Goal: Task Accomplishment & Management: Complete application form

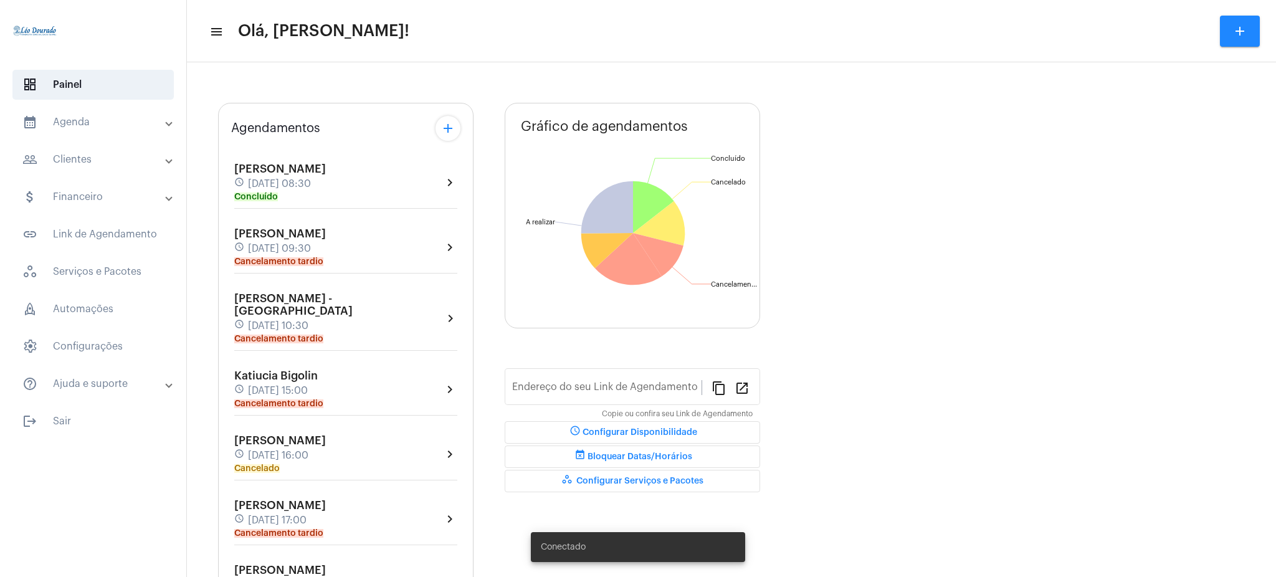
type input "[URL][DOMAIN_NAME][PERSON_NAME]"
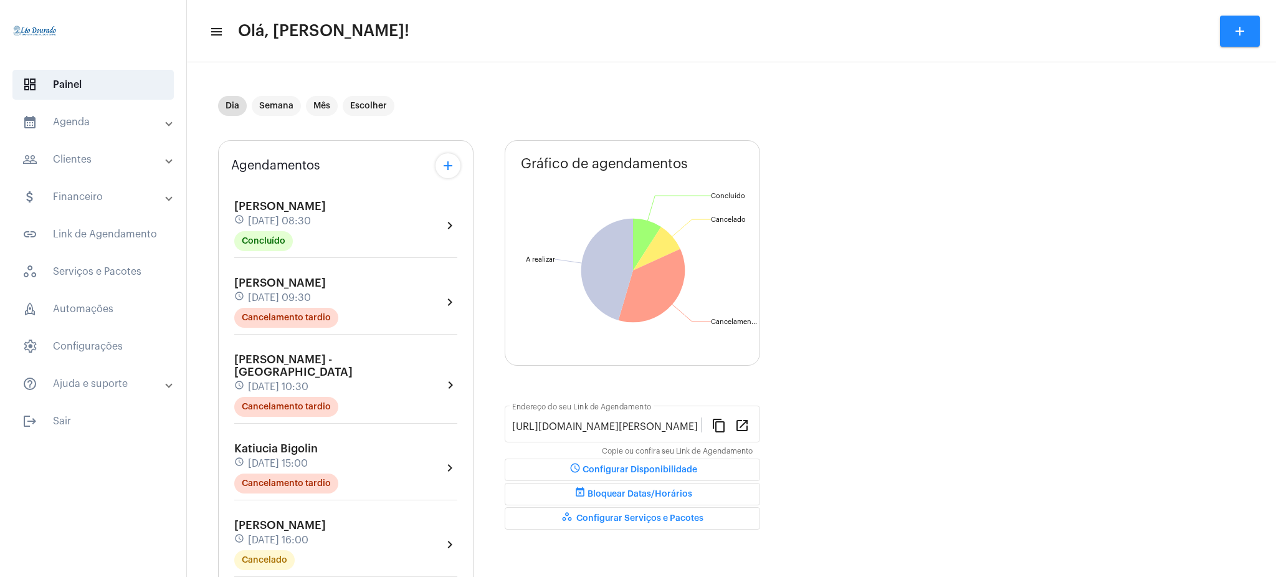
click at [46, 125] on mat-panel-title "calendar_month_outlined Agenda" at bounding box center [94, 122] width 144 height 15
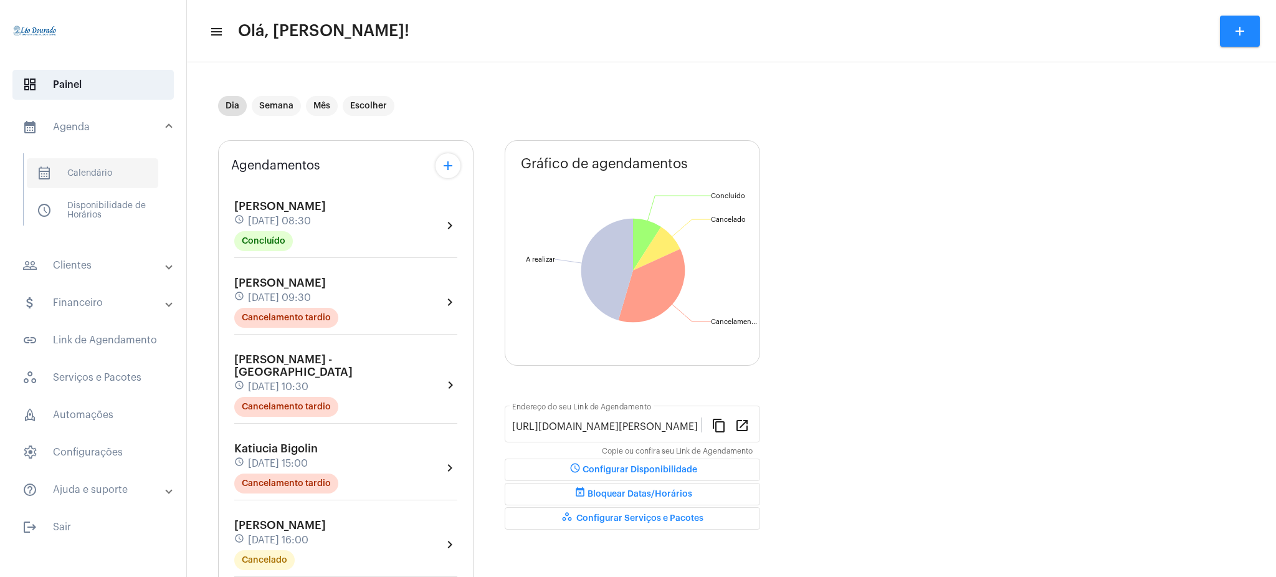
click at [95, 160] on span "calendar_month_outlined Calendário" at bounding box center [92, 173] width 131 height 30
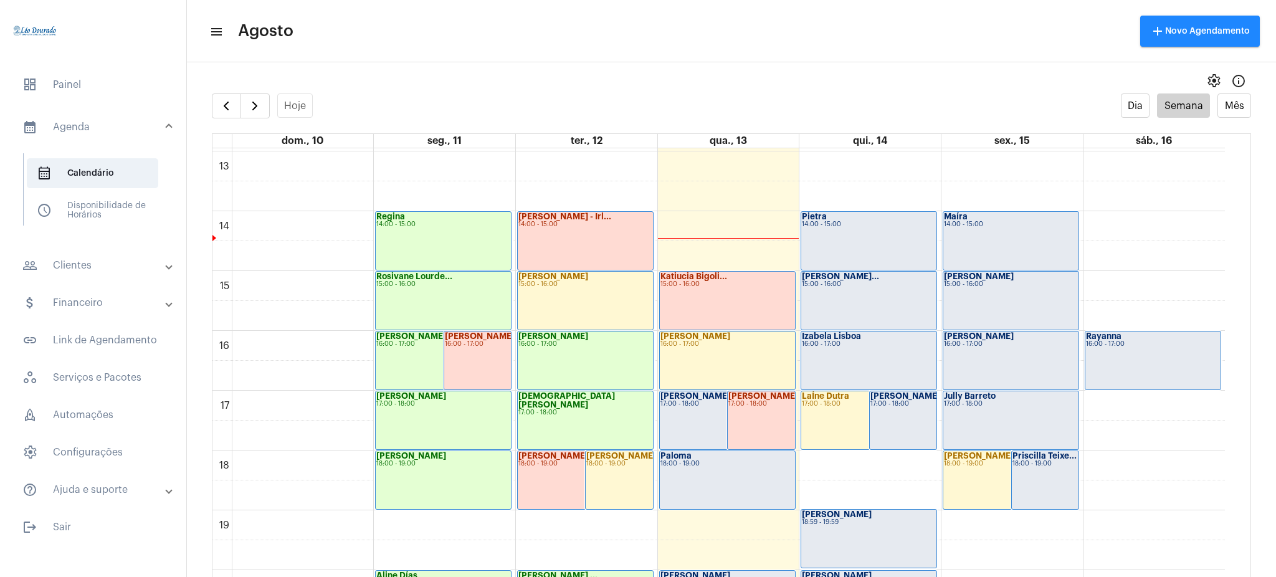
scroll to position [800, 0]
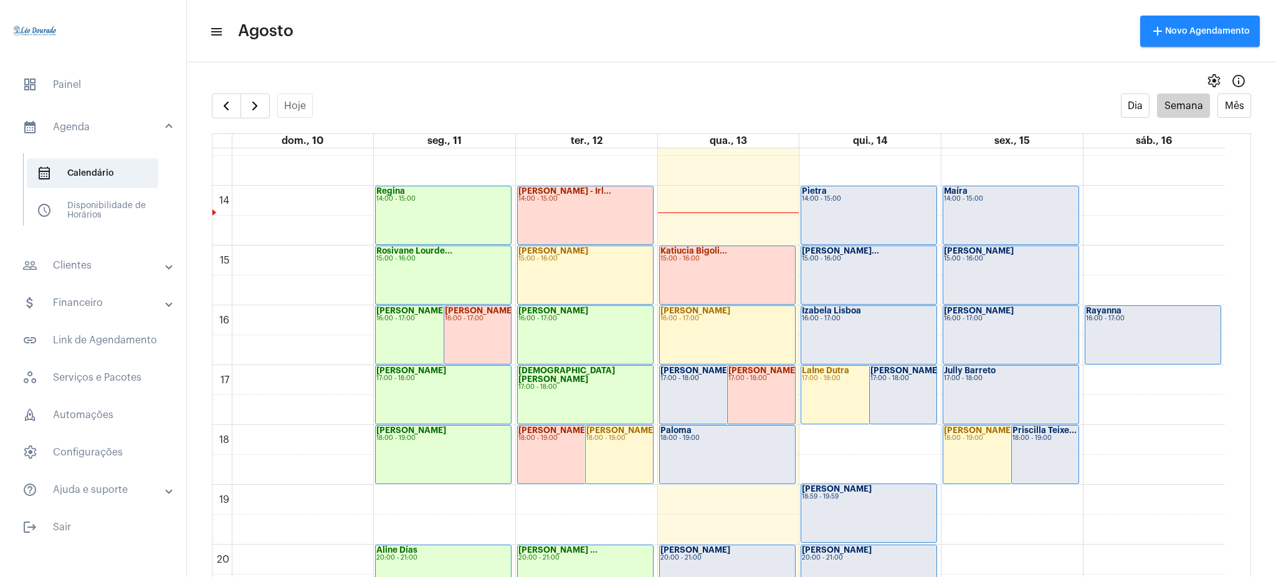
click at [869, 348] on div "Izabela Lisboa 16:00 - 17:00" at bounding box center [868, 335] width 135 height 58
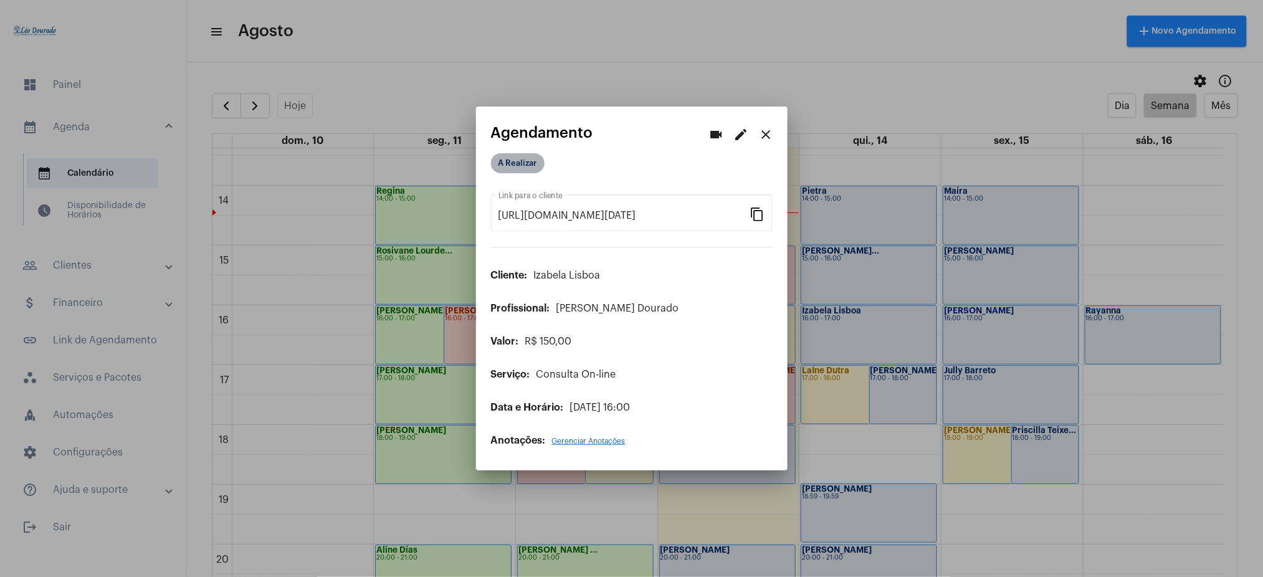
click at [531, 166] on mat-chip "A Realizar" at bounding box center [518, 163] width 54 height 20
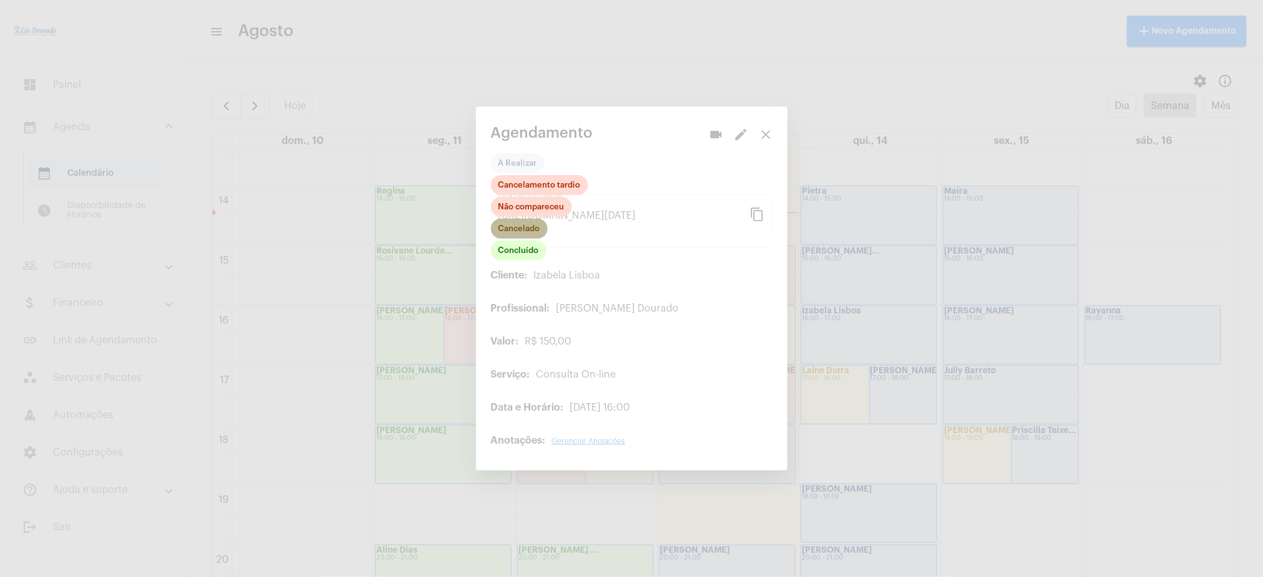
click at [523, 236] on mat-chip "Cancelado" at bounding box center [519, 229] width 57 height 20
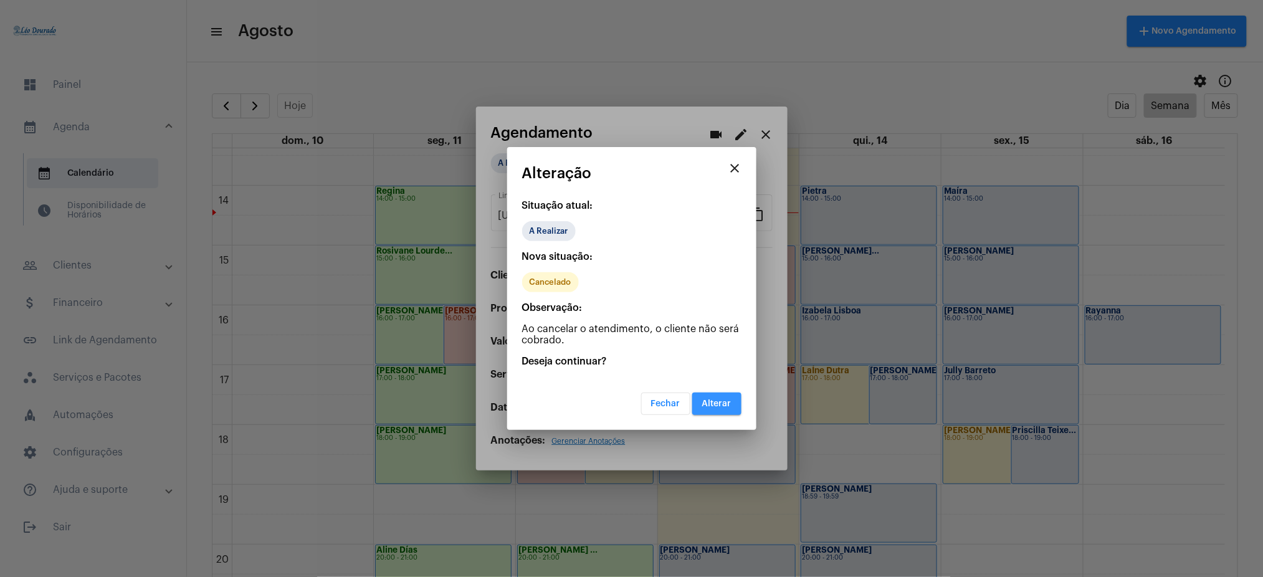
click at [719, 396] on button "Alterar" at bounding box center [716, 404] width 49 height 22
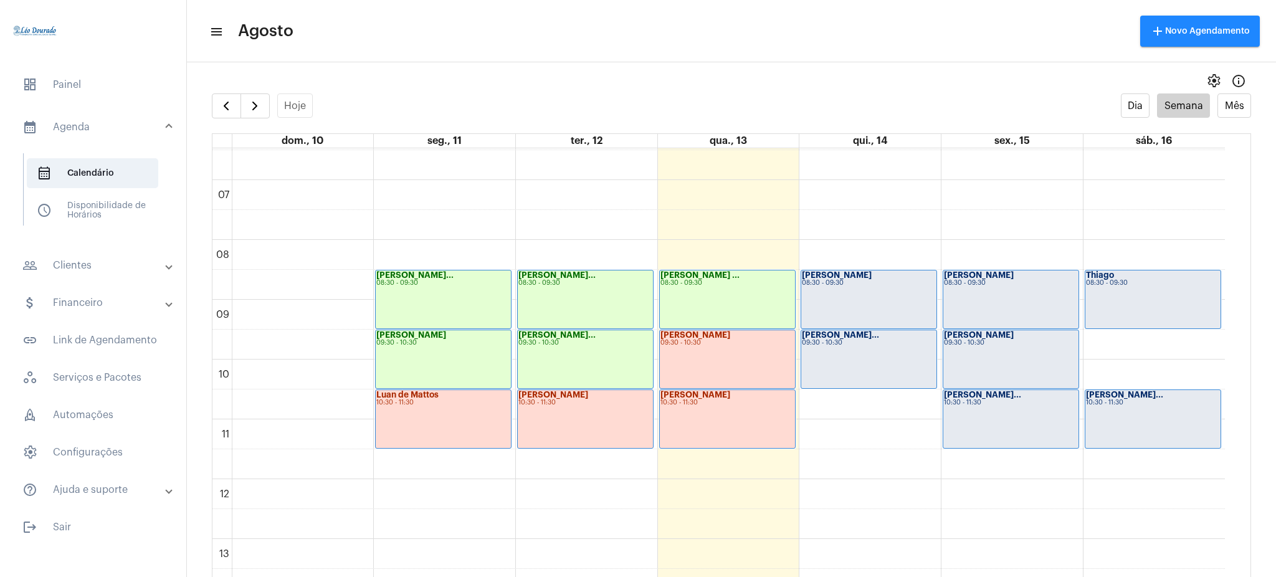
scroll to position [394, 0]
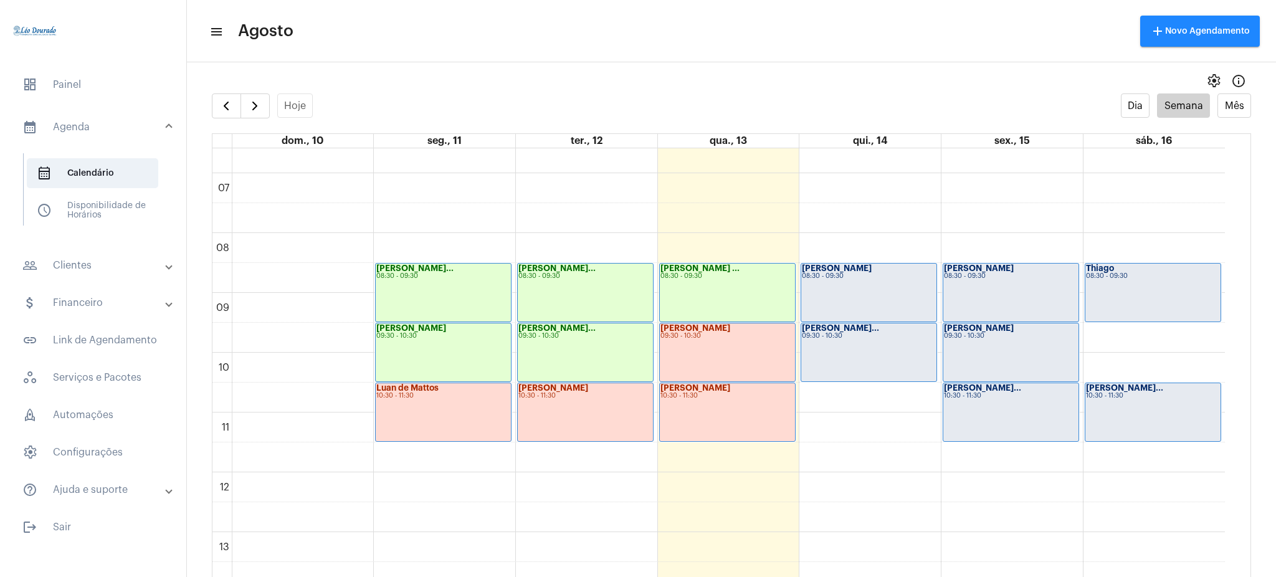
drag, startPoint x: 1241, startPoint y: 315, endPoint x: 1226, endPoint y: 308, distance: 16.2
click at [1226, 308] on full-calendar "Hoje Dia Semana Mês dom., 10 seg., 11 ter., 12 qua., 13 qui., 14 sex., 15 sáb.,…" at bounding box center [731, 347] width 1089 height 508
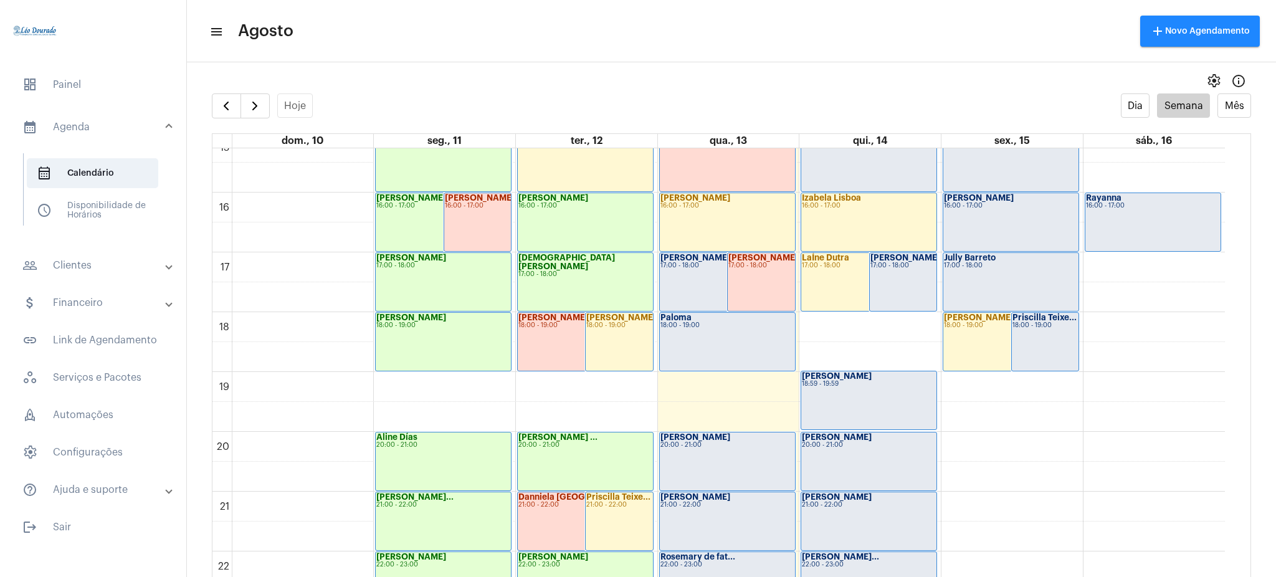
scroll to position [981, 0]
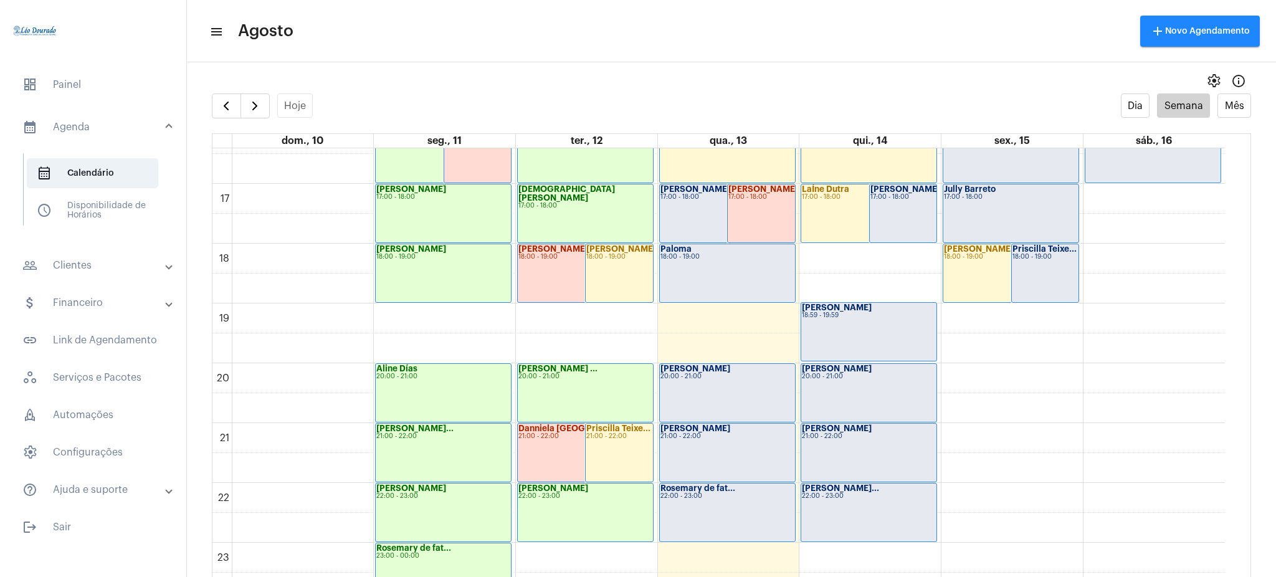
click at [403, 49] on mat-toolbar-row "menu Agosto add Novo Agendamento" at bounding box center [731, 31] width 1089 height 40
click at [145, 265] on mat-panel-title "people_outline Clientes" at bounding box center [94, 265] width 144 height 15
click at [126, 221] on span "people_outline Meus Clientes" at bounding box center [92, 213] width 131 height 30
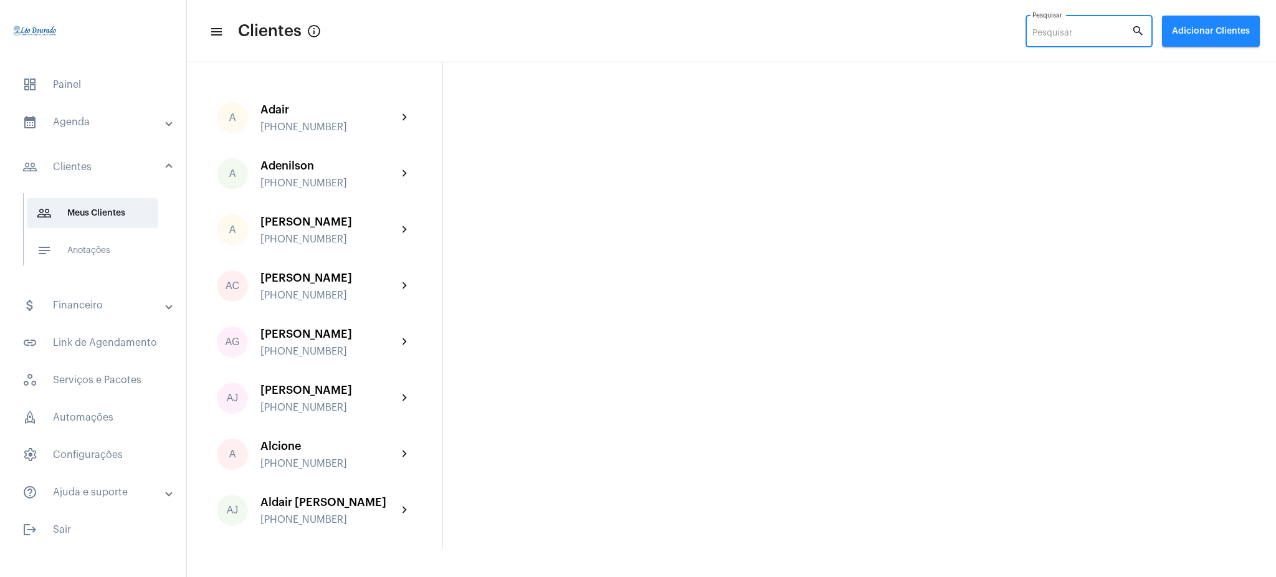
click at [1098, 33] on input "Pesquisar" at bounding box center [1081, 34] width 99 height 10
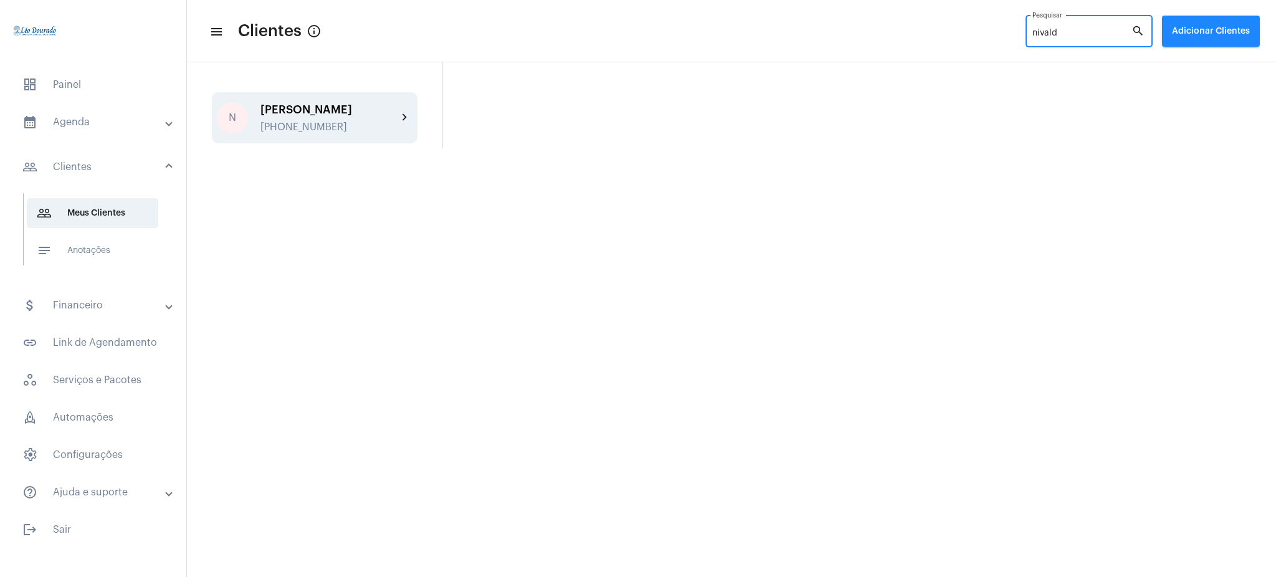
type input "nivald"
click at [407, 113] on mat-icon "chevron_right" at bounding box center [405, 117] width 15 height 15
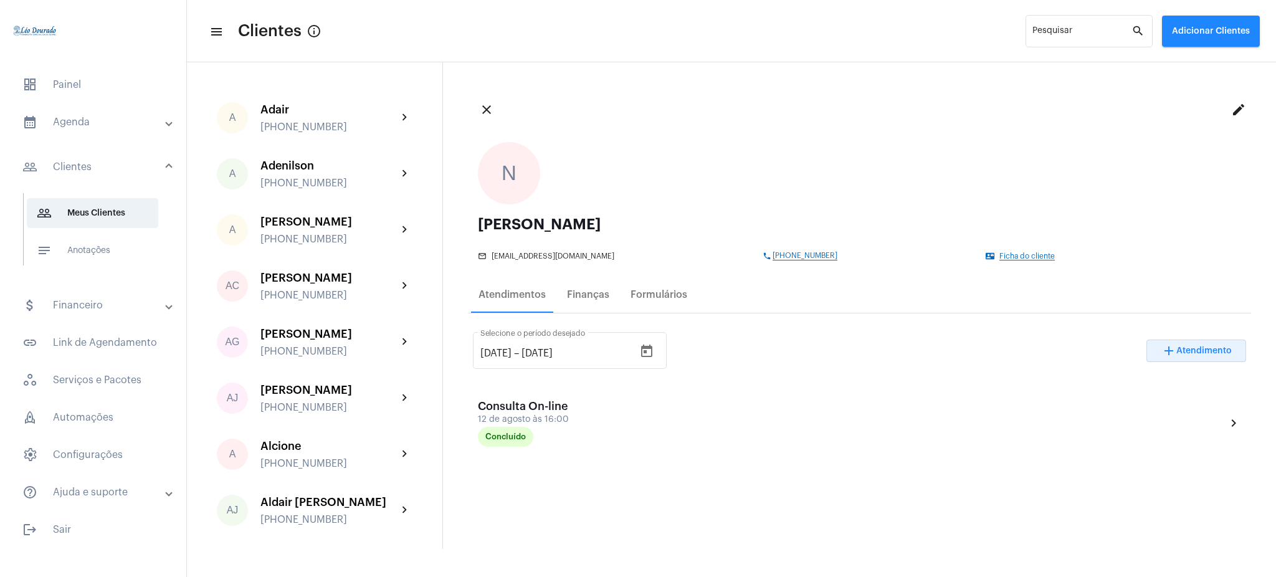
click at [1178, 350] on span "Atendimento" at bounding box center [1203, 350] width 55 height 9
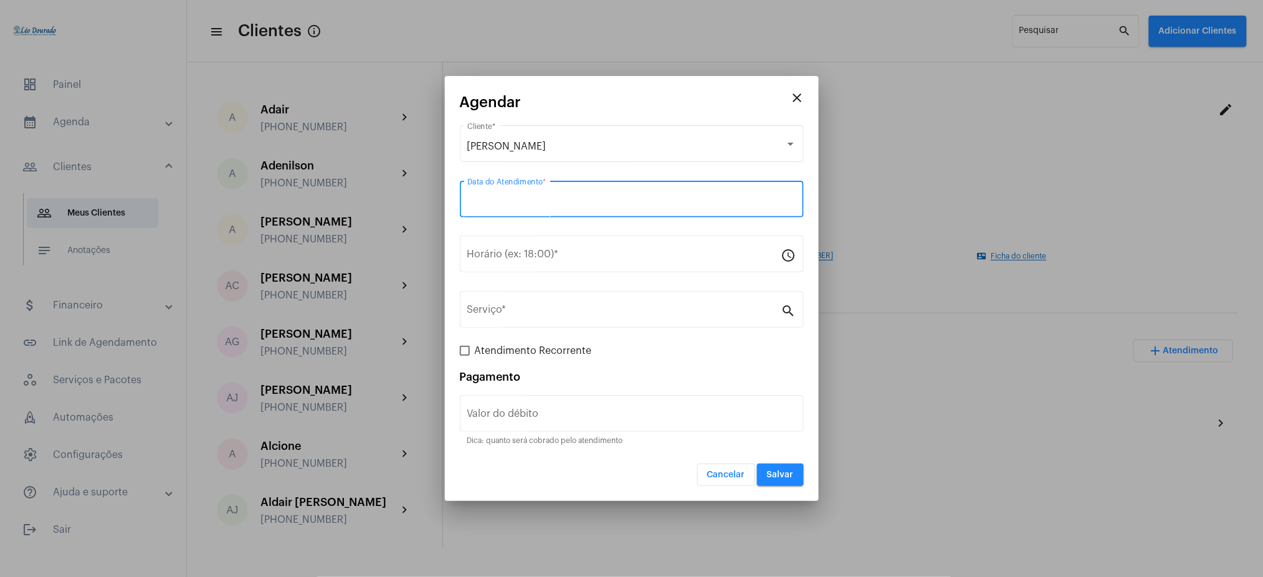
click at [510, 204] on input "Data do Atendimento *" at bounding box center [631, 201] width 329 height 11
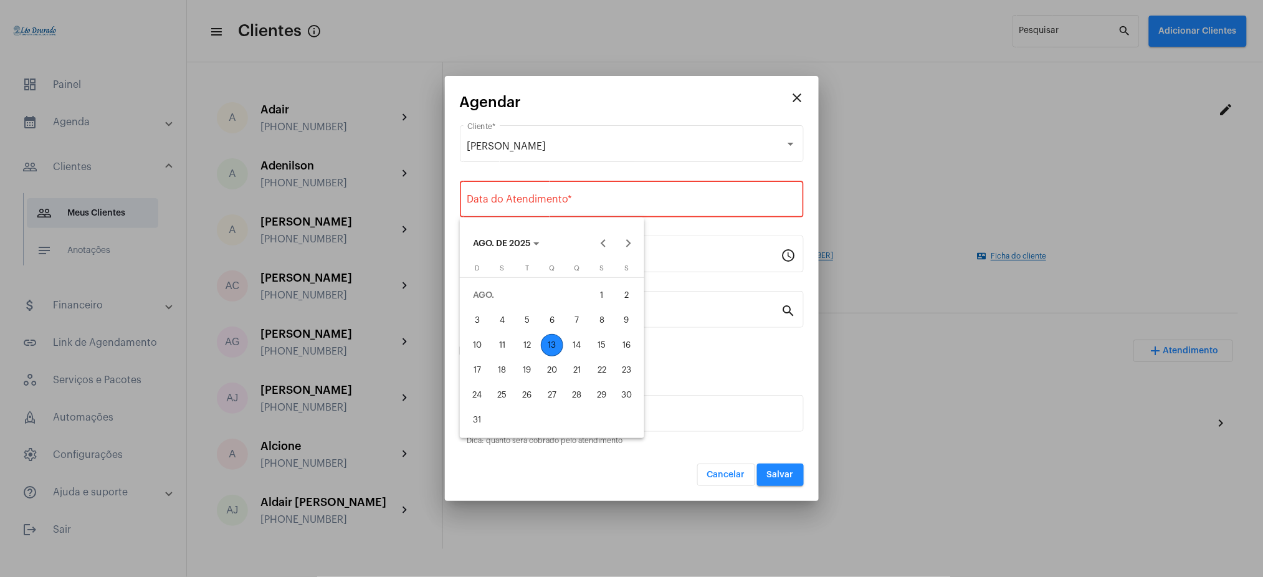
click at [599, 366] on div "22" at bounding box center [602, 370] width 22 height 22
type input "22/08/2025"
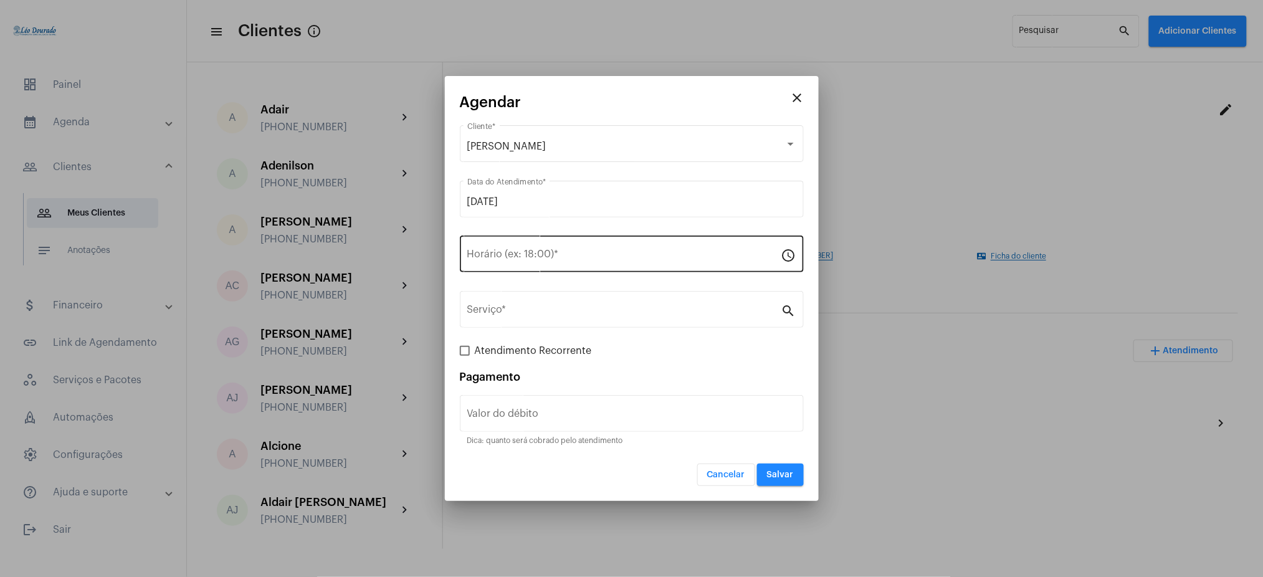
click at [515, 264] on div "Horário (ex: 18:00) *" at bounding box center [624, 252] width 314 height 39
click at [598, 260] on input "Horário (ex: 18:00) *" at bounding box center [624, 256] width 314 height 11
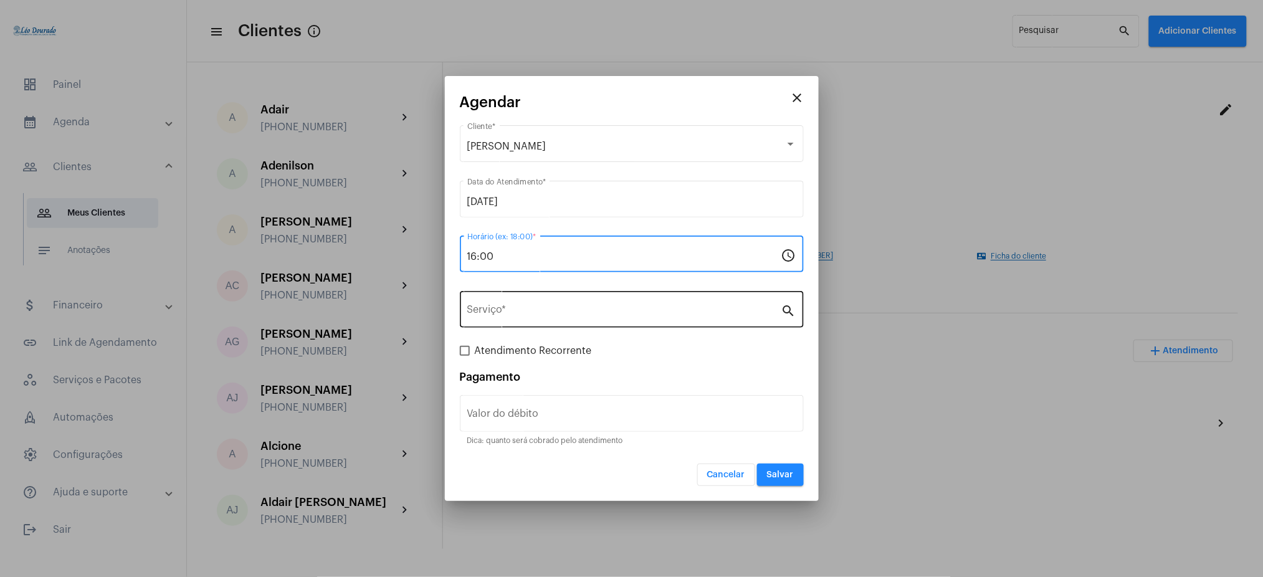
type input "16:00"
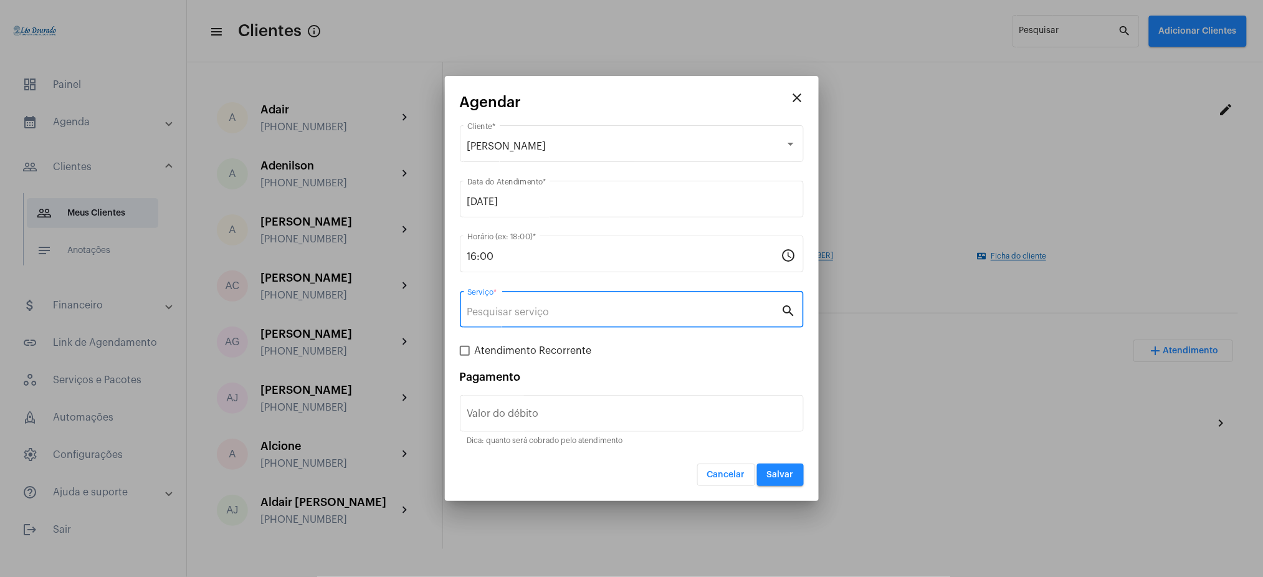
click at [583, 309] on input "Serviço *" at bounding box center [624, 312] width 314 height 11
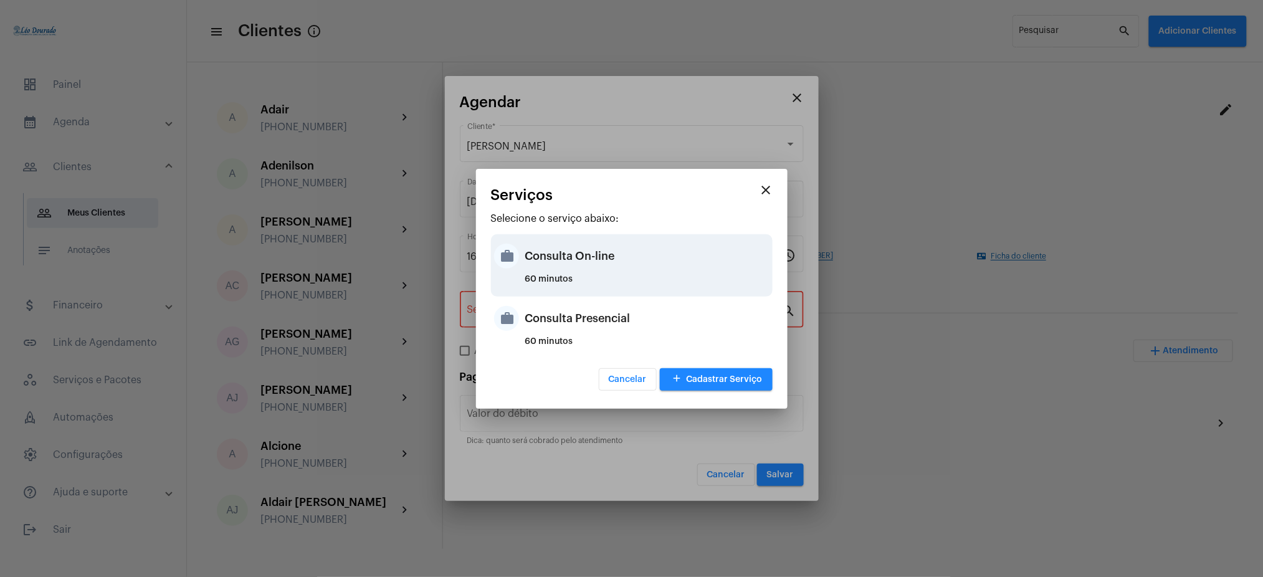
click at [599, 275] on div "60 minutos" at bounding box center [647, 284] width 244 height 19
type input "Consulta On-line"
type input "R$ 150"
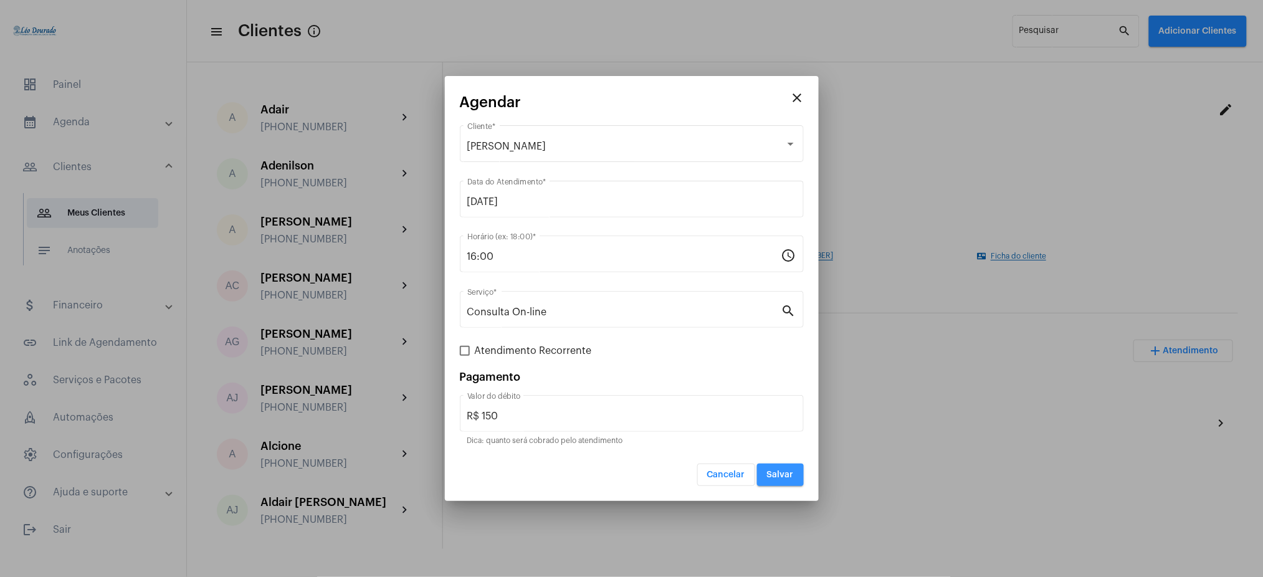
click at [776, 478] on span "Salvar" at bounding box center [780, 474] width 27 height 9
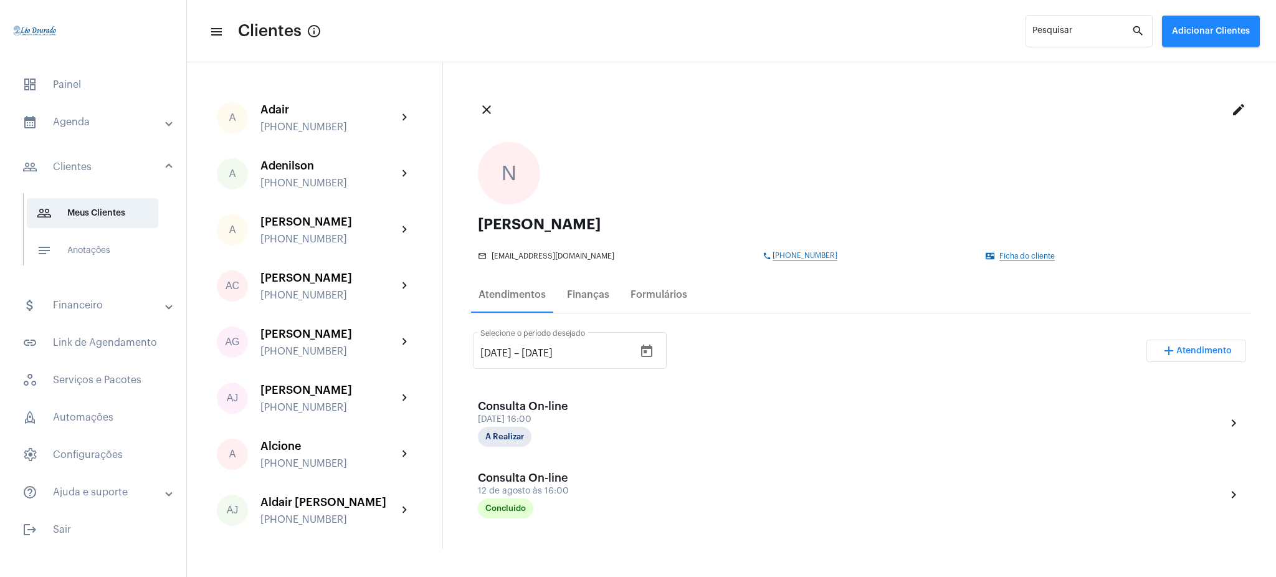
click at [111, 120] on mat-panel-title "calendar_month_outlined Agenda" at bounding box center [94, 122] width 144 height 15
click at [125, 171] on span "calendar_month_outlined Calendário" at bounding box center [92, 173] width 131 height 30
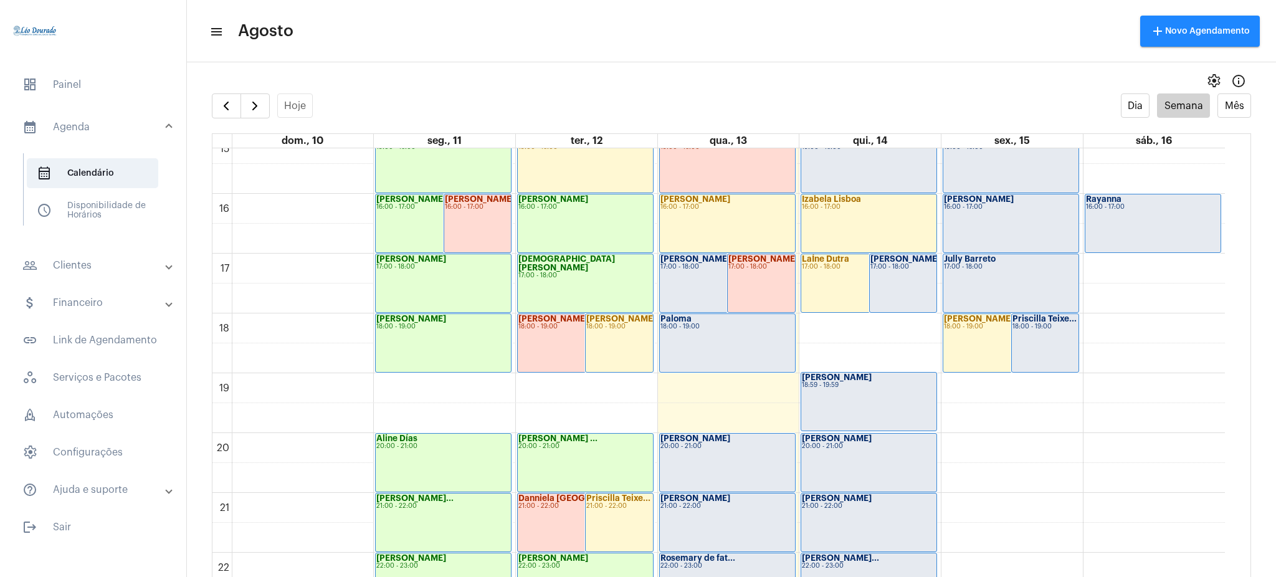
scroll to position [920, 0]
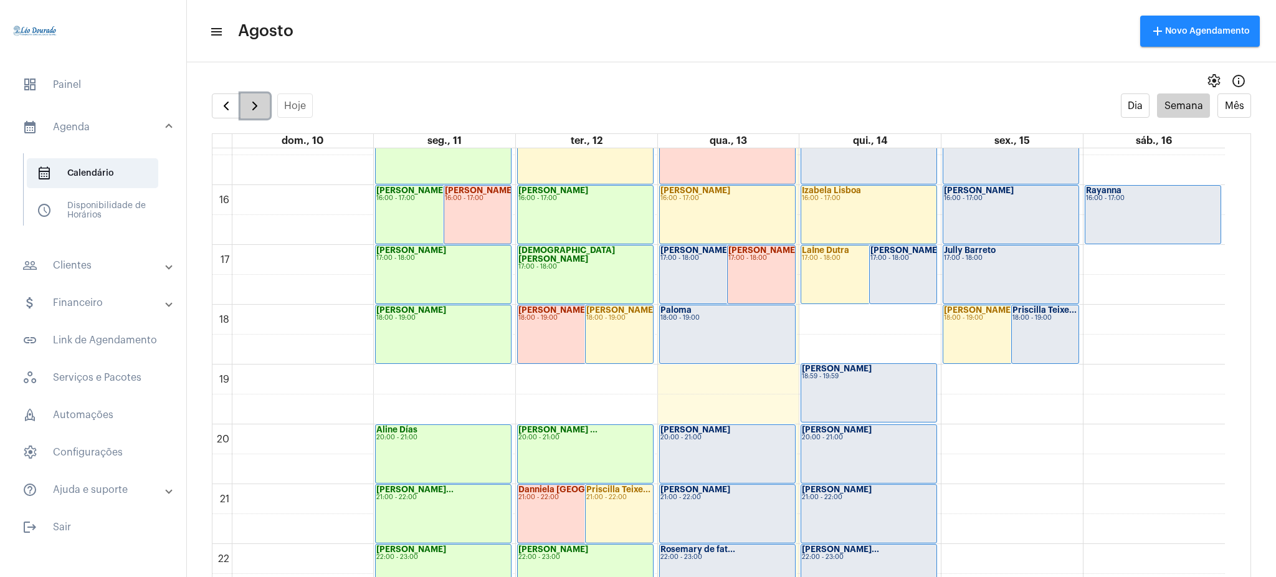
click at [257, 98] on span "button" at bounding box center [254, 105] width 15 height 15
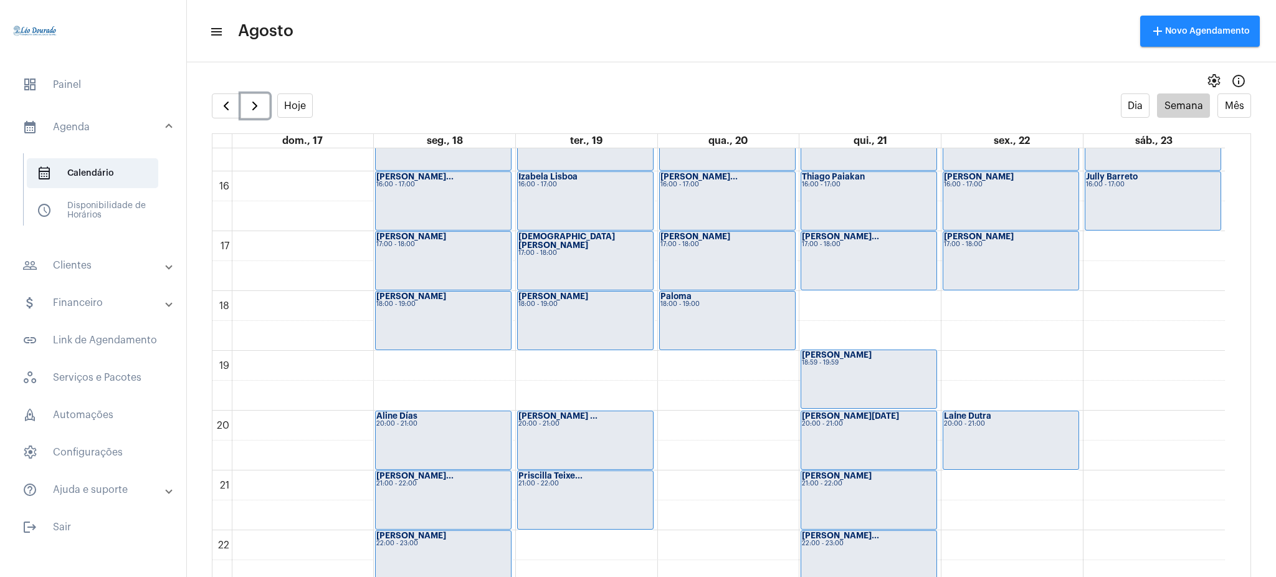
scroll to position [916, 0]
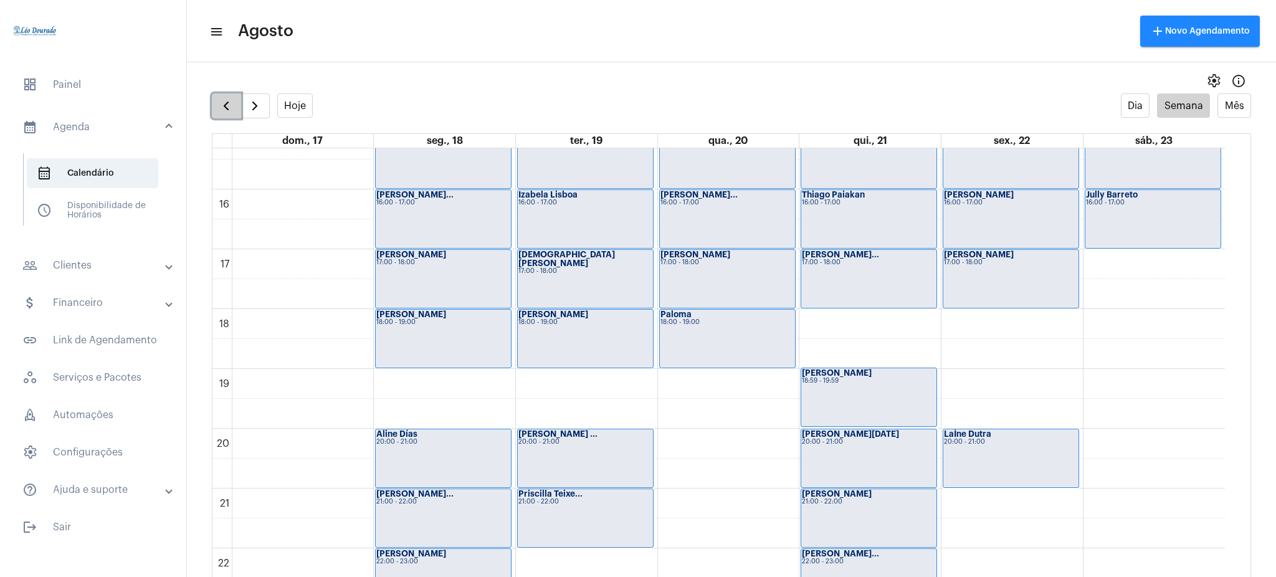
click at [229, 104] on span "button" at bounding box center [226, 105] width 15 height 15
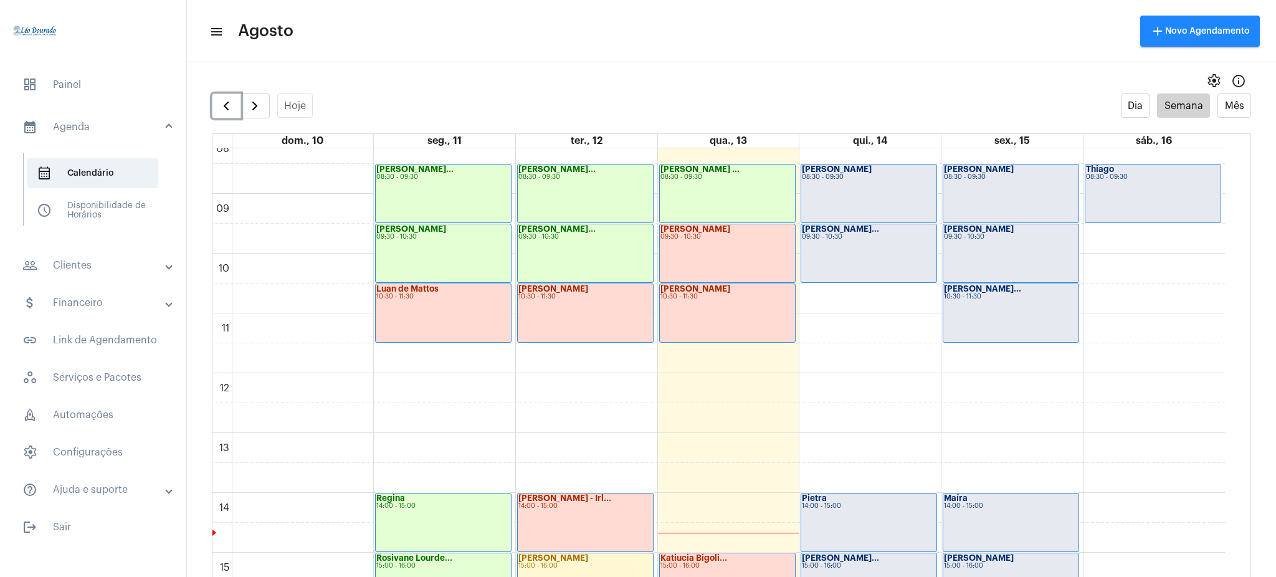
scroll to position [493, 0]
click at [74, 262] on mat-panel-title "people_outline Clientes" at bounding box center [94, 265] width 144 height 15
click at [112, 209] on span "people_outline Meus Clientes" at bounding box center [92, 213] width 131 height 30
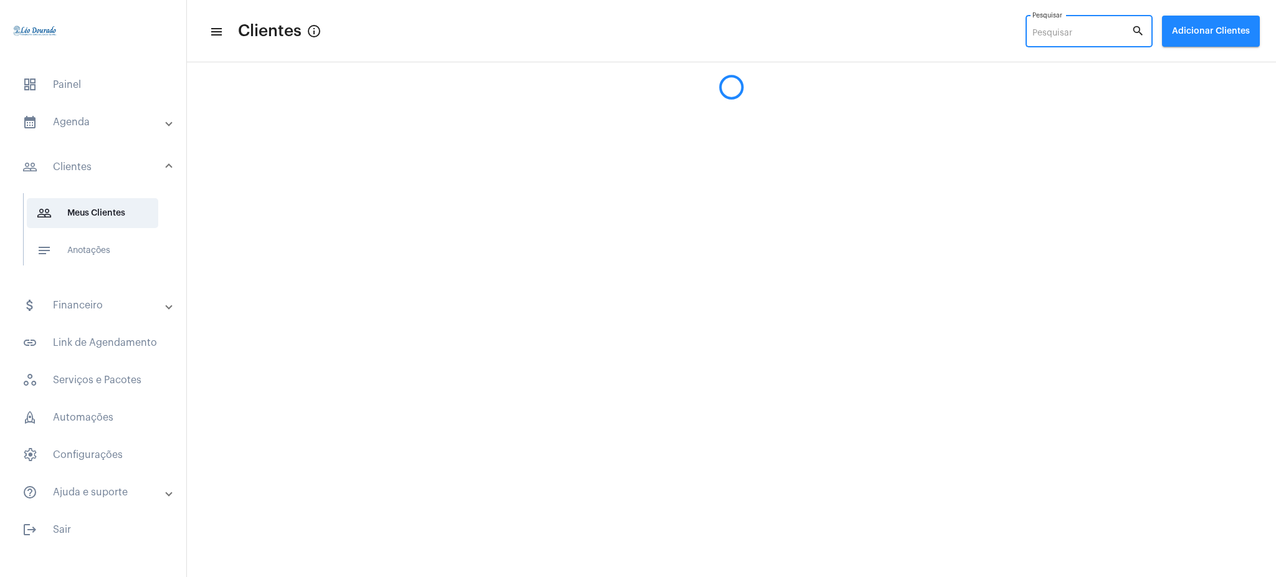
click at [1072, 31] on input "Pesquisar" at bounding box center [1081, 34] width 99 height 10
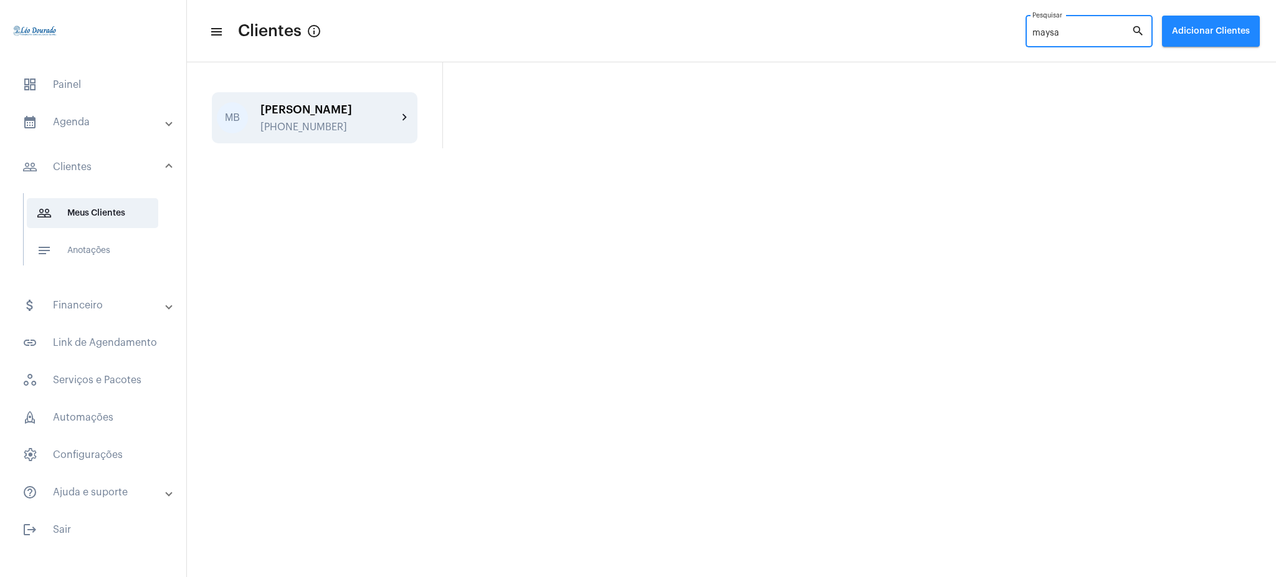
type input "maysa"
click at [404, 120] on mat-icon "chevron_right" at bounding box center [405, 117] width 15 height 15
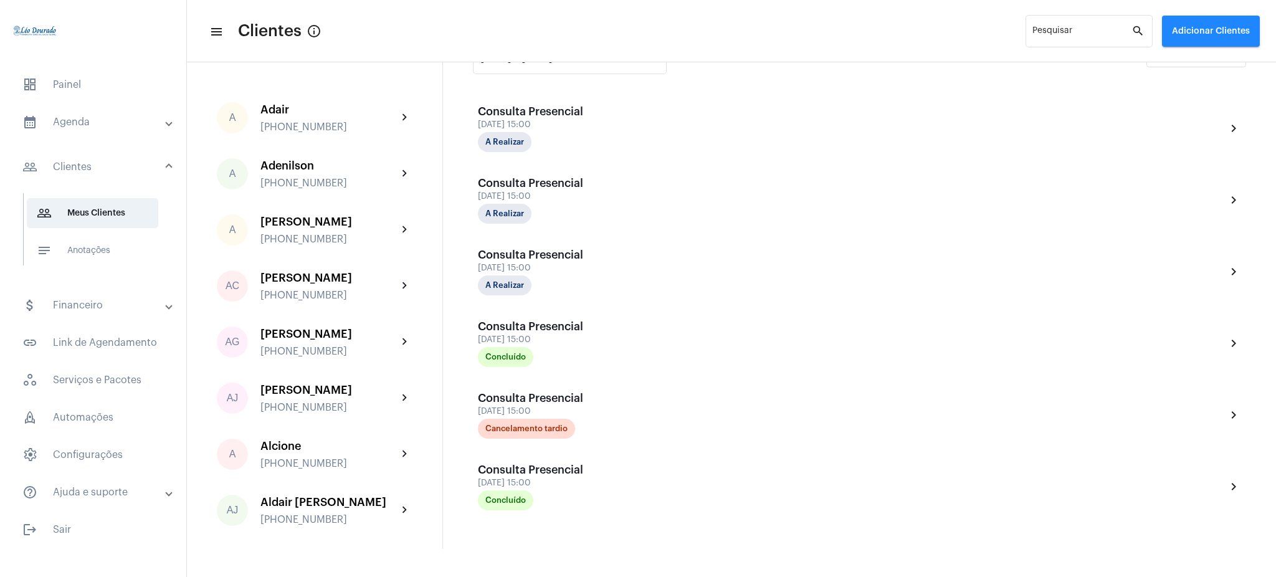
scroll to position [300, 0]
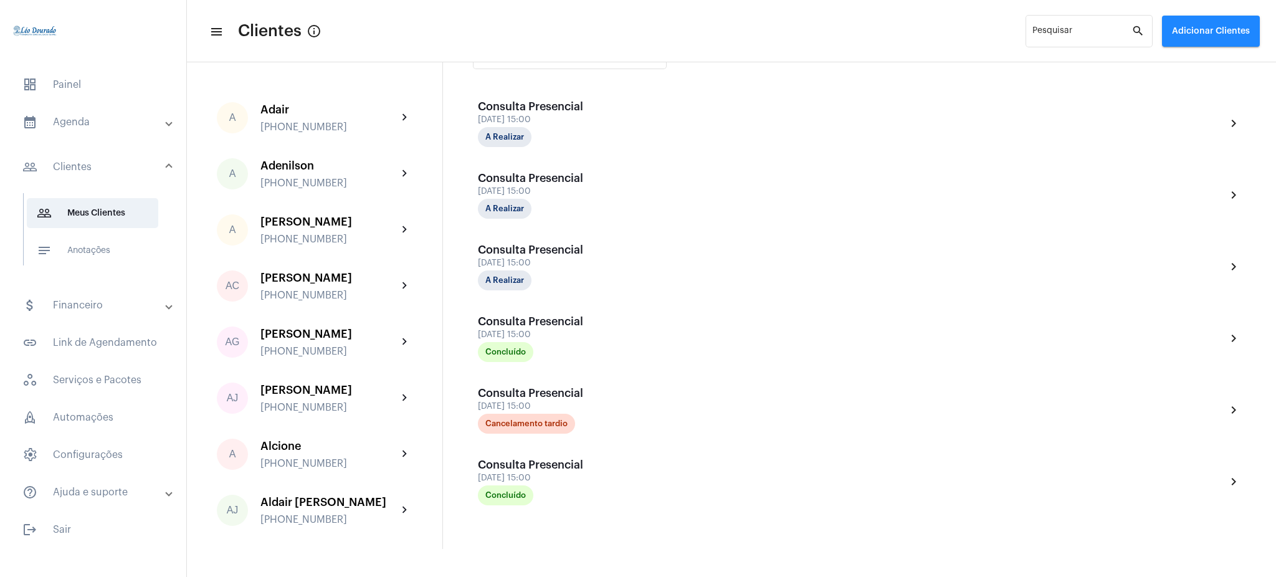
click at [141, 60] on div at bounding box center [93, 32] width 186 height 65
click at [1060, 36] on input "Pesquisar" at bounding box center [1081, 34] width 99 height 10
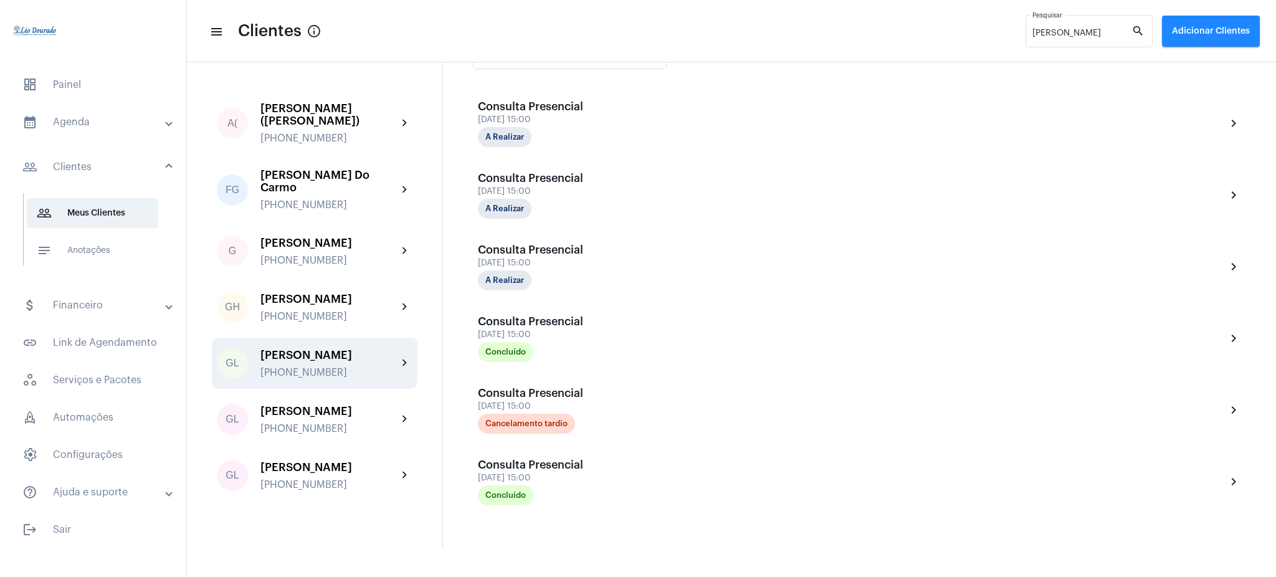
click at [411, 357] on mat-icon "chevron_right" at bounding box center [405, 363] width 15 height 15
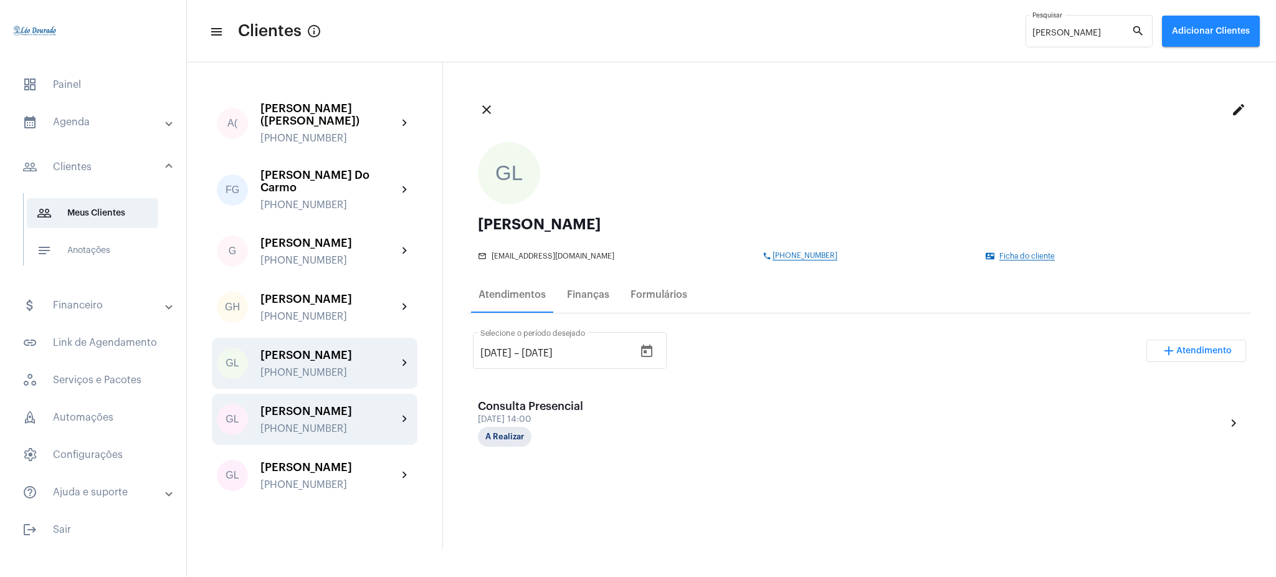
click at [395, 423] on div "[PHONE_NUMBER]" at bounding box center [328, 428] width 137 height 11
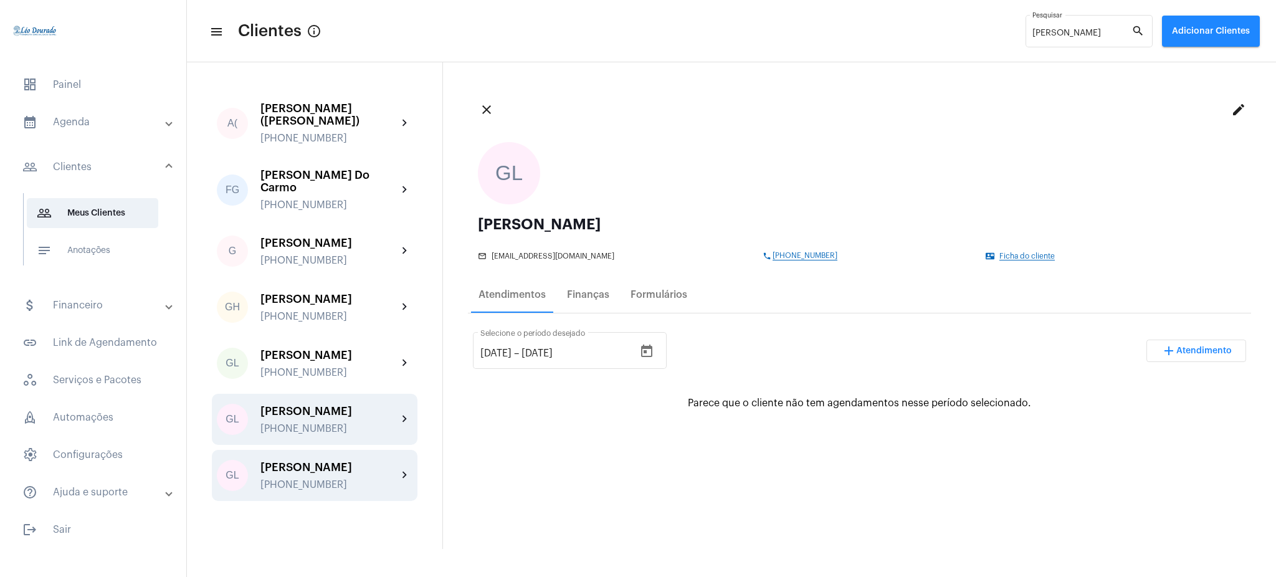
click at [402, 474] on div "GL Gustavo Lima +5531992064514 chevron_right" at bounding box center [315, 475] width 206 height 51
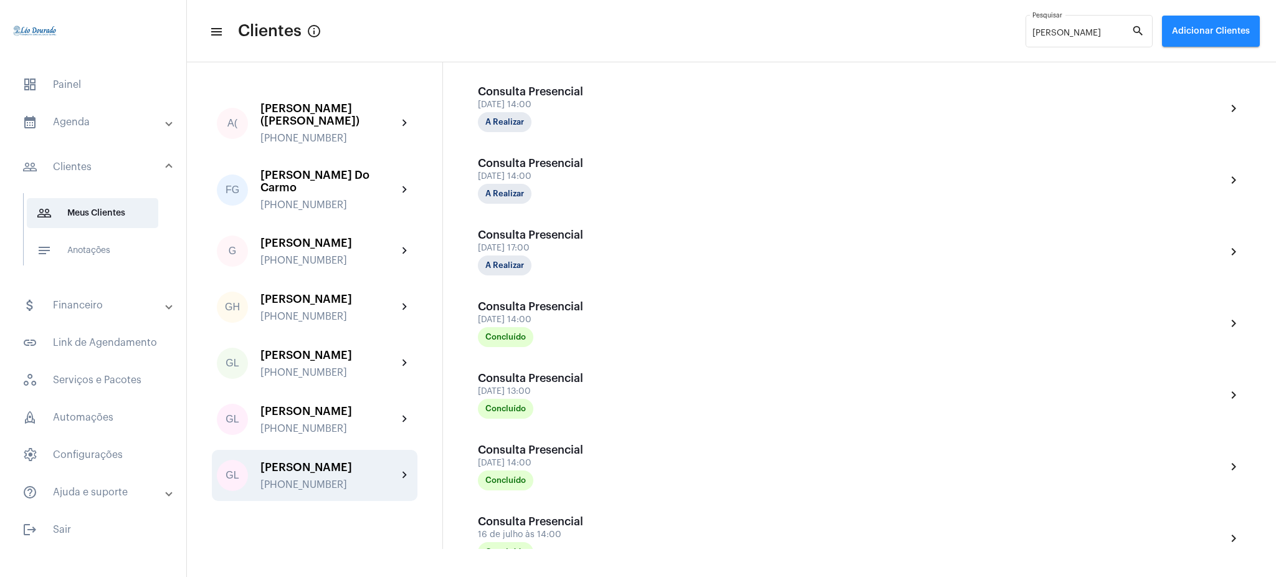
scroll to position [404, 0]
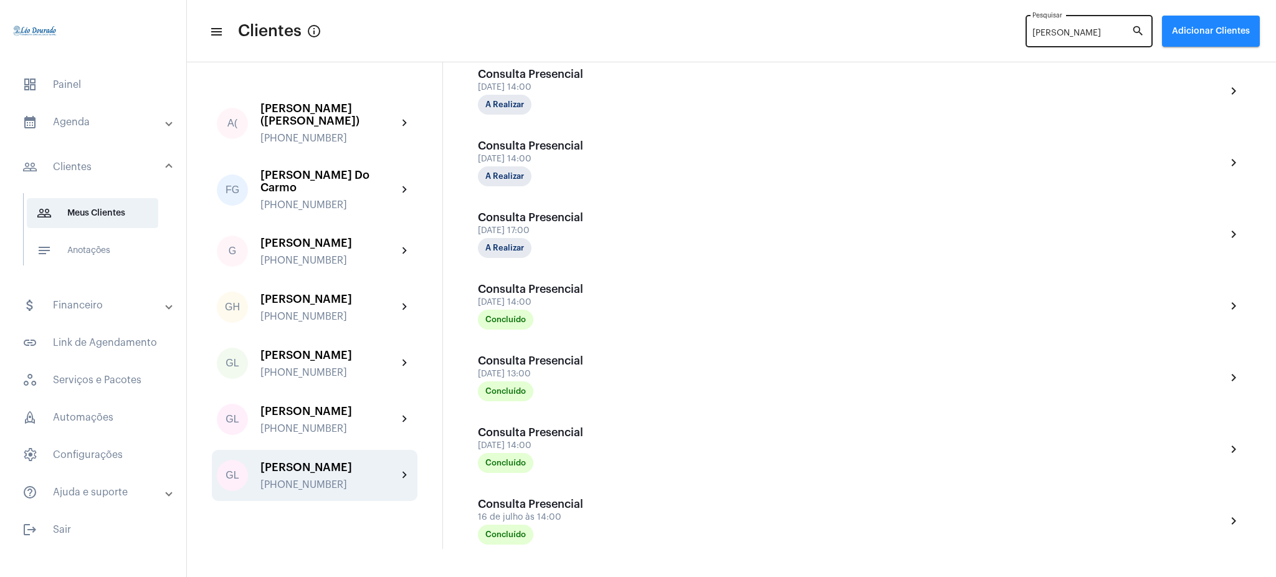
click at [1082, 36] on input "gustavo" at bounding box center [1081, 34] width 99 height 10
type input "g"
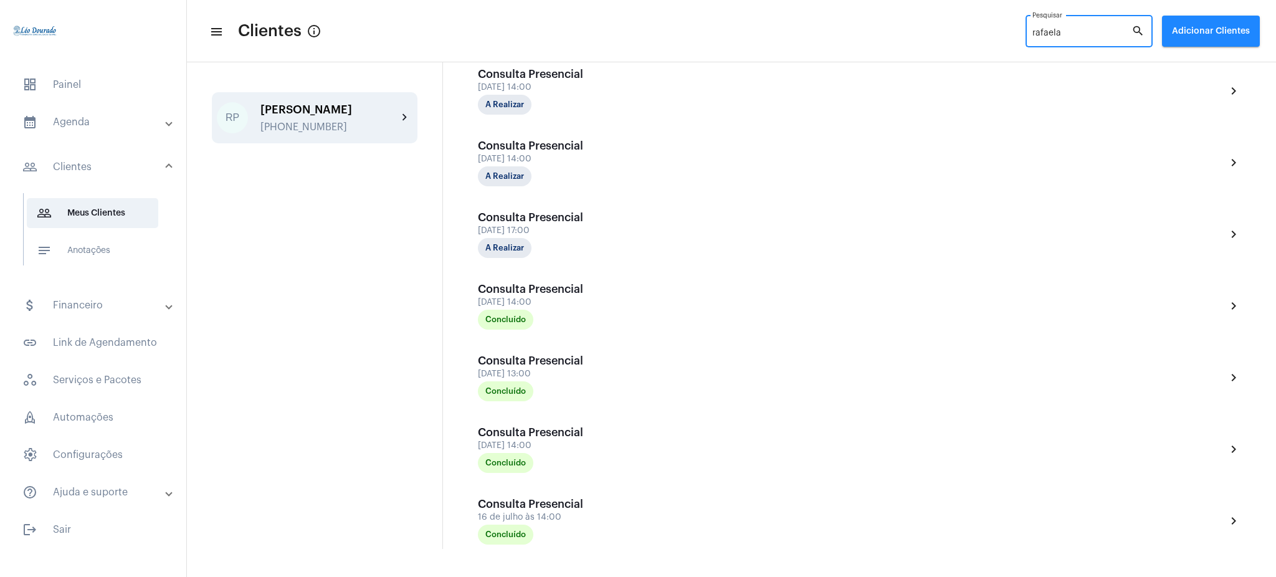
type input "rafaela"
click at [414, 113] on div "RP Rafaela Pereira +553199998502 chevron_right" at bounding box center [315, 117] width 206 height 51
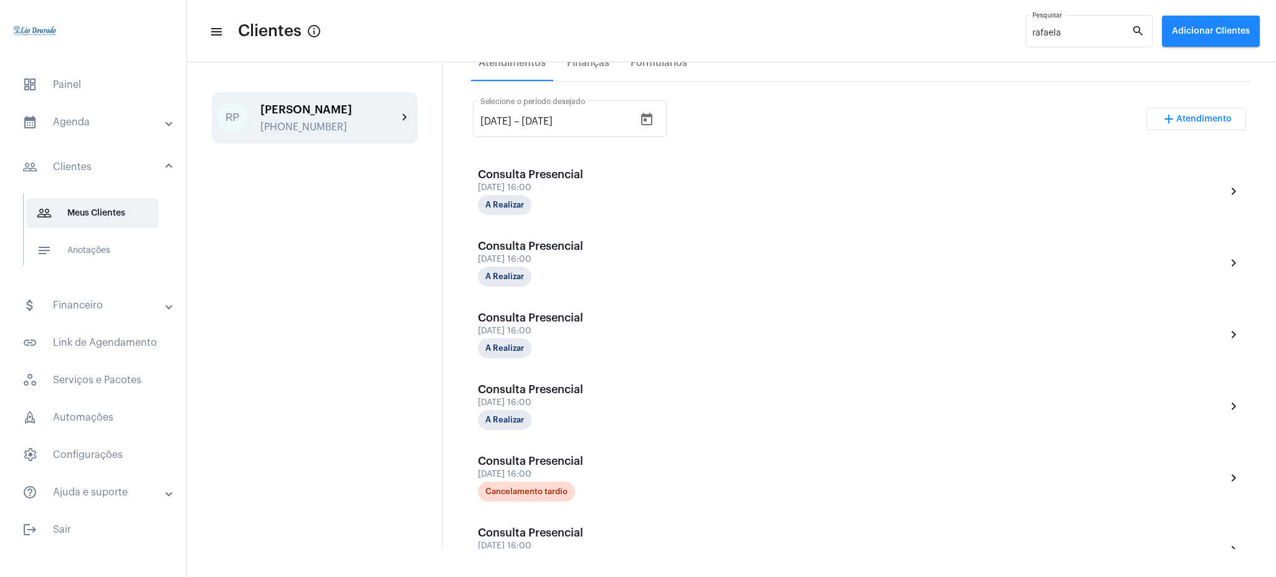
scroll to position [232, 0]
click at [327, 284] on div "RP Rafaela Pereira +553199998502 chevron_right" at bounding box center [315, 305] width 256 height 487
click at [500, 118] on input "[DATE]" at bounding box center [495, 121] width 31 height 11
type input "[DATE]"
click at [788, 103] on div "[DATE] [DATE] – [DATE] Selecione o período desejado add Atendimento" at bounding box center [859, 124] width 773 height 59
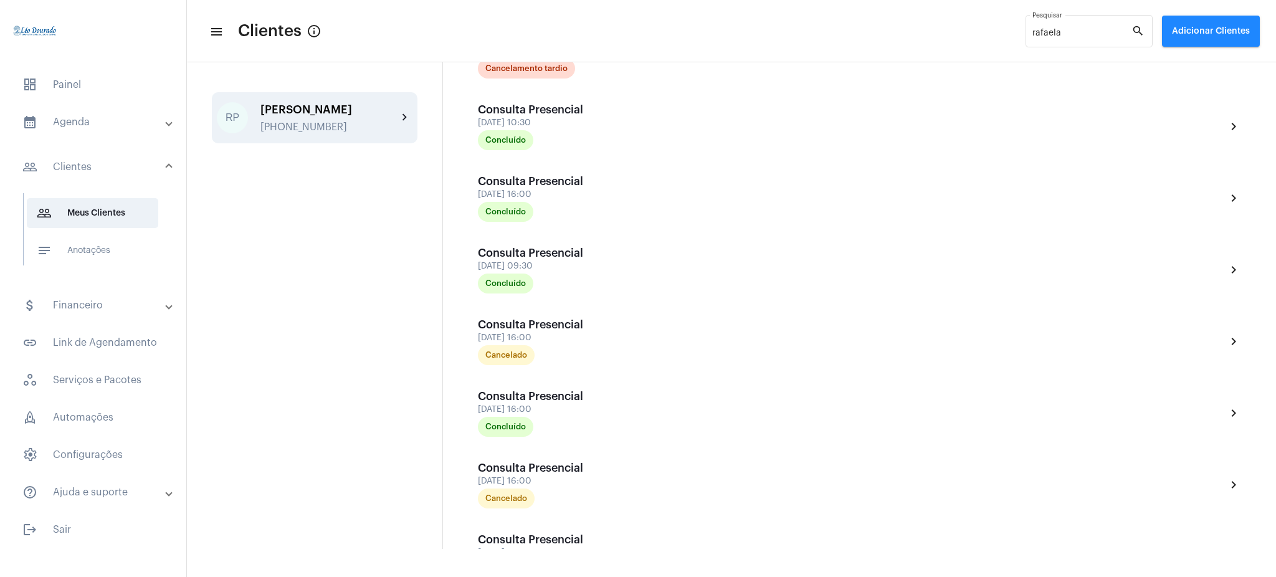
scroll to position [961, 0]
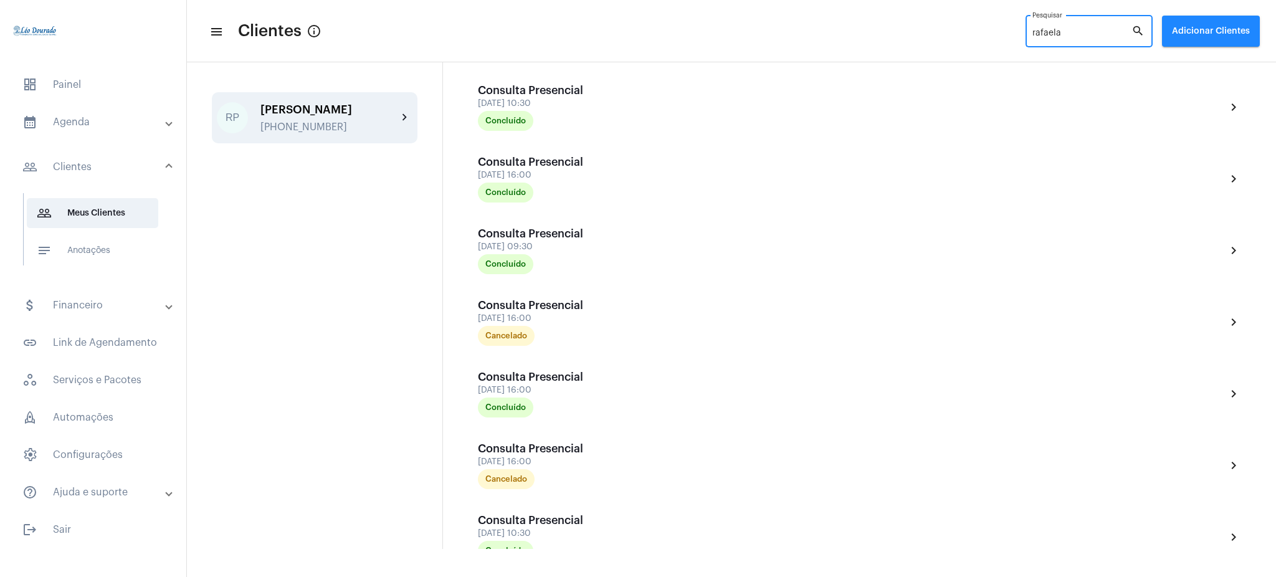
click at [1079, 31] on input "rafaela" at bounding box center [1081, 34] width 99 height 10
type input "r"
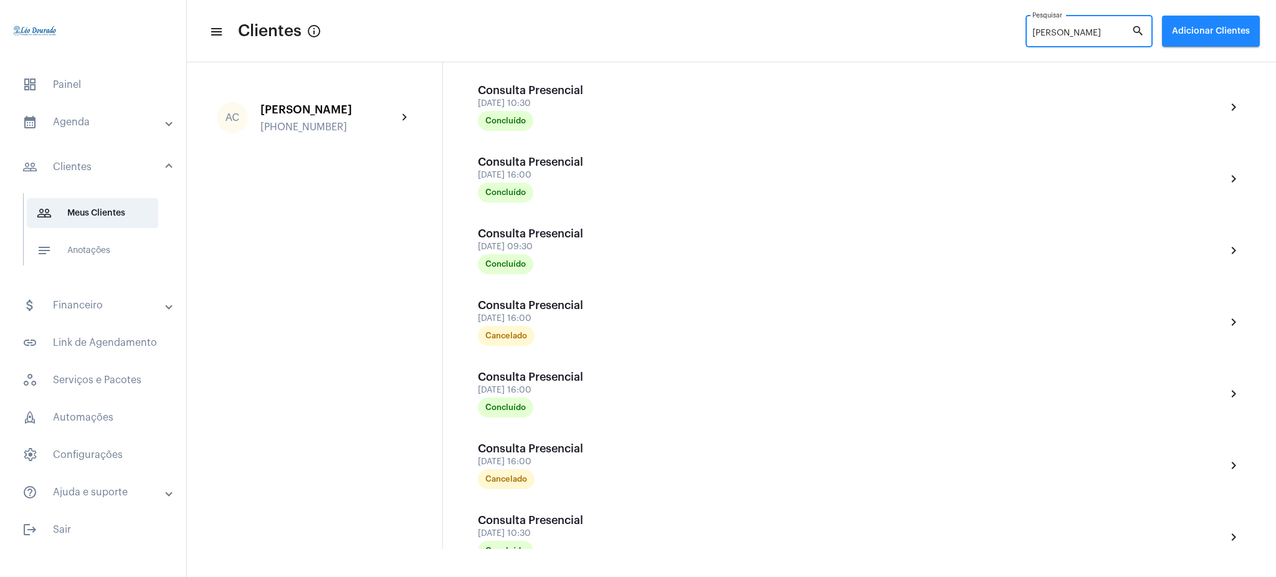
type input "anna carolina"
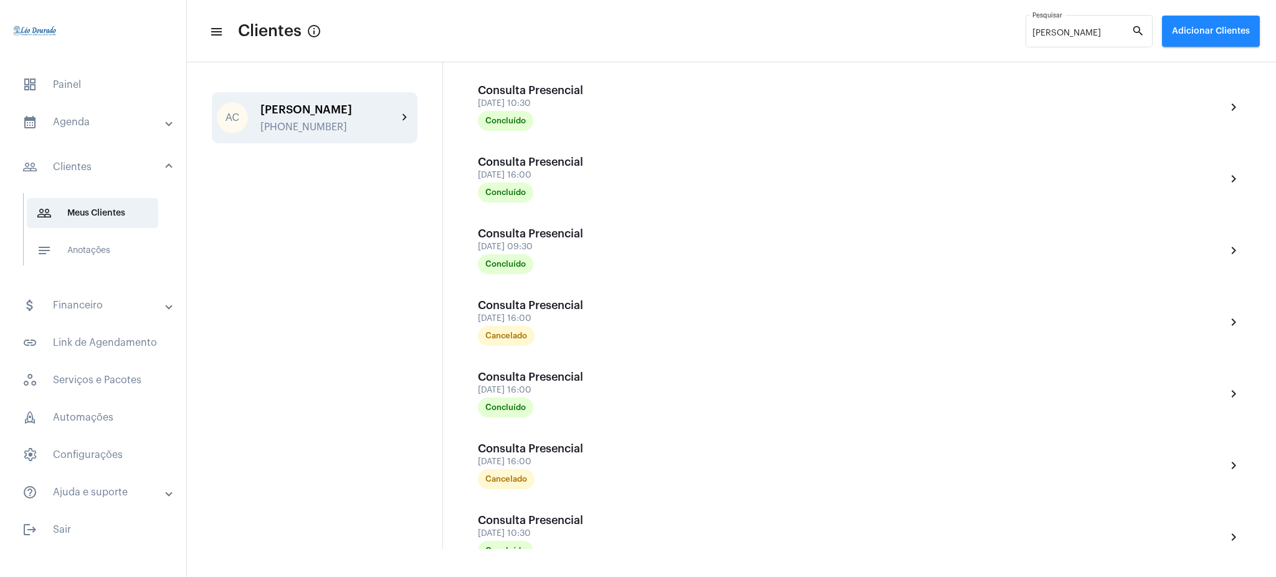
click at [403, 125] on mat-icon "chevron_right" at bounding box center [405, 117] width 15 height 15
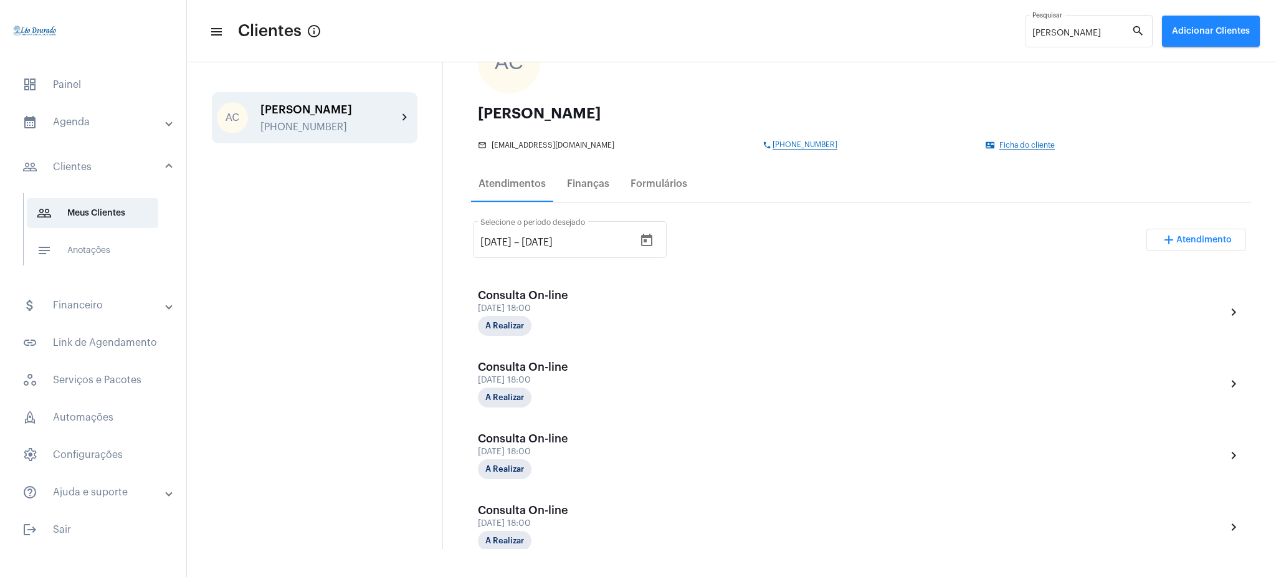
scroll to position [134, 0]
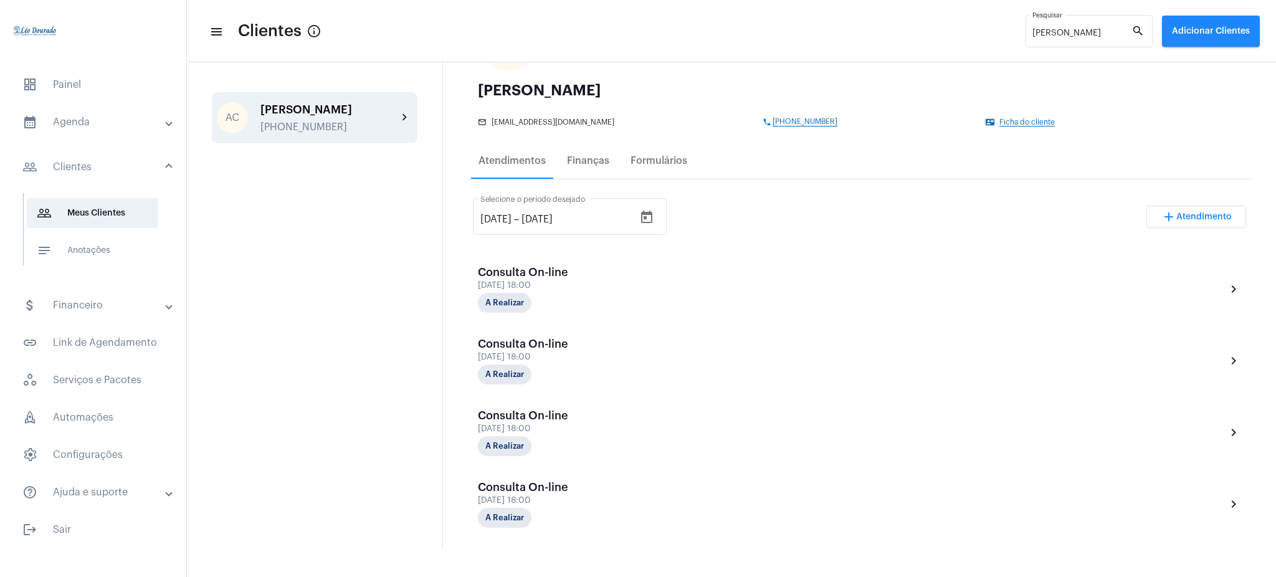
click at [341, 346] on div "AC Anna Carolina +5524999030872 chevron_right" at bounding box center [315, 305] width 256 height 487
click at [495, 216] on input "[DATE]" at bounding box center [495, 219] width 31 height 11
click at [496, 216] on input "[DATE]" at bounding box center [495, 219] width 31 height 11
click at [500, 216] on input "[DATE]" at bounding box center [495, 219] width 31 height 11
type input "[DATE]"
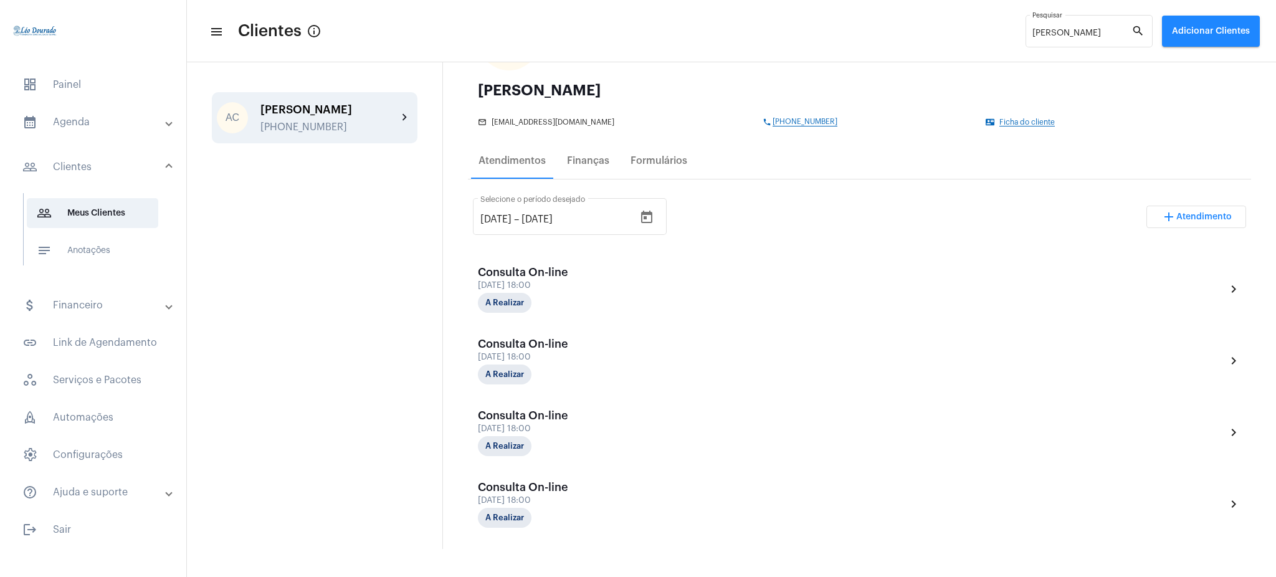
click at [762, 212] on div "13/6/2025 13/6/2025 – 13/9/2025 Selecione o período desejado add Atendimento" at bounding box center [859, 222] width 773 height 59
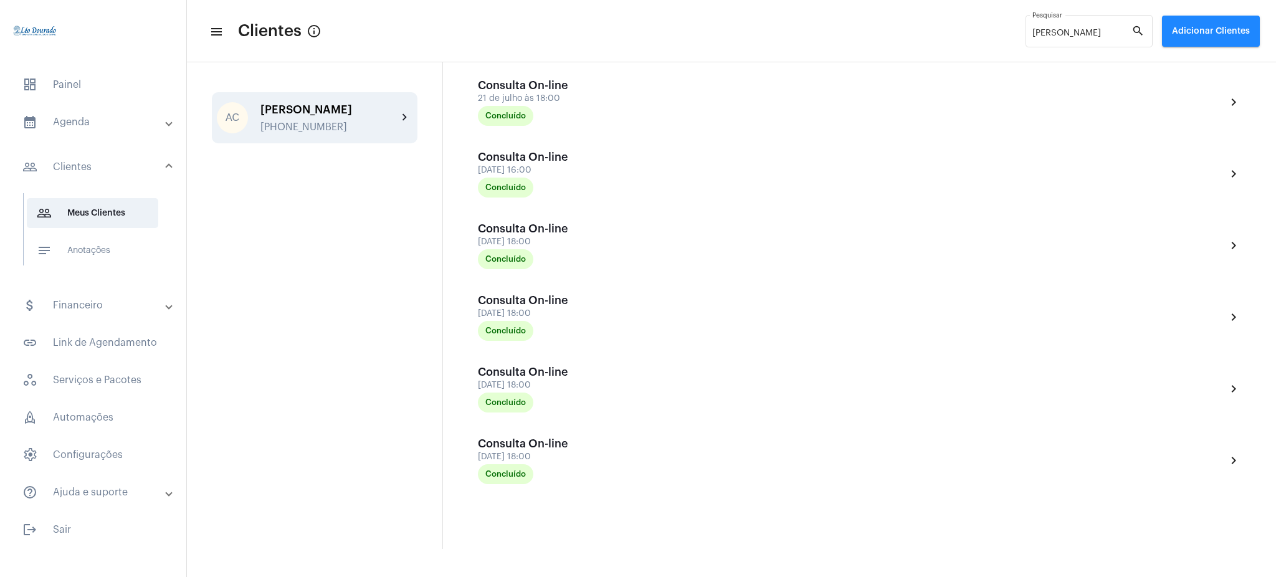
scroll to position [800, 0]
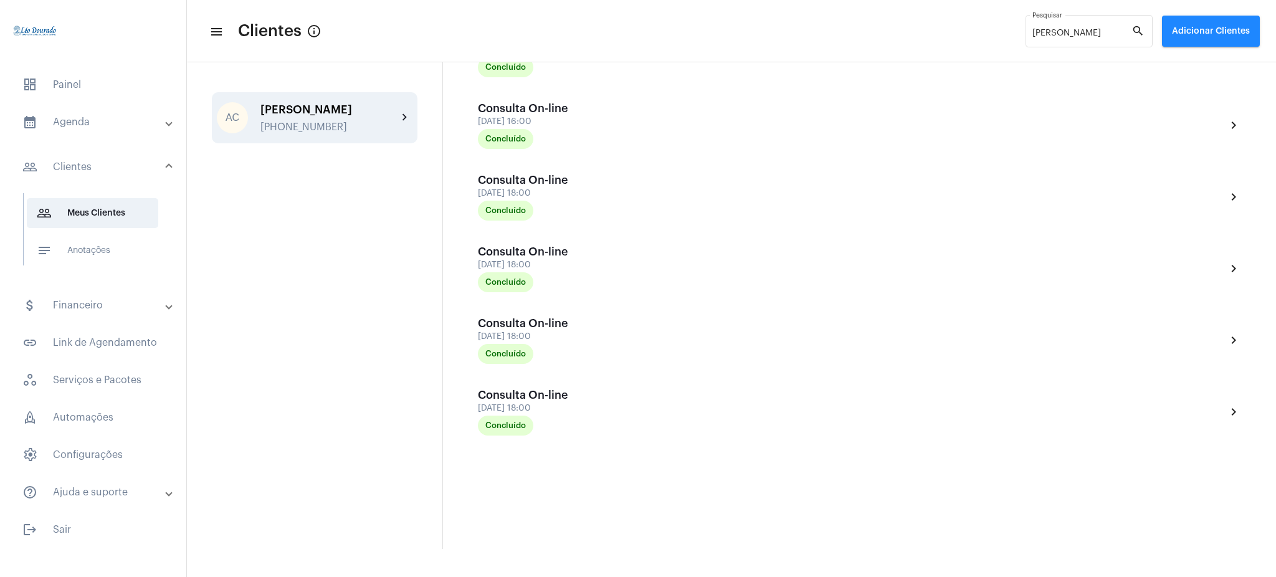
click at [128, 115] on mat-panel-title "calendar_month_outlined Agenda" at bounding box center [94, 122] width 144 height 15
click at [136, 178] on span "calendar_month_outlined Calendário" at bounding box center [92, 173] width 131 height 30
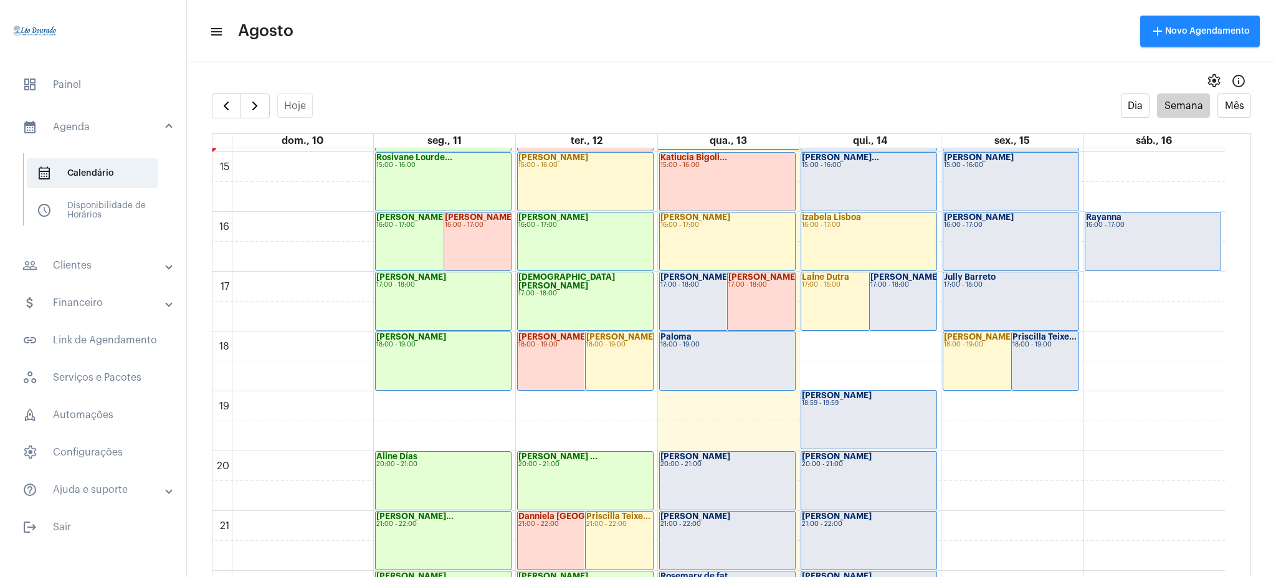
scroll to position [889, 0]
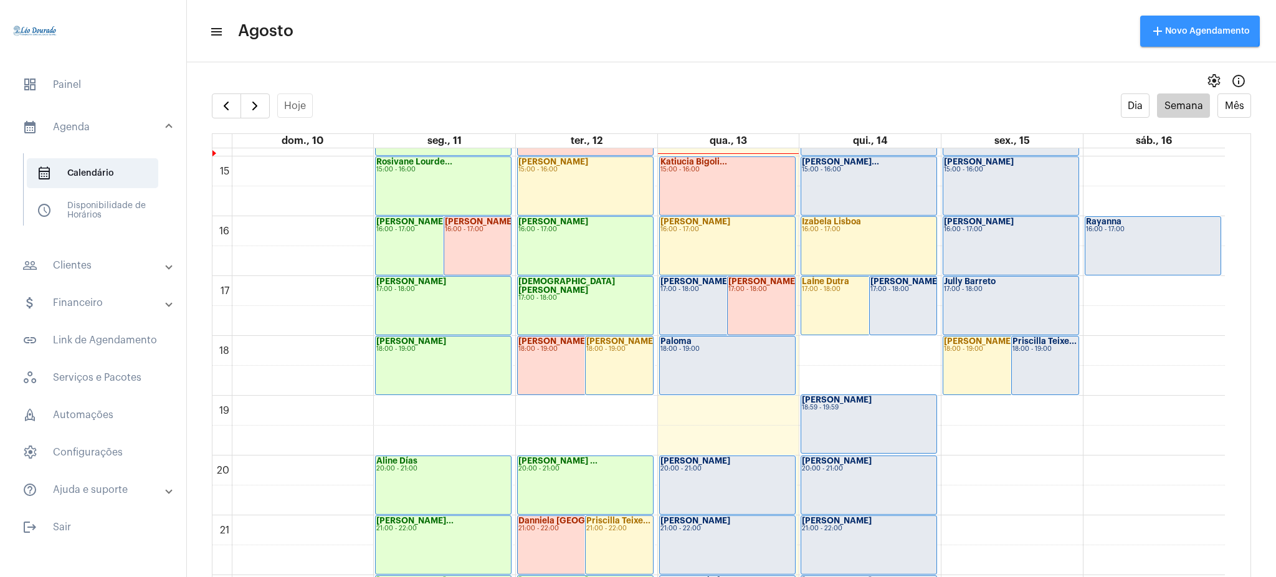
click at [1182, 27] on span "add Novo Agendamento" at bounding box center [1200, 31] width 100 height 9
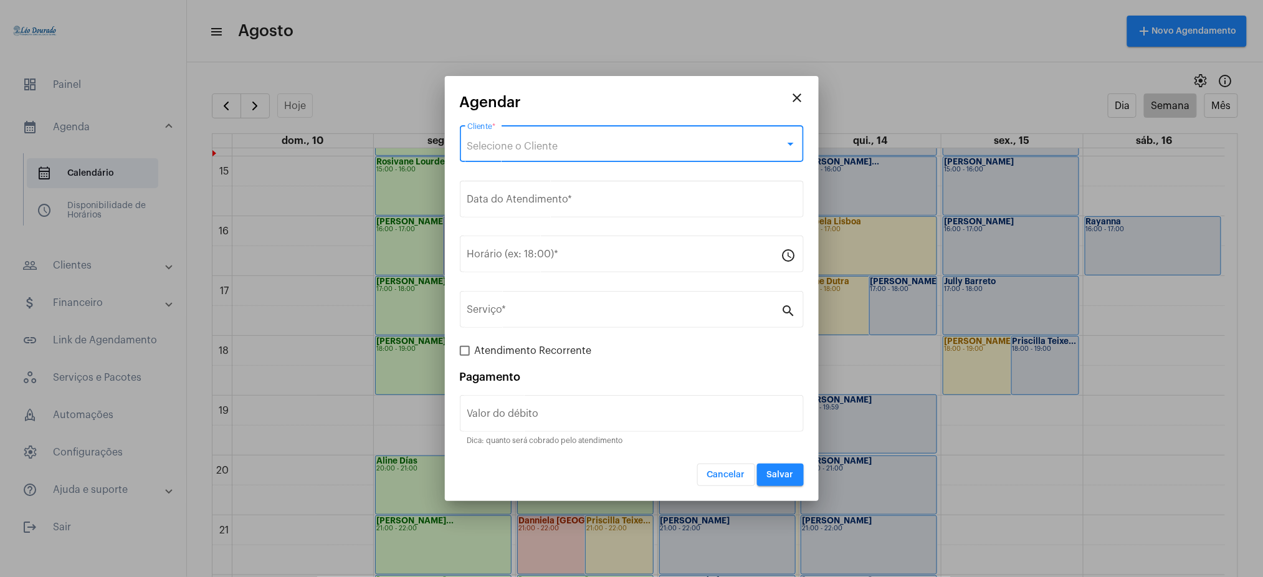
click at [510, 151] on div "Selecione o Cliente" at bounding box center [626, 146] width 318 height 11
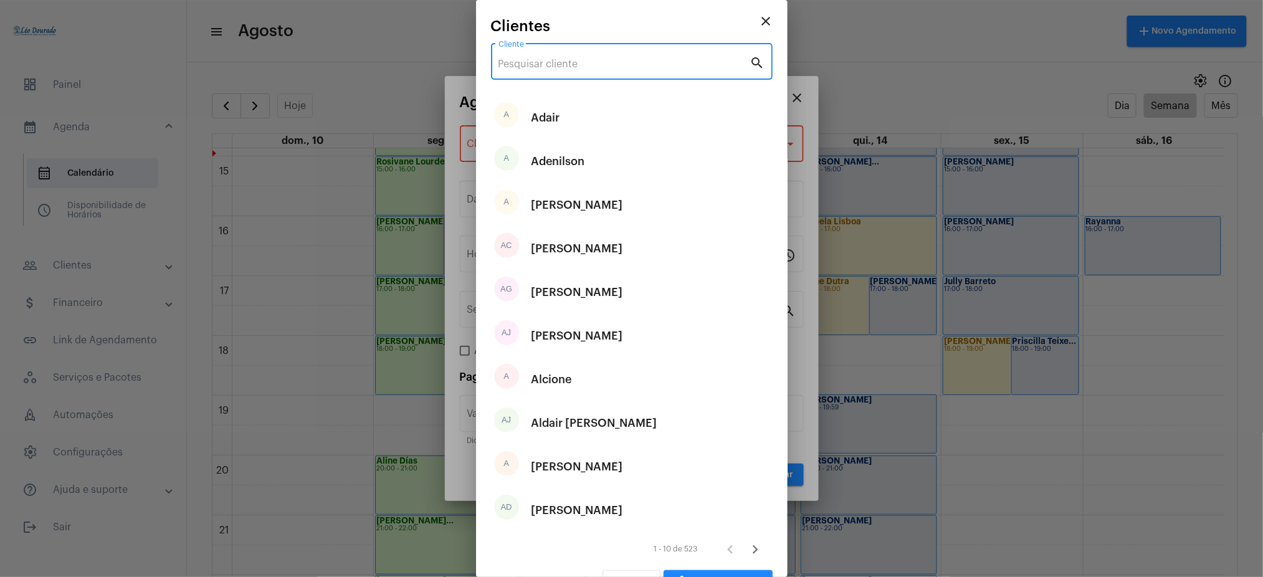
click at [582, 69] on input "Cliente" at bounding box center [624, 64] width 252 height 11
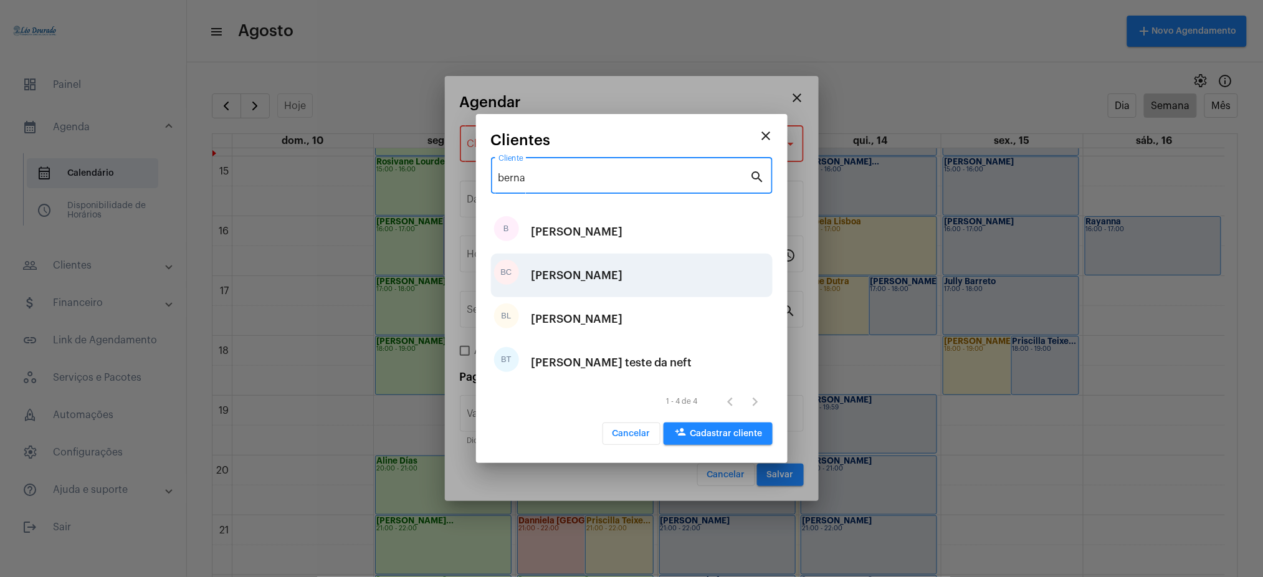
type input "berna"
click at [545, 280] on div "[PERSON_NAME] [PERSON_NAME]" at bounding box center [577, 275] width 92 height 37
type input "R$"
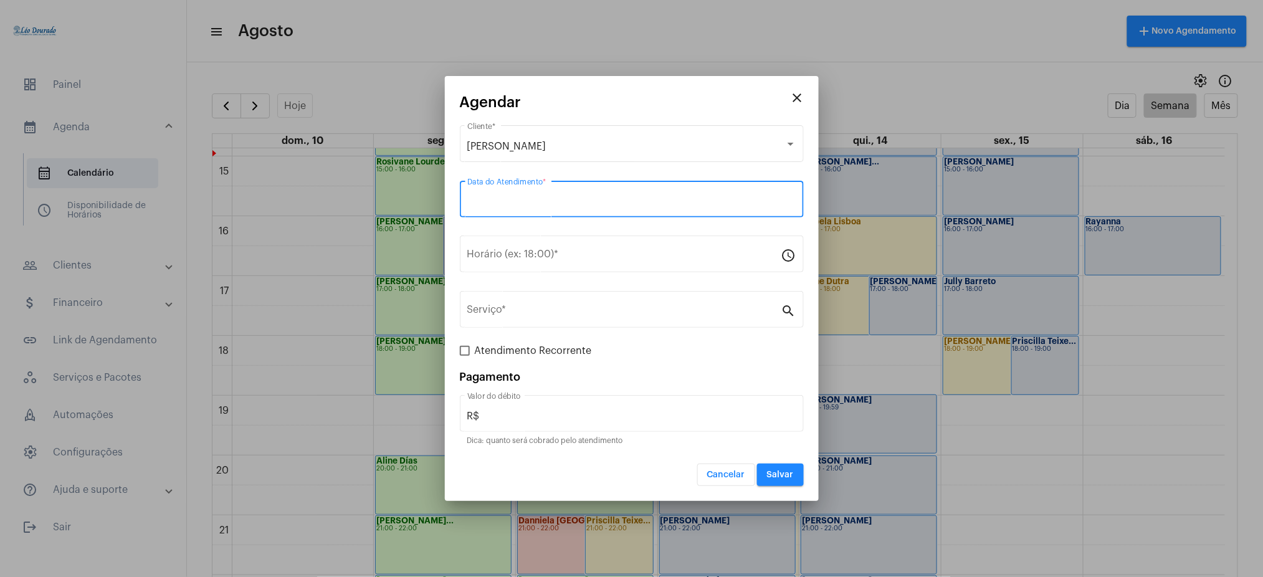
click at [580, 200] on input "Data do Atendimento *" at bounding box center [631, 201] width 329 height 11
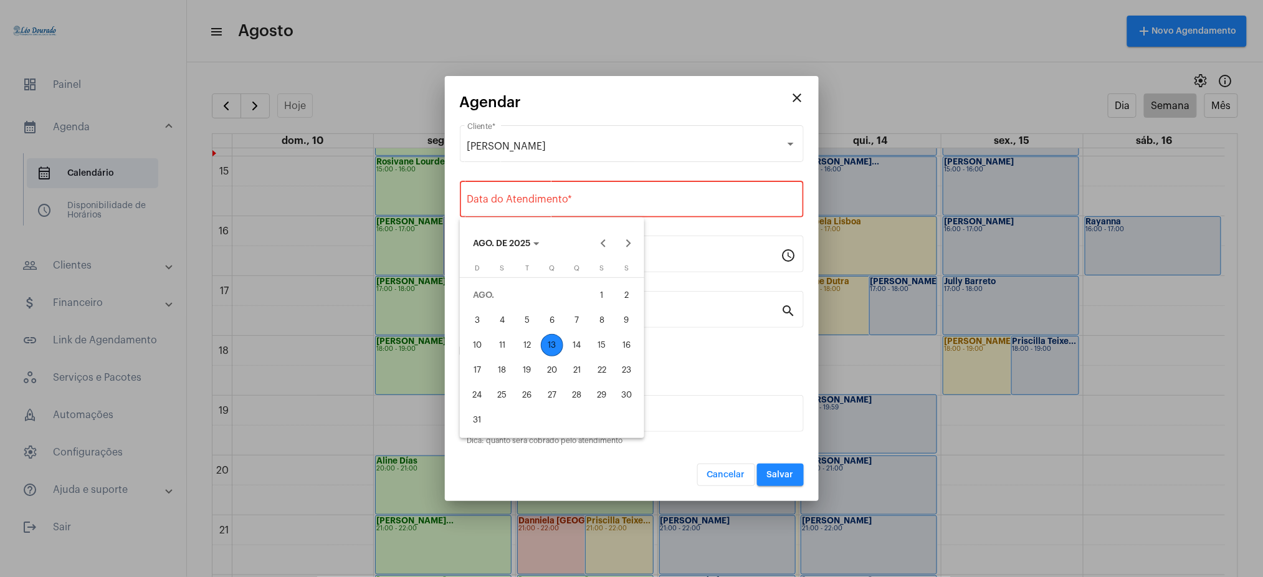
click at [552, 340] on div "13" at bounding box center [552, 345] width 22 height 22
type input "13/08/2025"
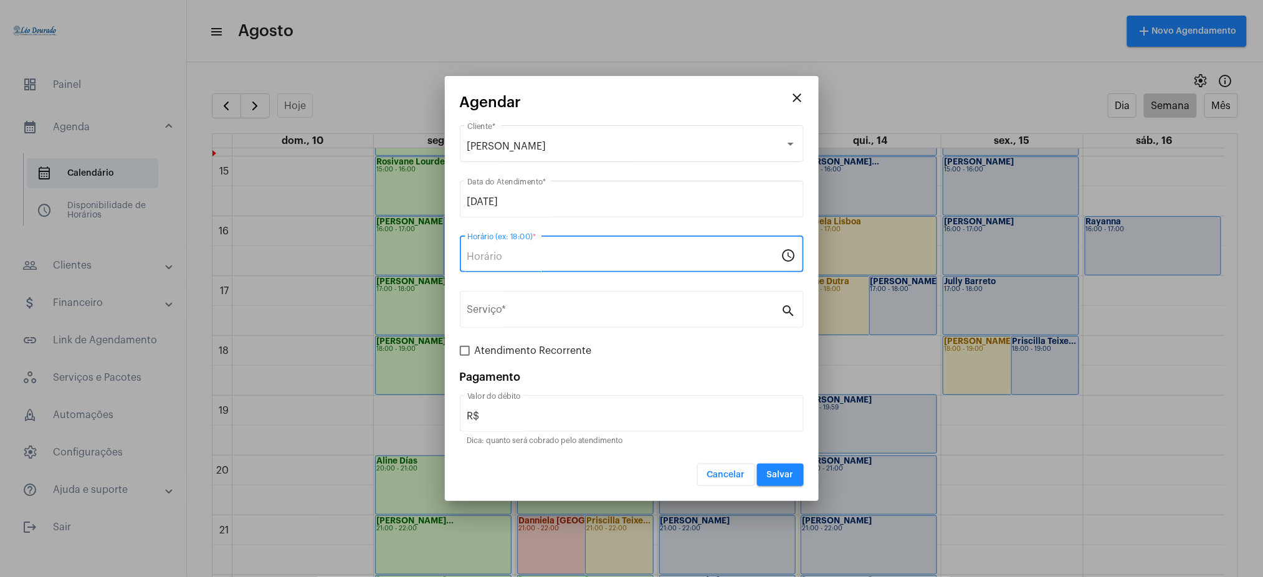
click at [524, 255] on input "Horário (ex: 18:00) *" at bounding box center [624, 256] width 314 height 11
type input "16:00"
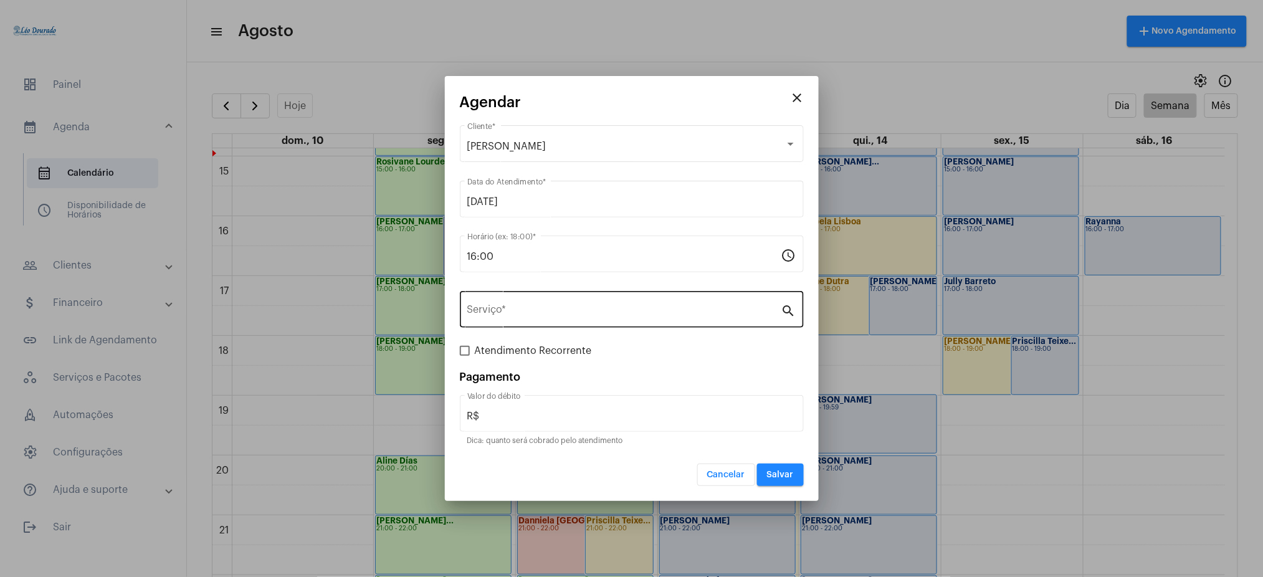
click at [525, 295] on div "Serviço *" at bounding box center [624, 307] width 314 height 39
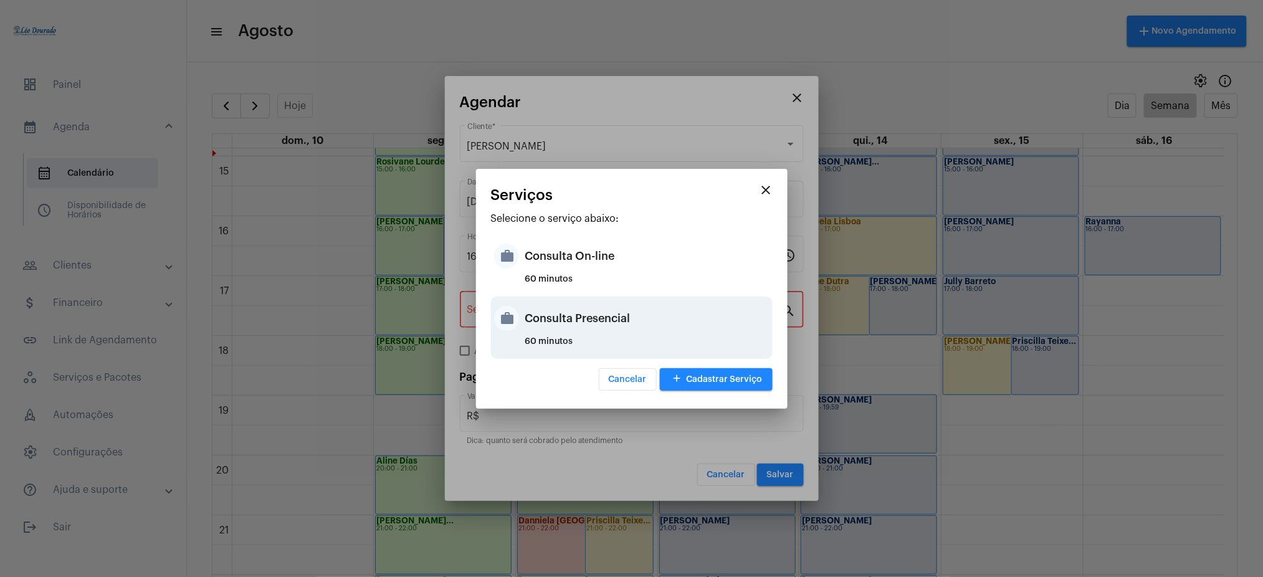
click at [572, 312] on div "Consulta Presencial" at bounding box center [647, 318] width 244 height 37
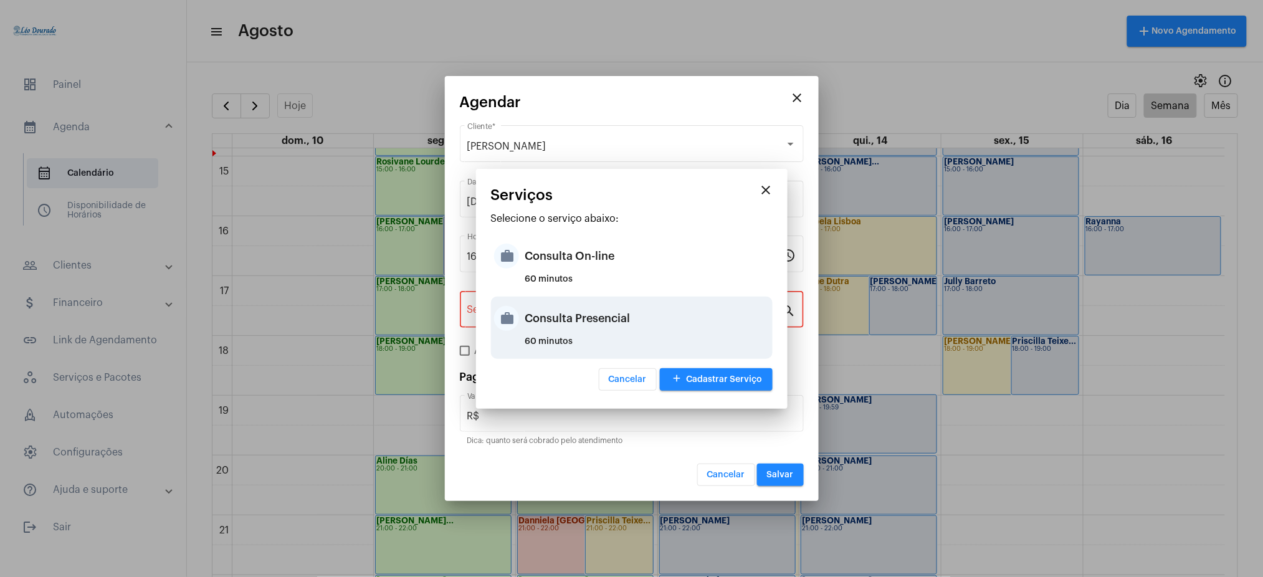
type input "Consulta Presencial"
type input "R$ 150"
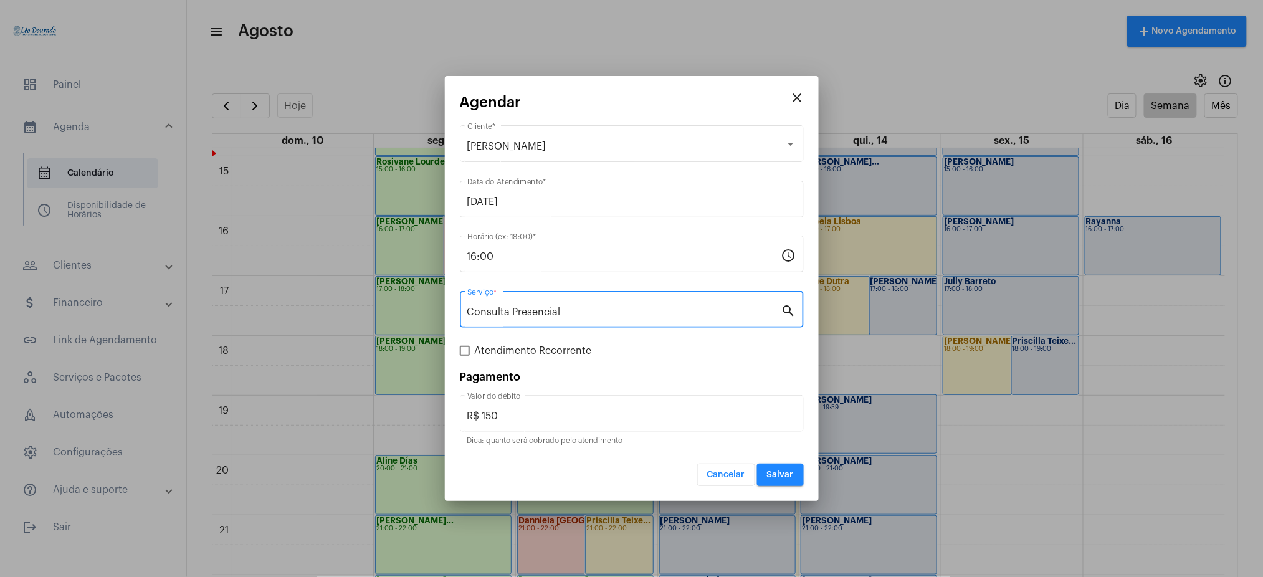
click at [775, 474] on span "Salvar" at bounding box center [780, 474] width 27 height 9
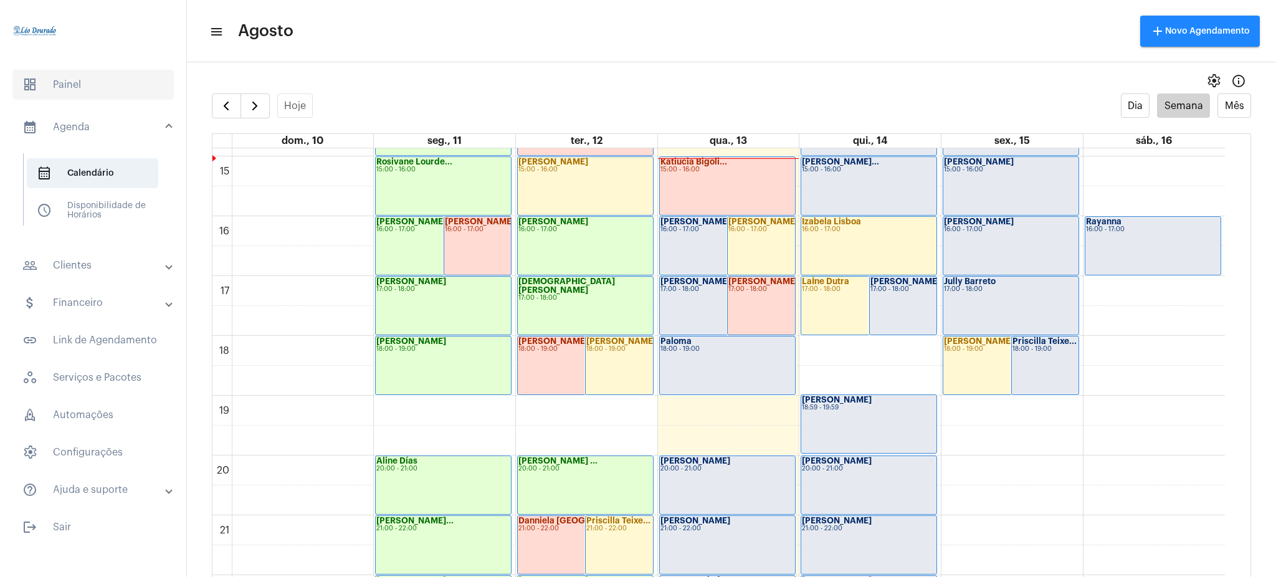
click at [79, 77] on span "dashboard Painel" at bounding box center [92, 85] width 161 height 30
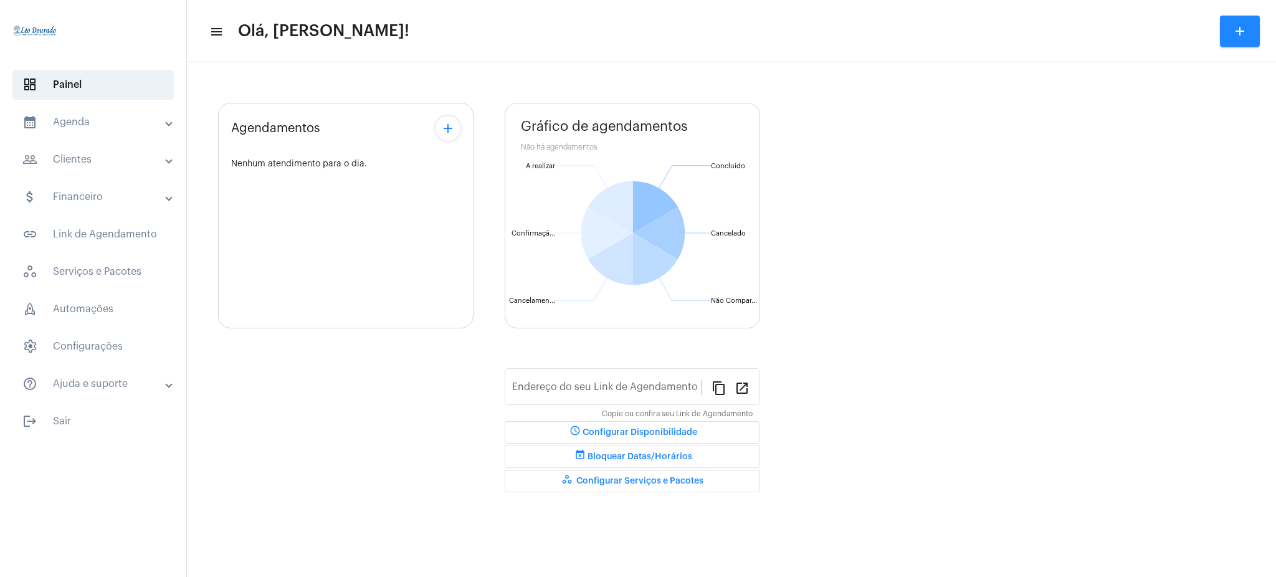
type input "[URL][DOMAIN_NAME][PERSON_NAME]"
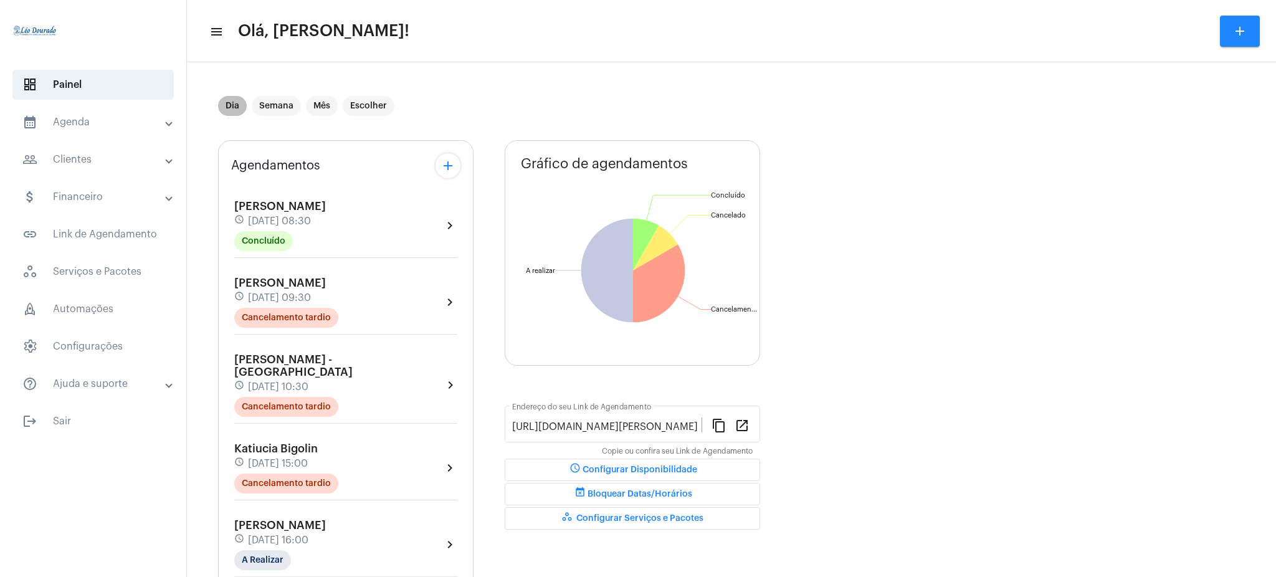
click at [234, 113] on mat-chip "Dia" at bounding box center [232, 106] width 29 height 20
click at [264, 110] on mat-chip "Semana" at bounding box center [276, 106] width 49 height 20
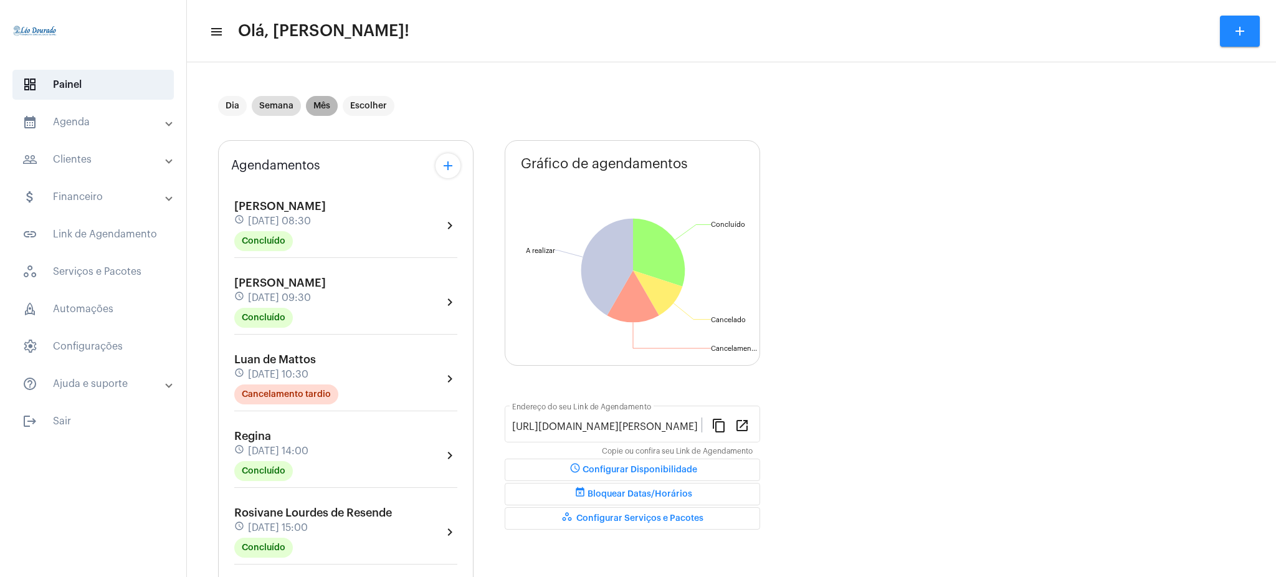
click at [322, 107] on mat-chip "Mês" at bounding box center [322, 106] width 32 height 20
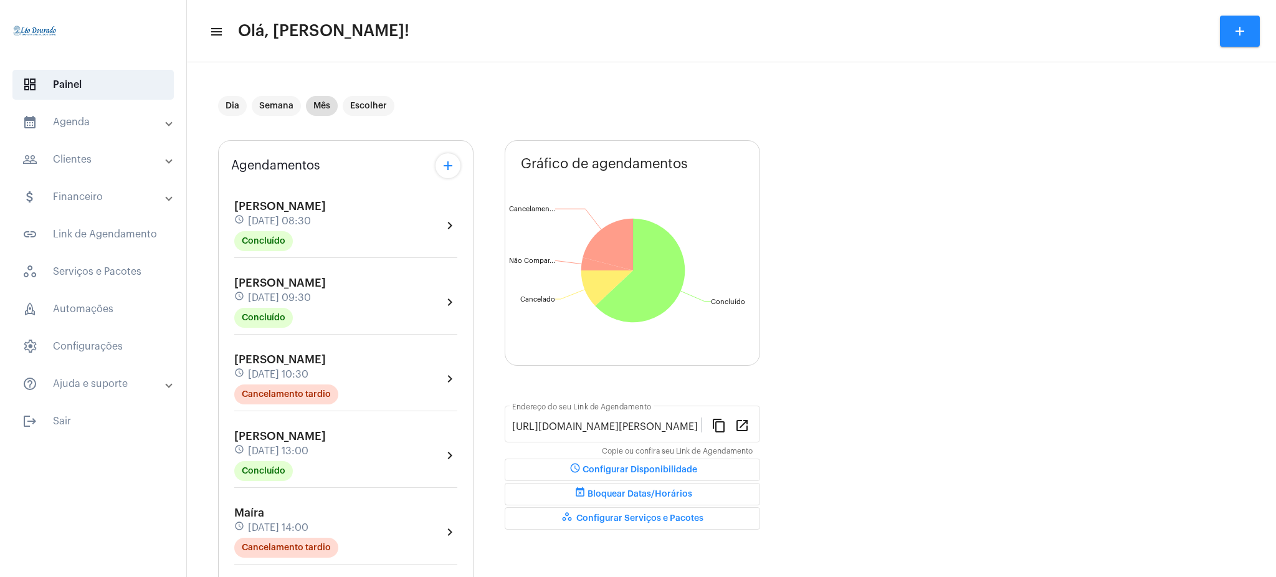
click at [97, 153] on mat-panel-title "people_outline Clientes" at bounding box center [94, 159] width 144 height 15
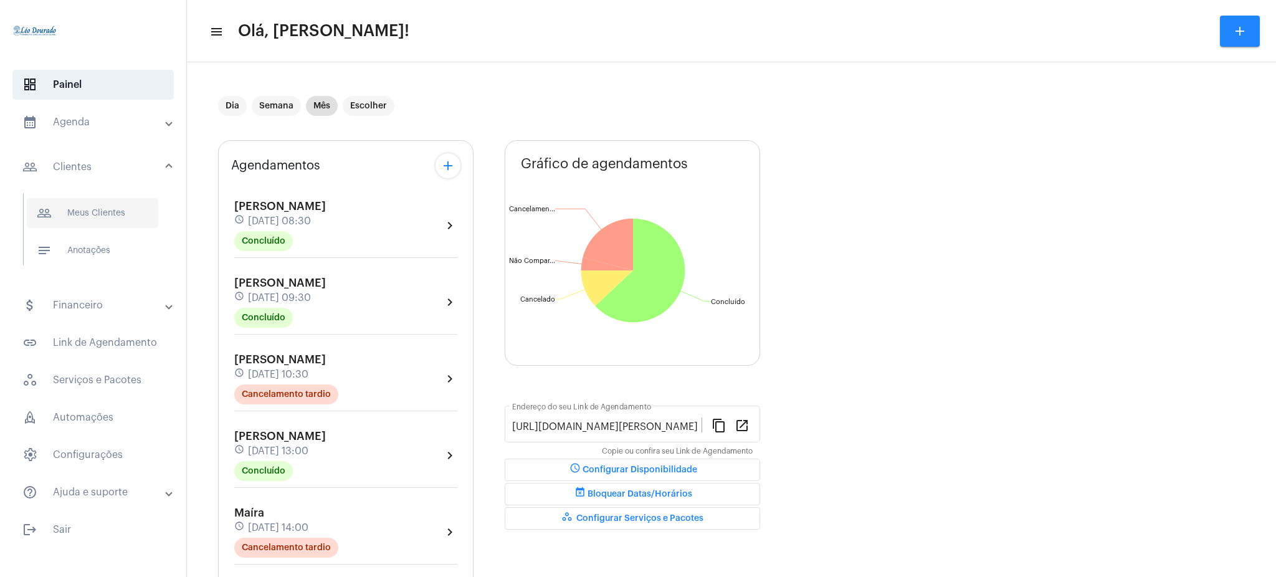
click at [113, 206] on span "people_outline Meus Clientes" at bounding box center [92, 213] width 131 height 30
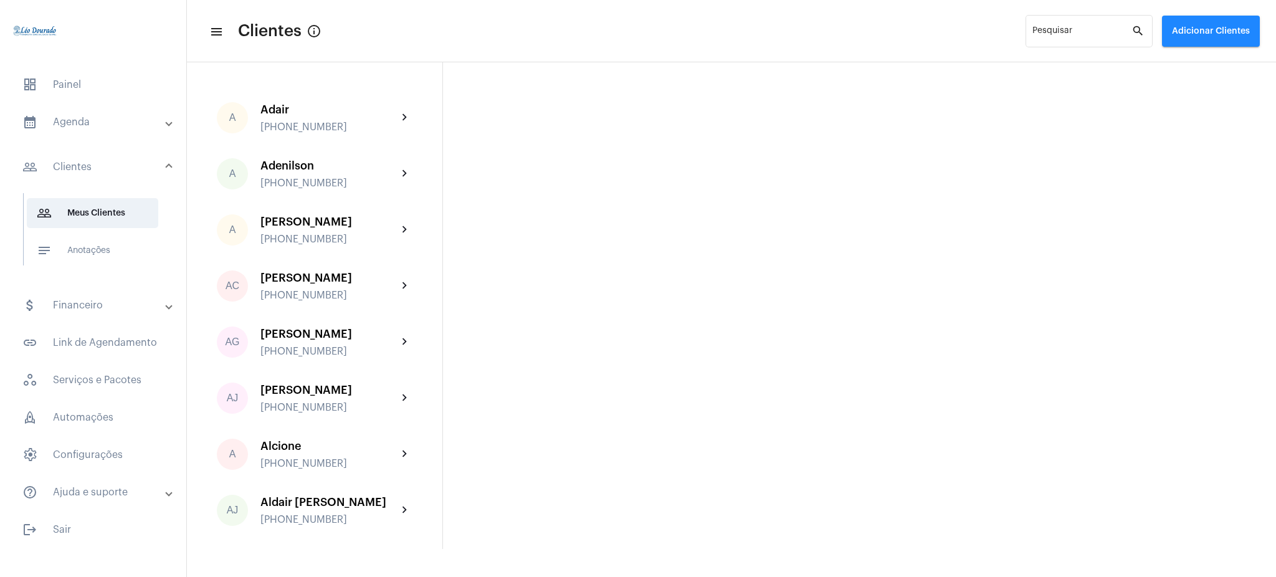
click at [80, 134] on mat-expansion-panel-header "calendar_month_outlined Agenda" at bounding box center [96, 122] width 179 height 30
click at [101, 158] on span "calendar_month_outlined Calendário" at bounding box center [92, 173] width 131 height 30
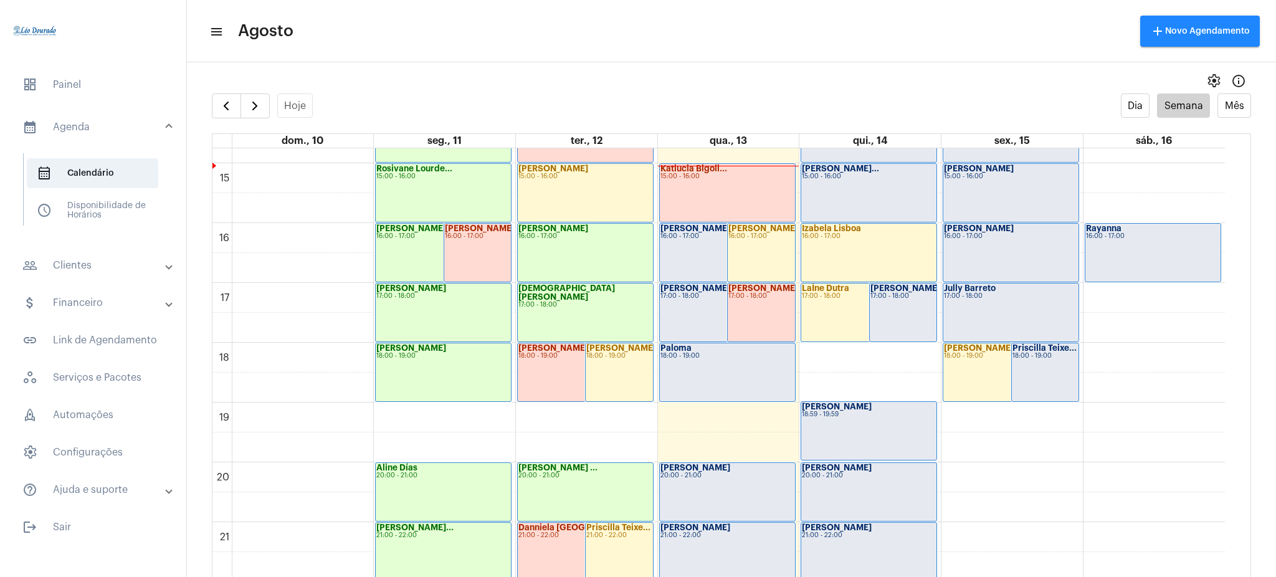
scroll to position [981, 0]
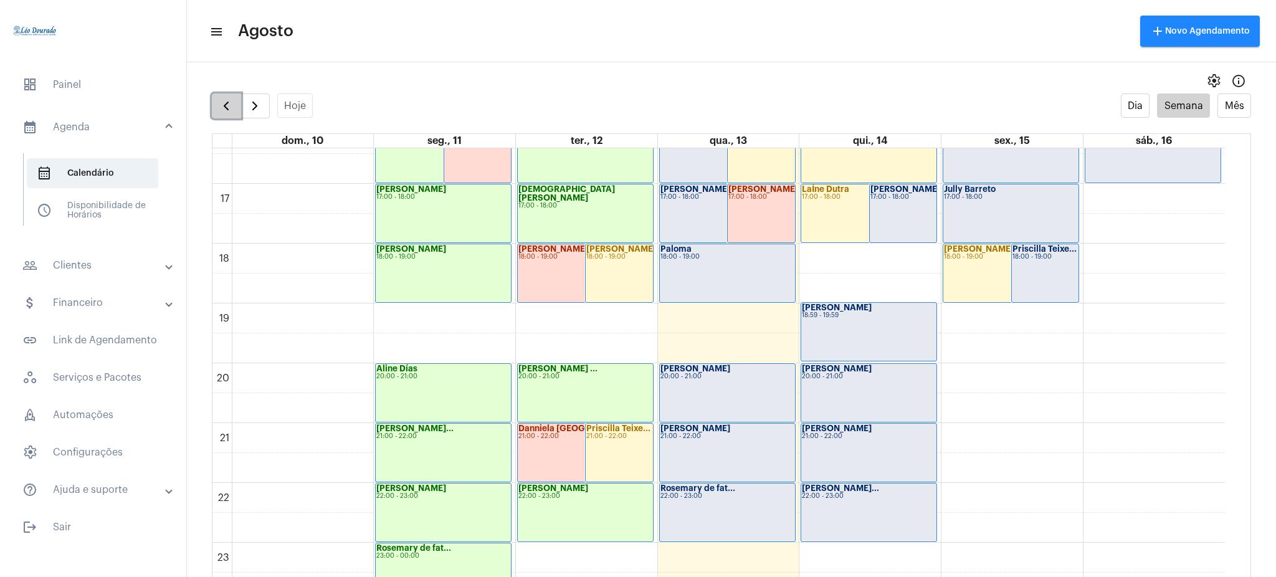
click at [226, 105] on span "button" at bounding box center [226, 105] width 15 height 15
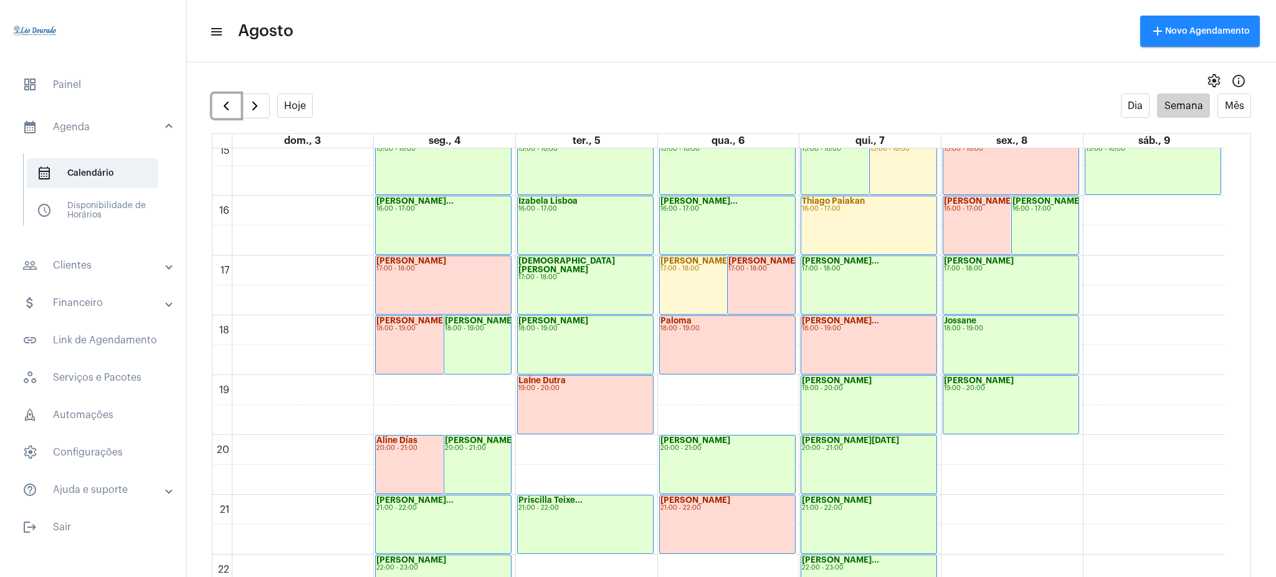
scroll to position [981, 0]
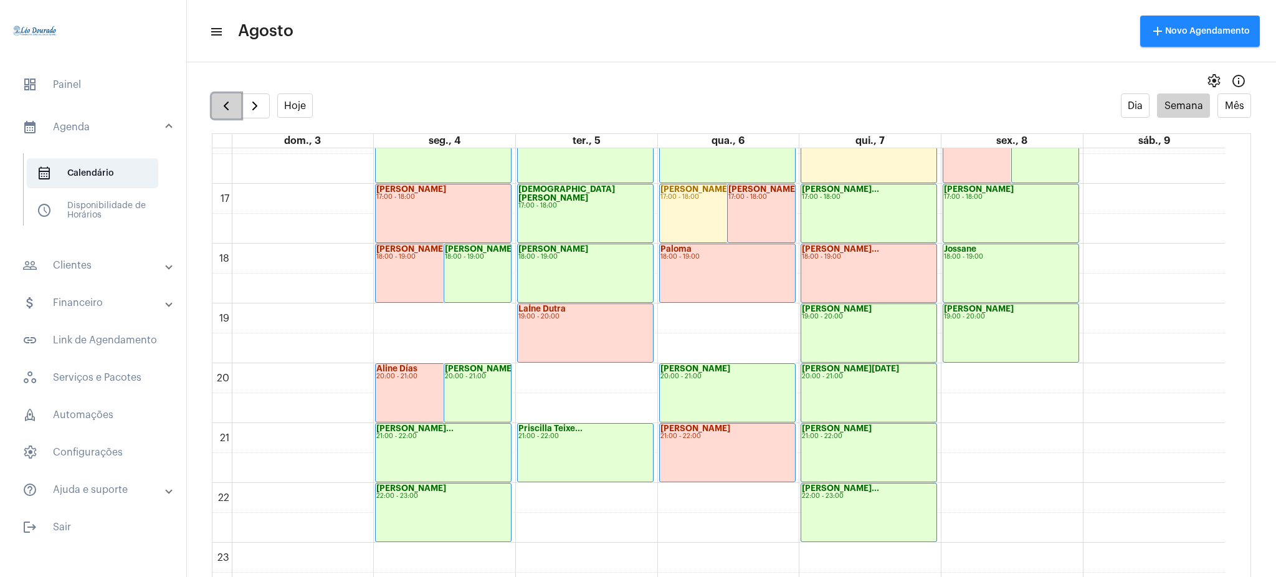
click at [227, 101] on span "button" at bounding box center [226, 105] width 15 height 15
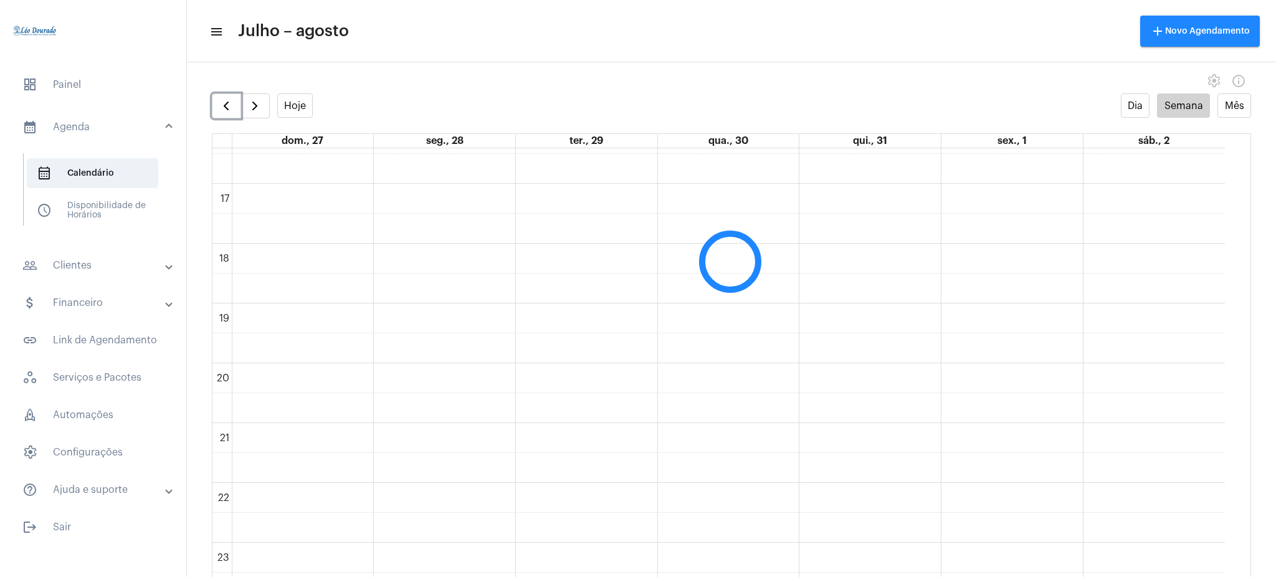
scroll to position [360, 0]
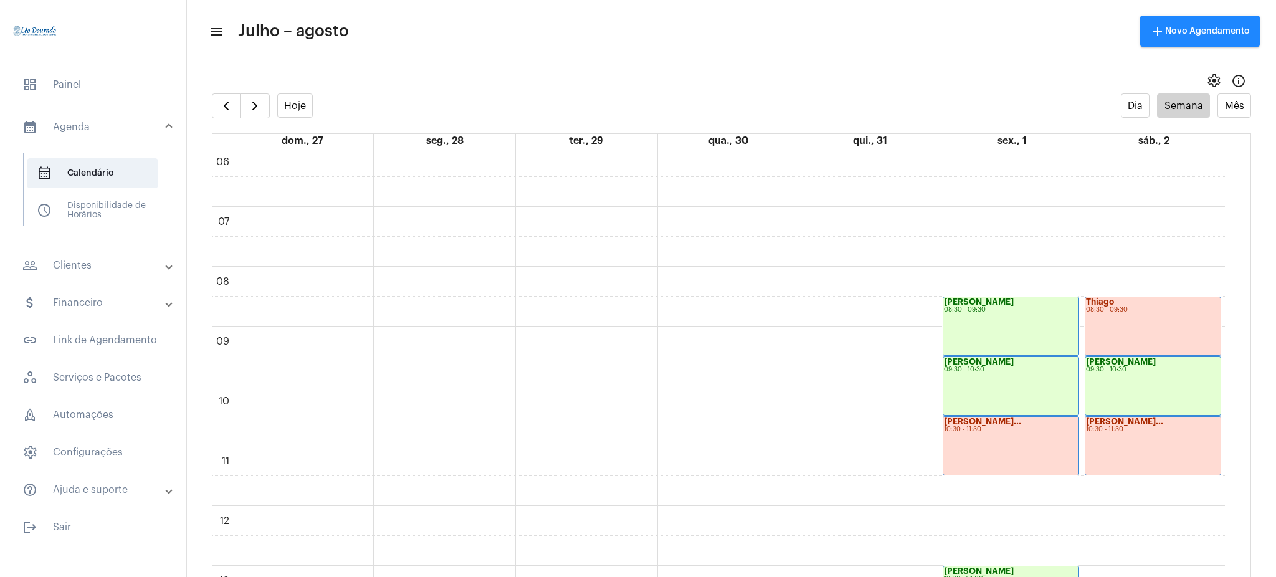
click at [82, 262] on mat-panel-title "people_outline Clientes" at bounding box center [94, 265] width 144 height 15
click at [81, 208] on span "people_outline Meus Clientes" at bounding box center [92, 213] width 131 height 30
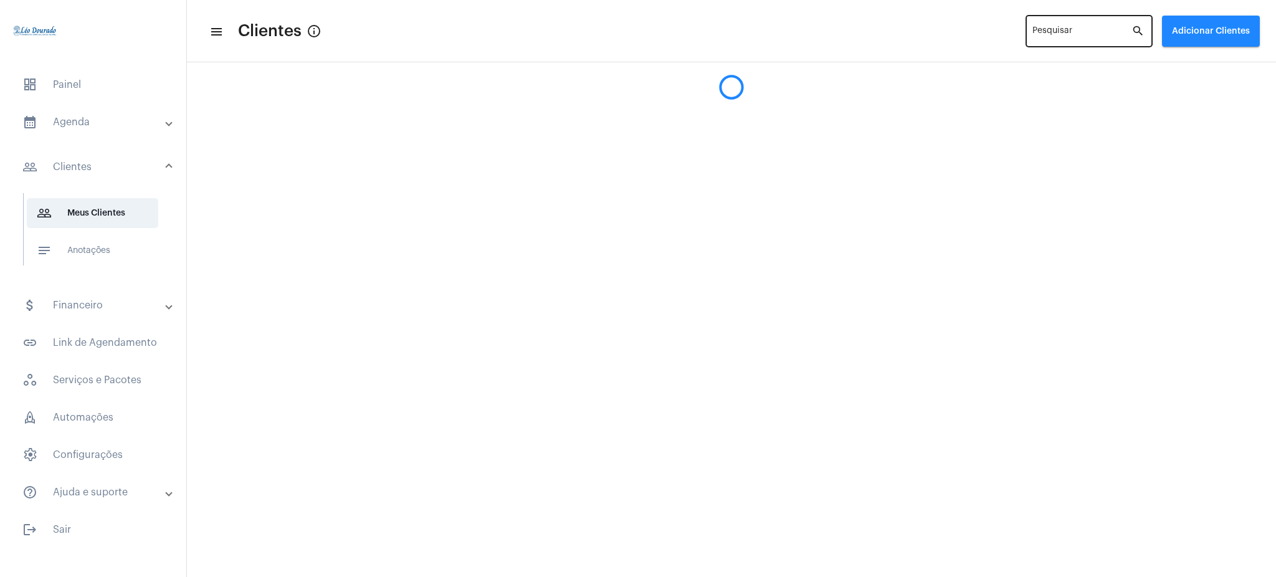
click at [1059, 40] on div "Pesquisar" at bounding box center [1081, 30] width 99 height 34
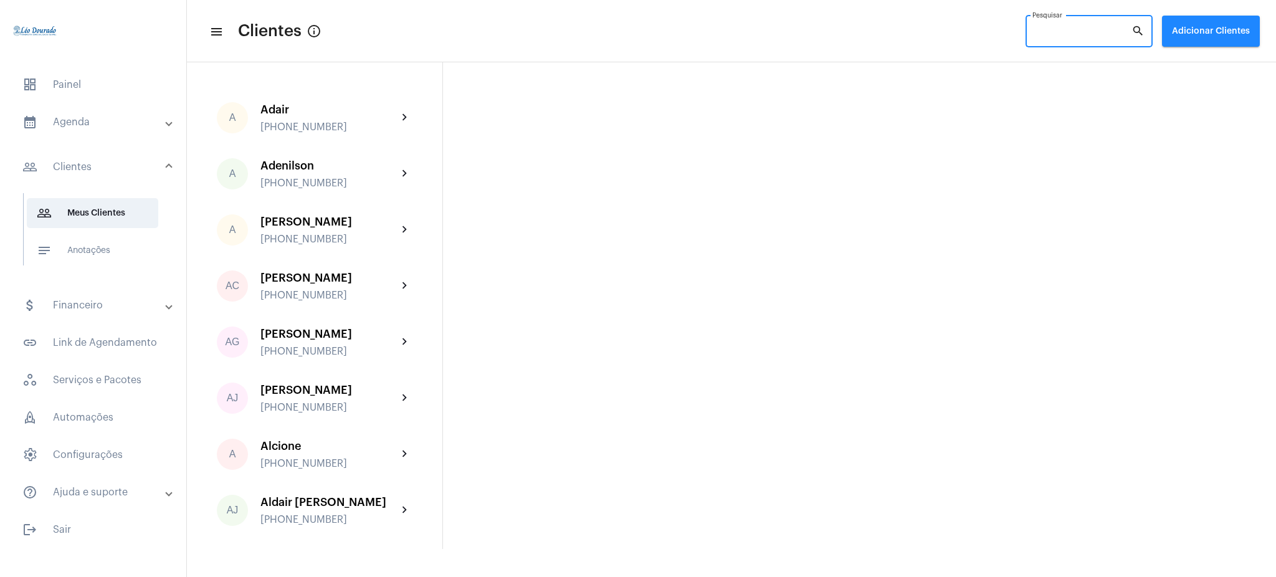
type input "a"
click at [1067, 23] on div "Pesquisar" at bounding box center [1081, 30] width 99 height 34
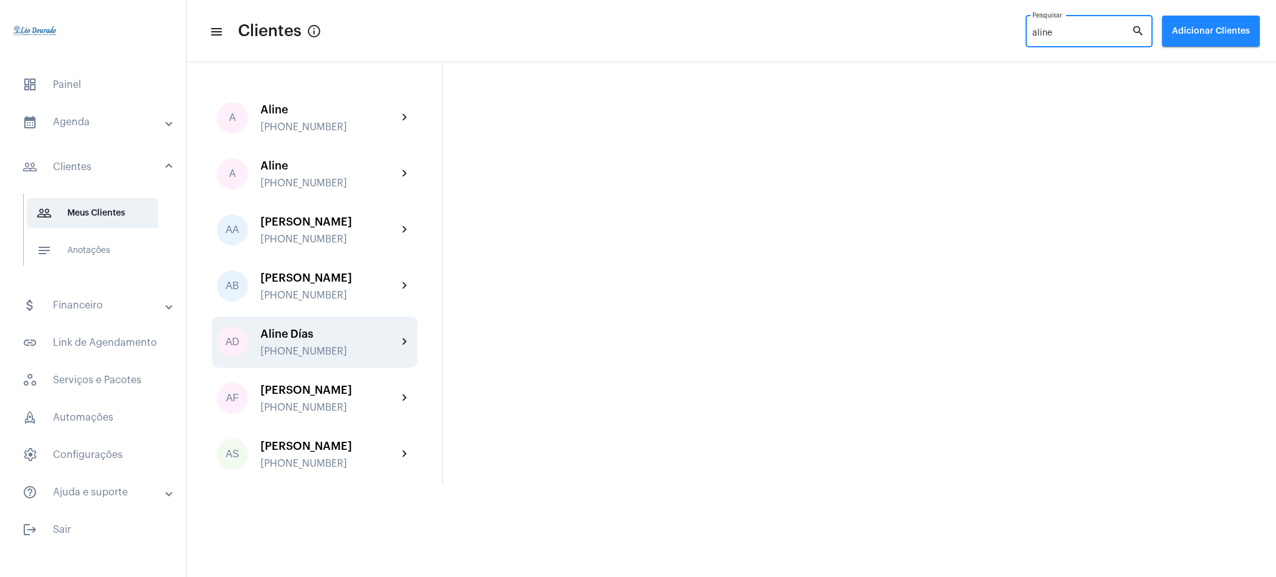
type input "aline"
click at [402, 342] on mat-icon "chevron_right" at bounding box center [405, 342] width 15 height 15
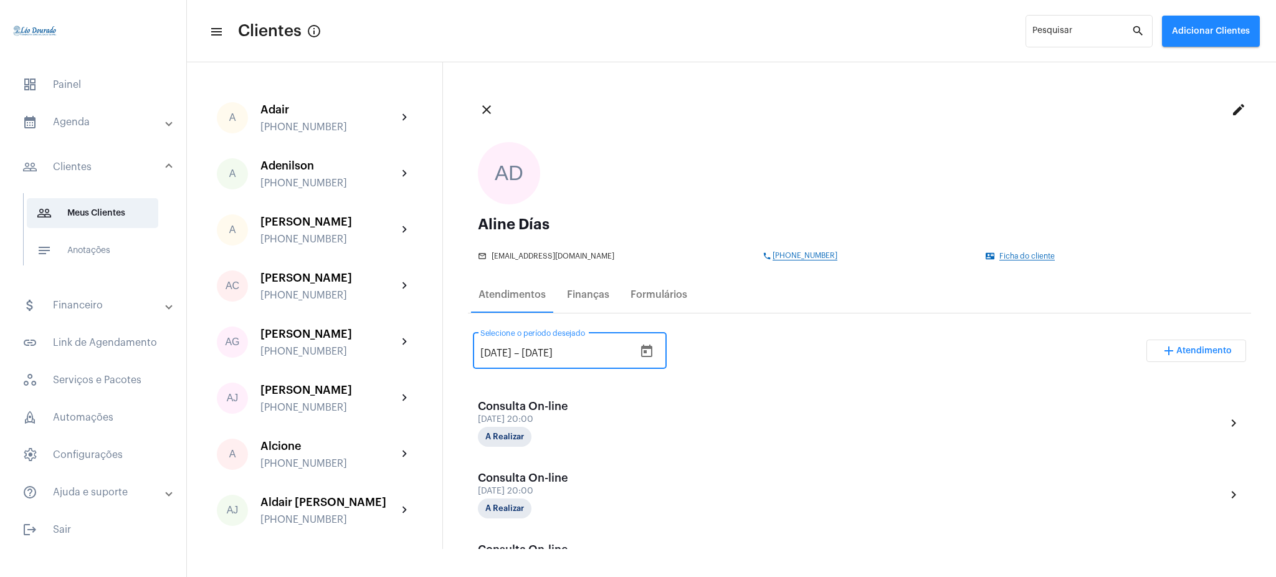
click at [499, 353] on input "[DATE]" at bounding box center [495, 353] width 31 height 11
click at [756, 345] on div "13/6/2025 13/6/2025 – 13/9/2025 Selecione o período desejado add Atendimento" at bounding box center [859, 355] width 773 height 59
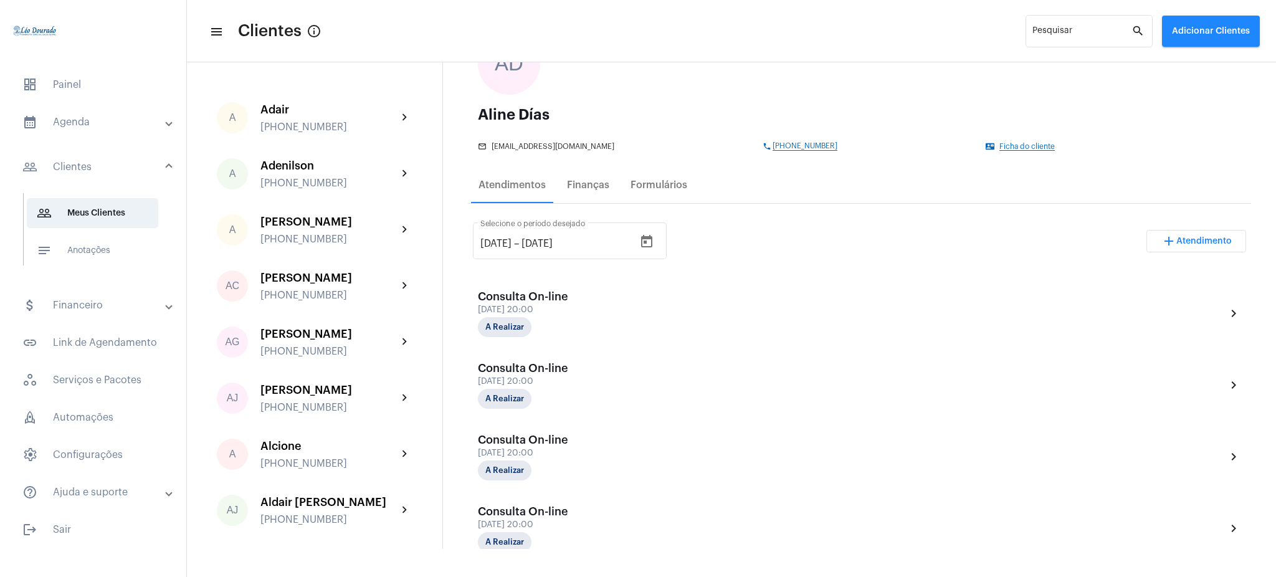
scroll to position [83, 0]
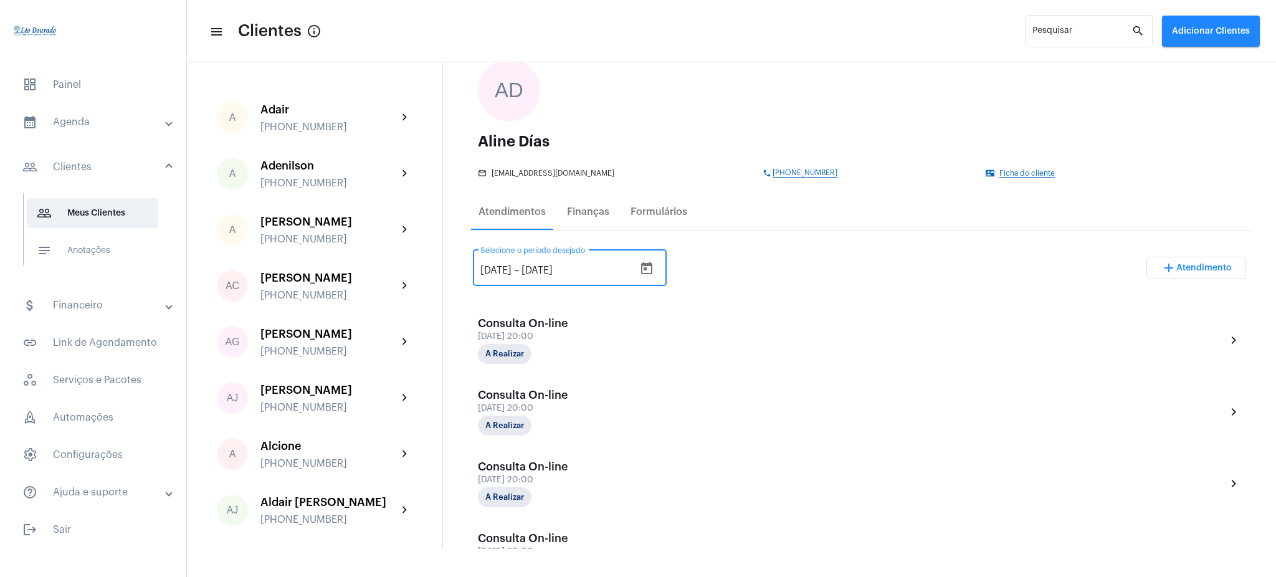
click at [497, 272] on input "[DATE]" at bounding box center [495, 270] width 31 height 11
type input "[DATE]"
click at [769, 247] on div "[DATE] [DATE] – [DATE] Selecione o período desejado add Atendimento" at bounding box center [859, 273] width 773 height 59
click at [555, 270] on input "[DATE]" at bounding box center [559, 270] width 75 height 11
type input "[DATE]"
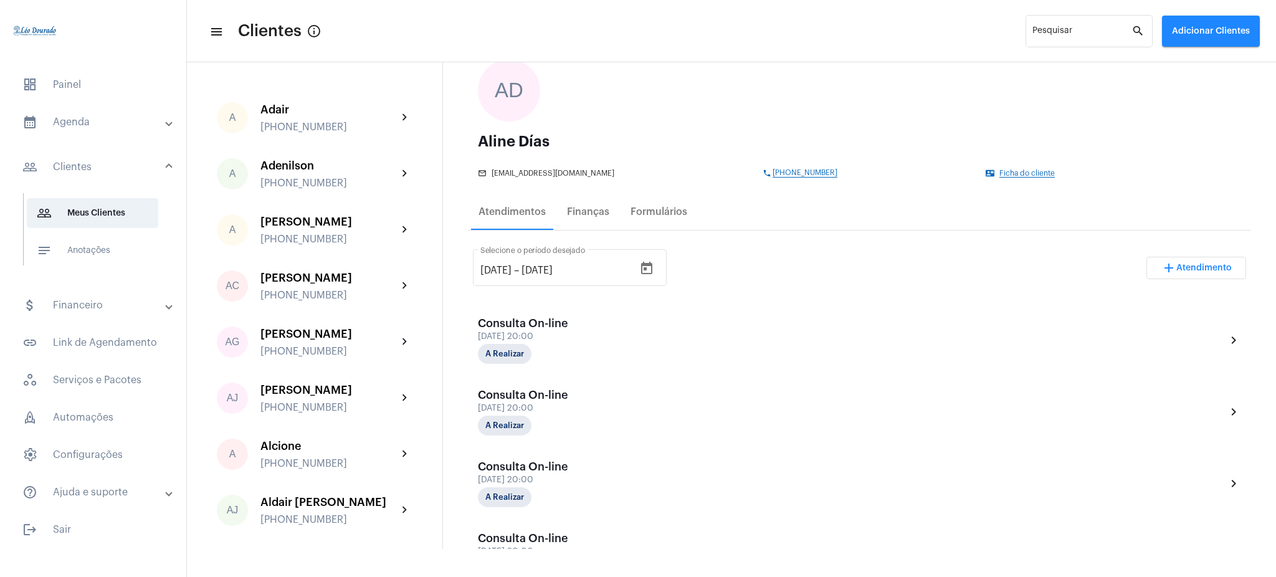
click at [716, 278] on div "[DATE] [DATE] – [DATE] Selecione o período desejado add Atendimento" at bounding box center [859, 273] width 773 height 59
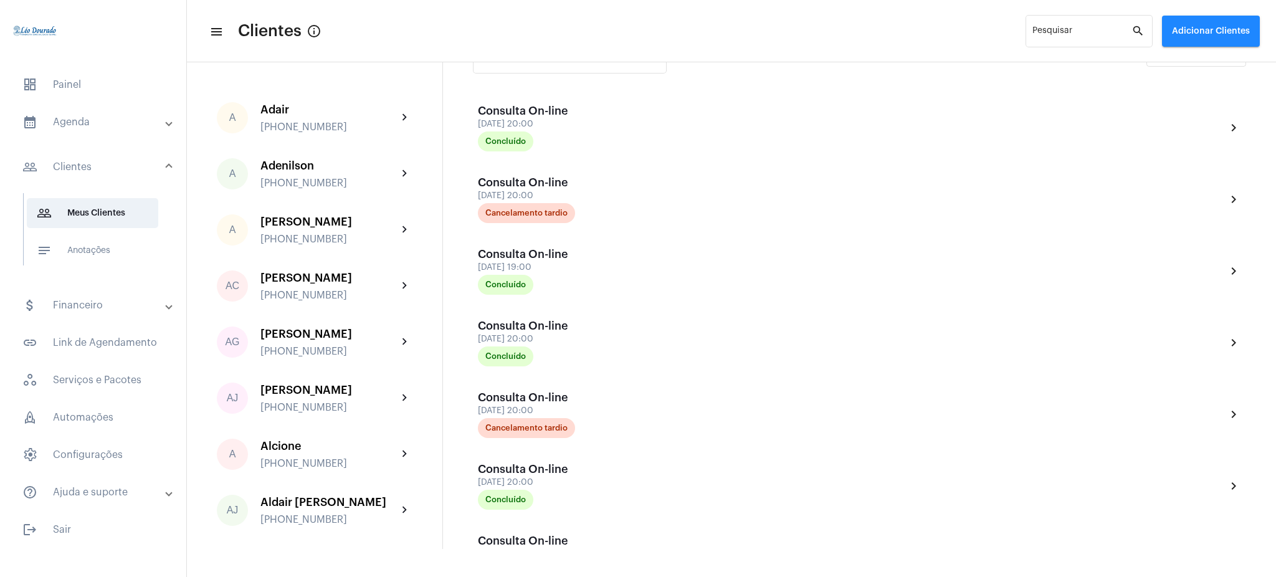
scroll to position [293, 0]
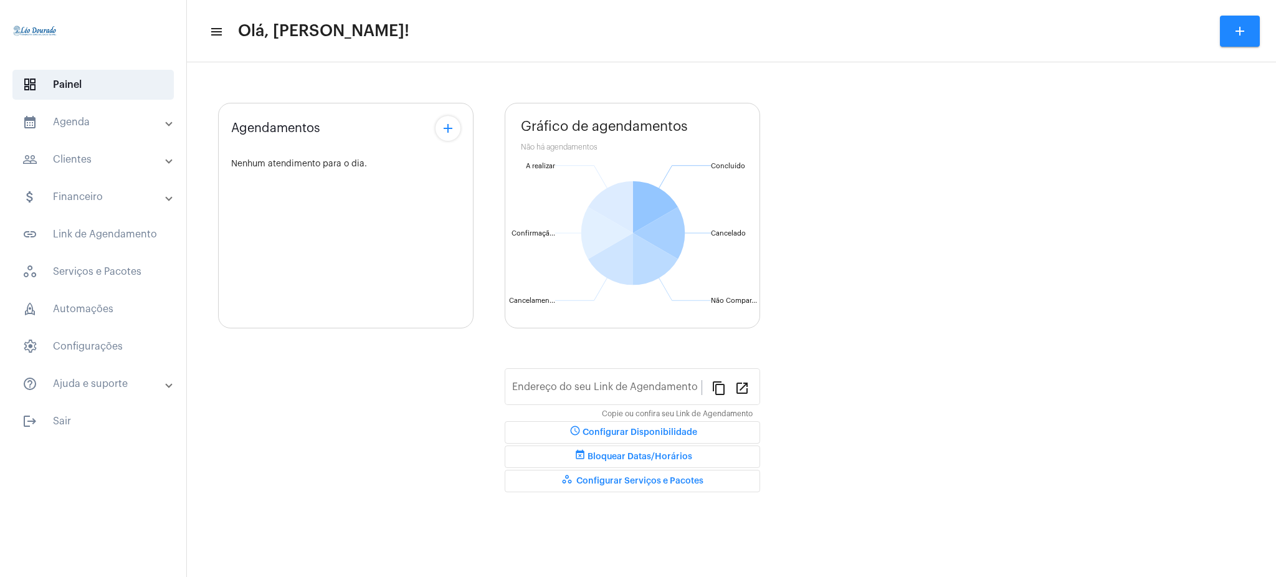
type input "[URL][DOMAIN_NAME][PERSON_NAME]"
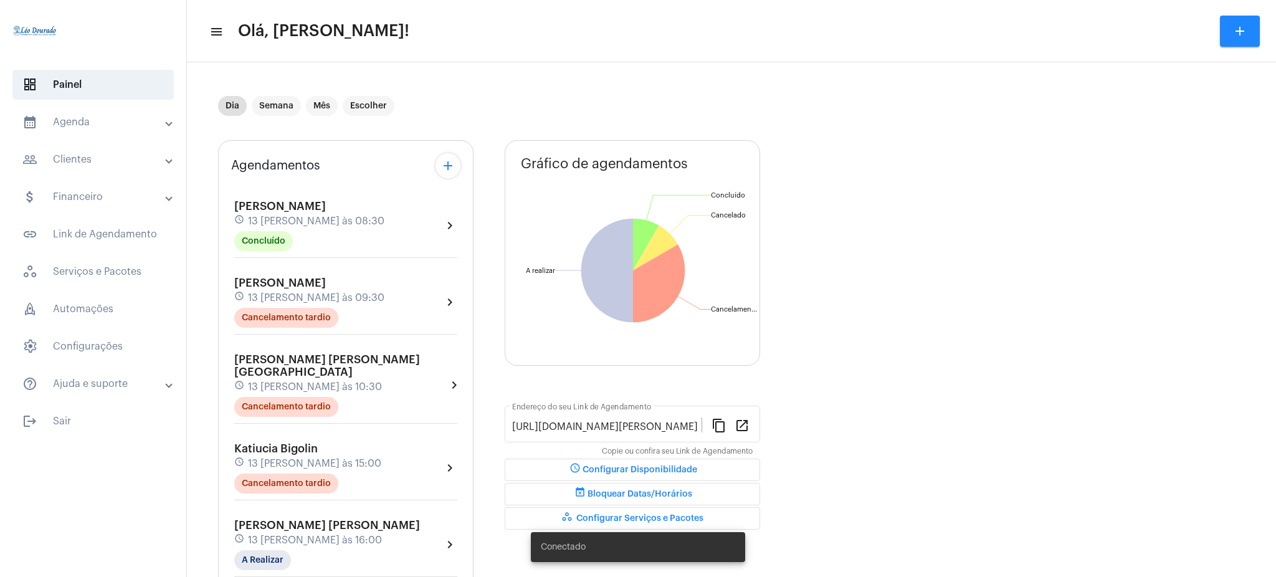
click at [107, 131] on mat-expansion-panel-header "calendar_month_outlined Agenda" at bounding box center [96, 122] width 179 height 30
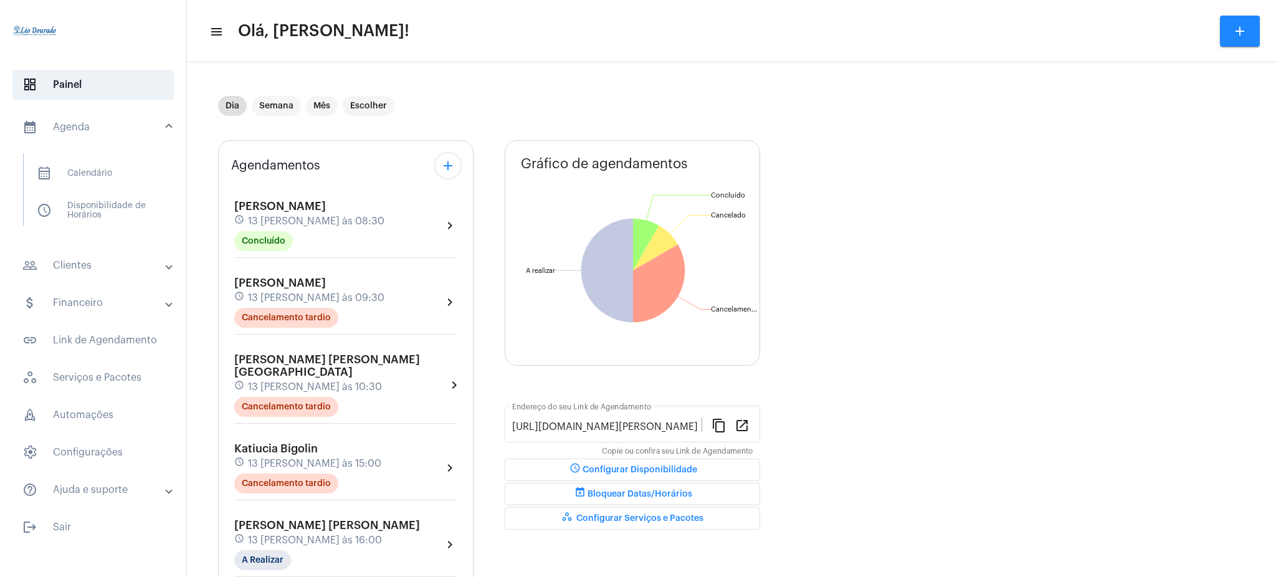
click at [115, 264] on mat-panel-title "people_outline Clientes" at bounding box center [94, 265] width 144 height 15
click at [113, 209] on span "people_outline Meus Clientes" at bounding box center [92, 213] width 131 height 30
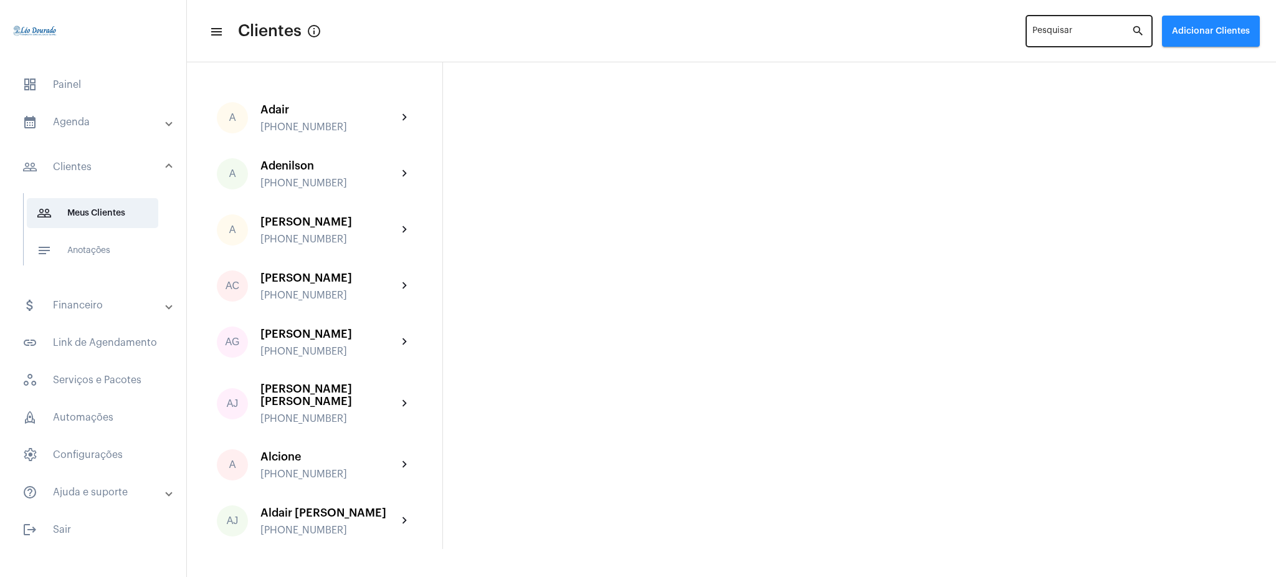
click at [1081, 22] on div "Pesquisar" at bounding box center [1081, 30] width 99 height 34
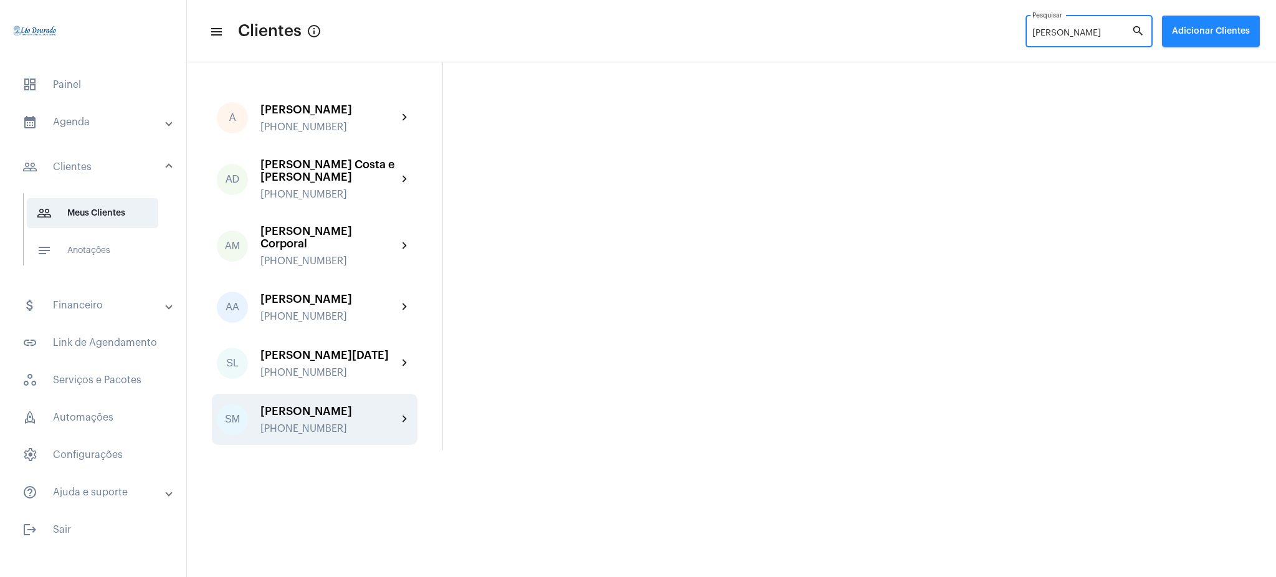
type input "[PERSON_NAME]"
click at [354, 420] on div "Sandra Morgado +5531993885558" at bounding box center [328, 419] width 137 height 29
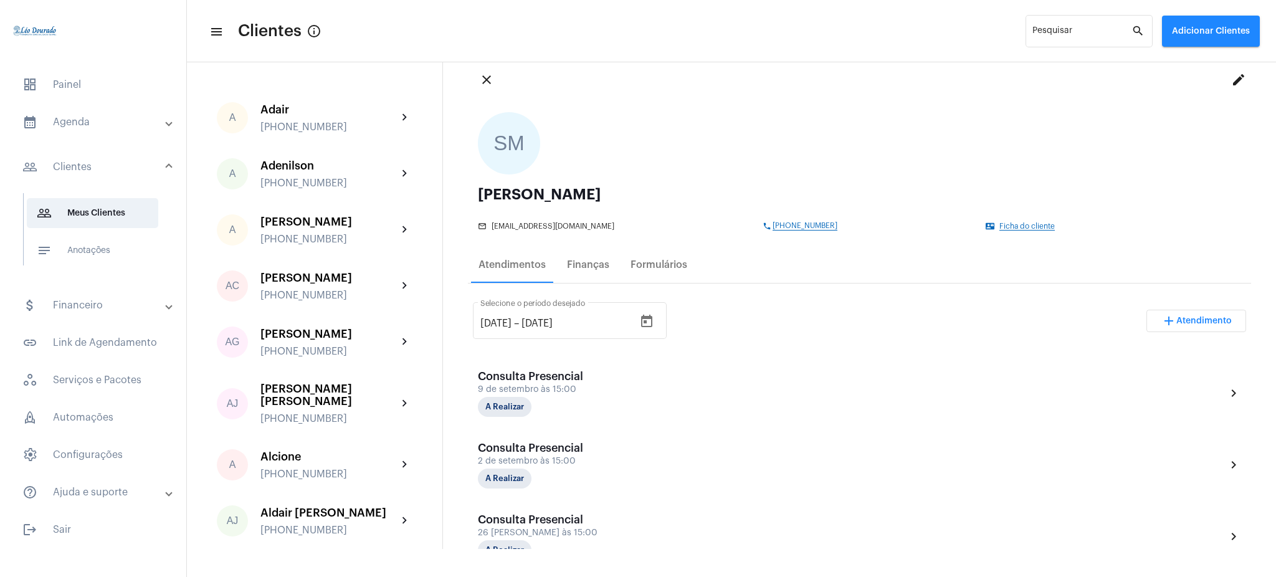
scroll to position [31, 0]
click at [489, 322] on input "[DATE]" at bounding box center [495, 322] width 31 height 11
type input "[DATE]"
click at [754, 310] on div "1/7/2025 1/7/2025 – 13/9/2025 Selecione o período desejado add Atendimento" at bounding box center [859, 324] width 773 height 59
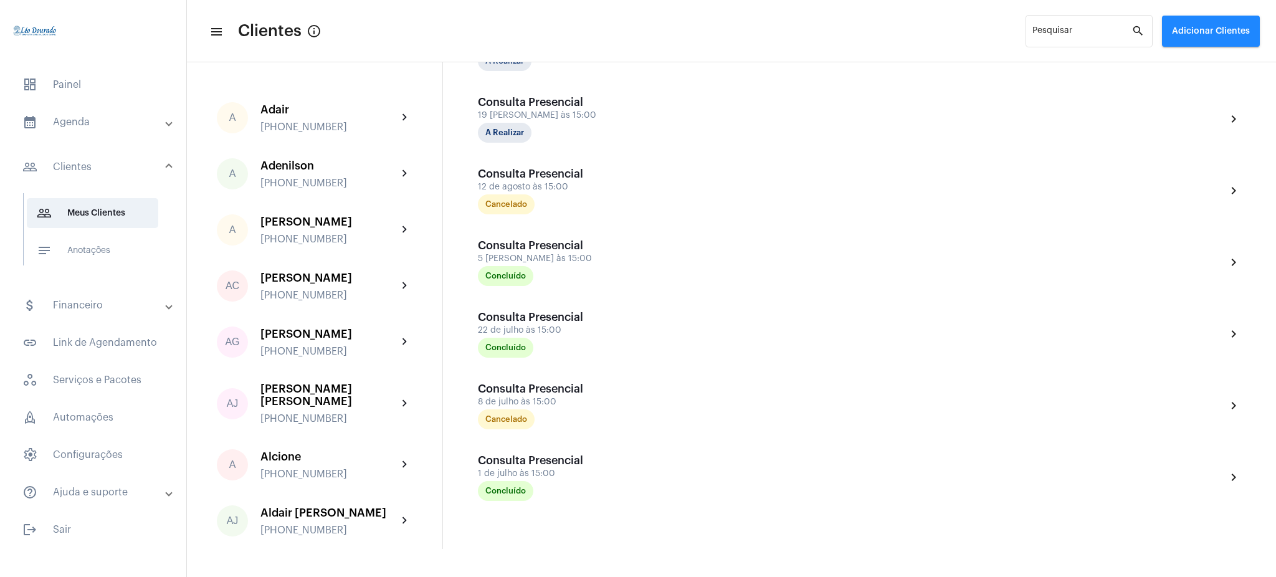
scroll to position [519, 0]
click at [1082, 32] on input "Pesquisar" at bounding box center [1081, 34] width 99 height 10
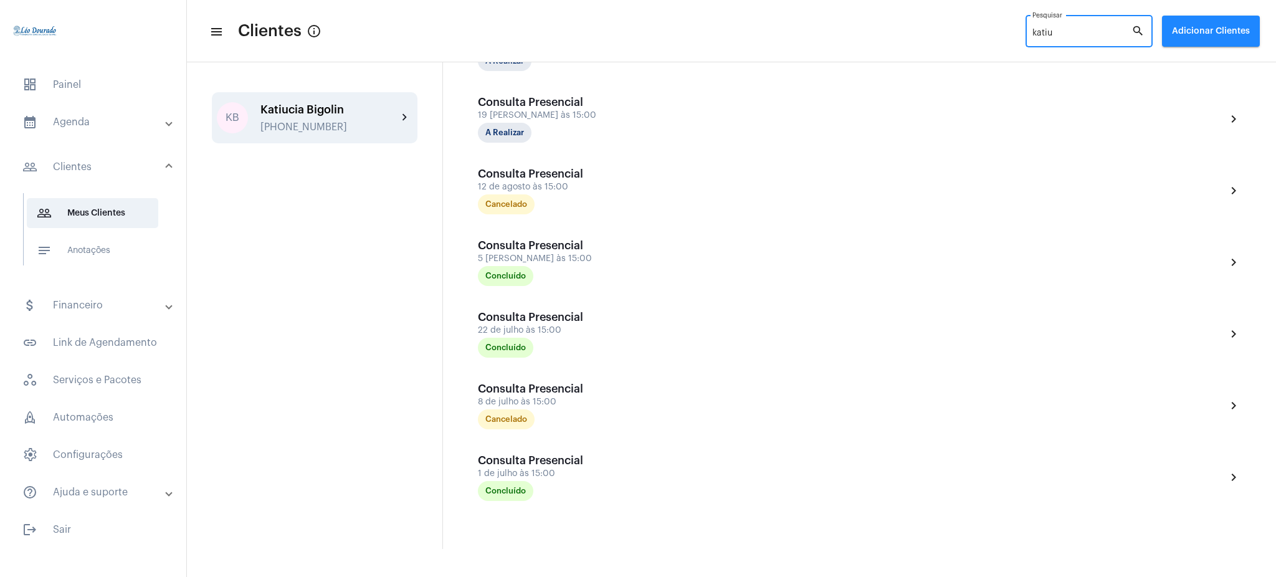
type input "katiu"
click at [406, 125] on div "KB Katiucia Bigolin +5567992643233 chevron_right" at bounding box center [315, 117] width 206 height 51
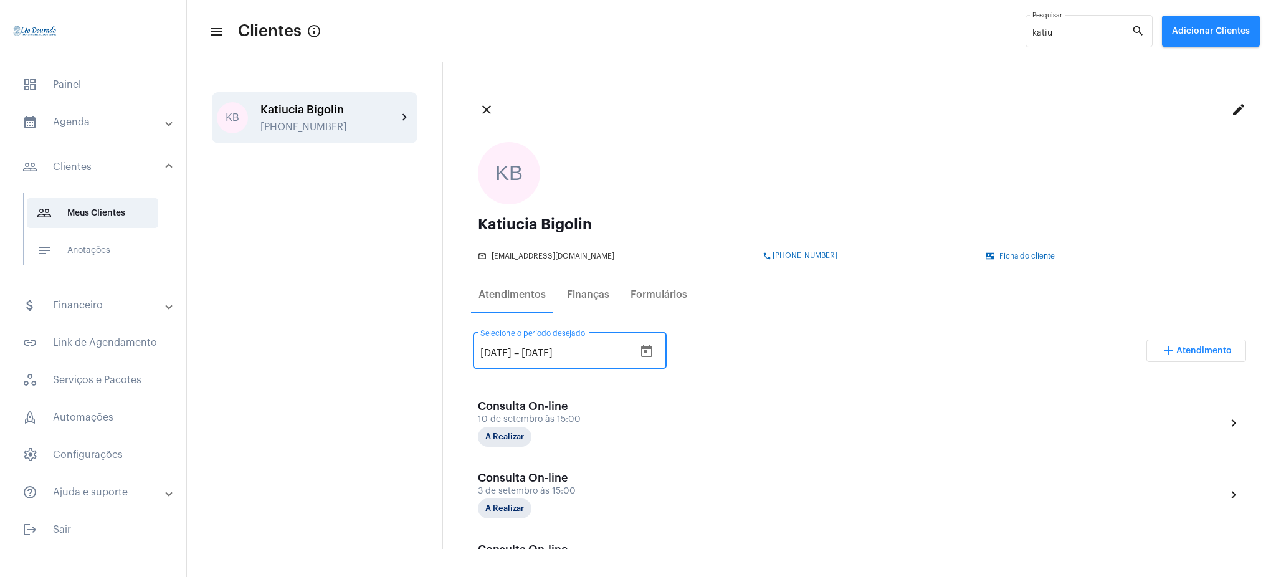
click at [497, 350] on input "[DATE]" at bounding box center [495, 353] width 31 height 11
click at [488, 353] on input "13//2025" at bounding box center [500, 353] width 40 height 11
click at [498, 353] on input "03//2025" at bounding box center [501, 353] width 43 height 11
click at [495, 353] on input "03//2025" at bounding box center [501, 353] width 43 height 11
type input "3/6/2025"
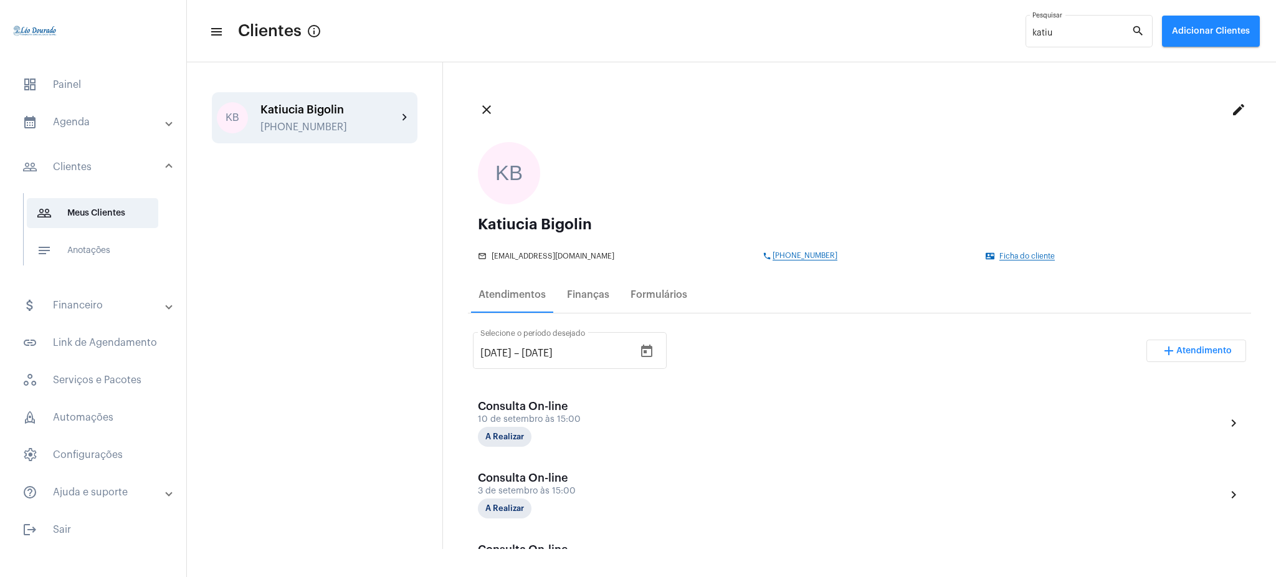
click at [712, 356] on div "3/6/2025 3/6/2025 – 13/9/2025 Selecione o período desejado add Atendimento" at bounding box center [859, 355] width 773 height 59
click at [550, 353] on input "[DATE]" at bounding box center [559, 353] width 75 height 11
type input "[DATE]"
click at [794, 355] on div "3/6/2025 3/6/2025 – 13/8/2025 Selecione o período desejado add Atendimento" at bounding box center [859, 355] width 773 height 59
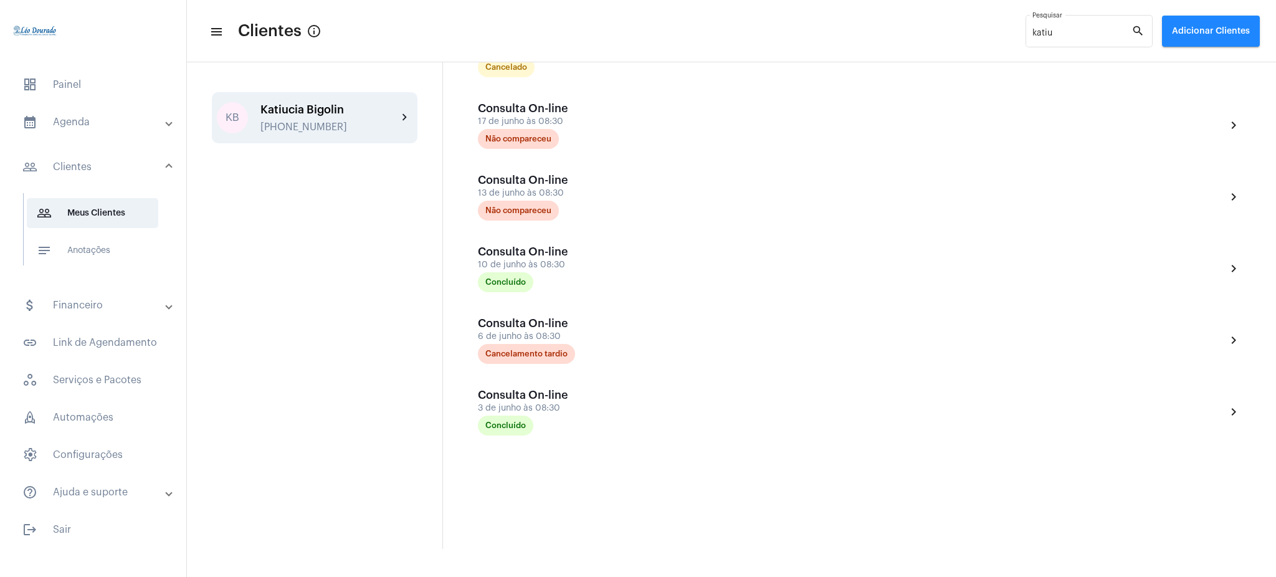
scroll to position [654, 0]
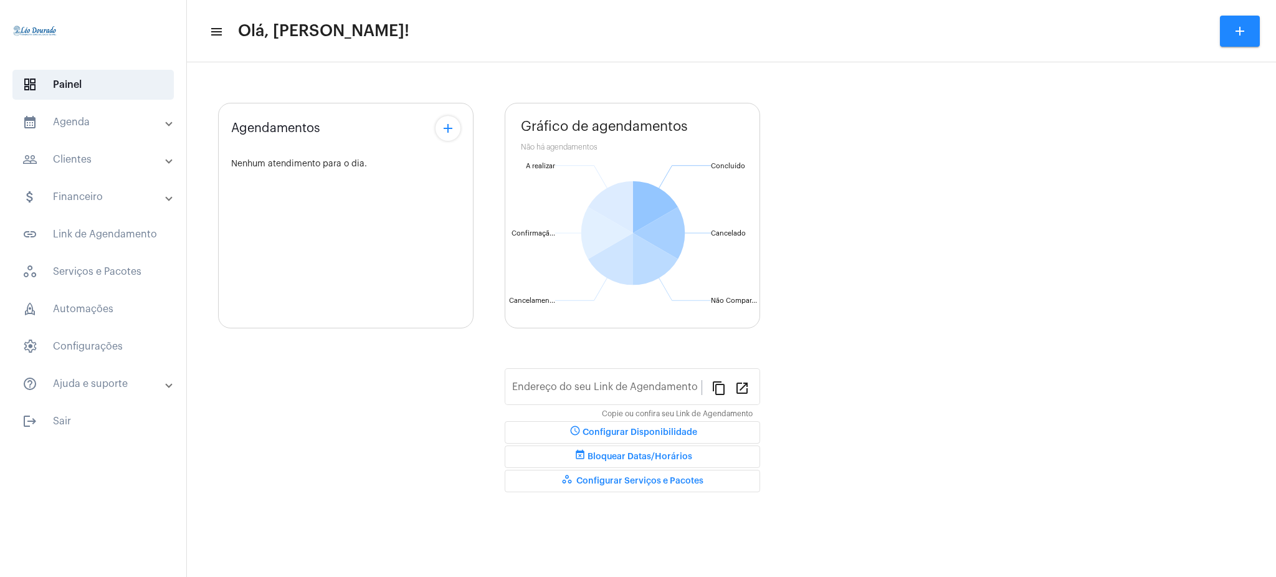
click at [134, 159] on mat-panel-title "people_outline Clientes" at bounding box center [94, 159] width 144 height 15
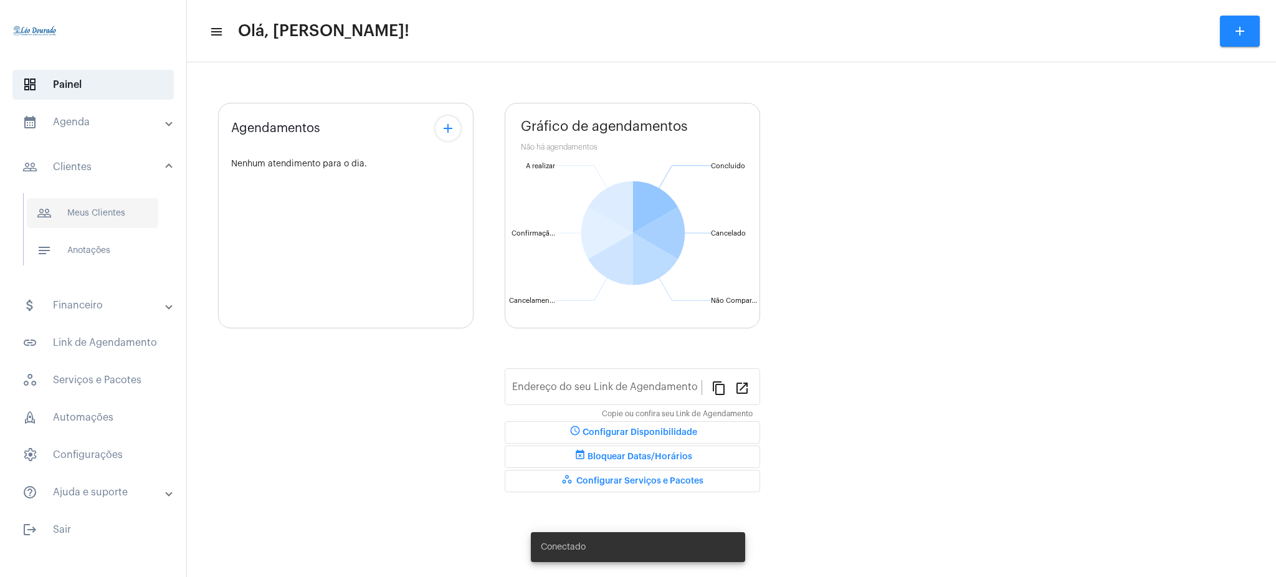
click at [125, 206] on span "people_outline Meus Clientes" at bounding box center [92, 213] width 131 height 30
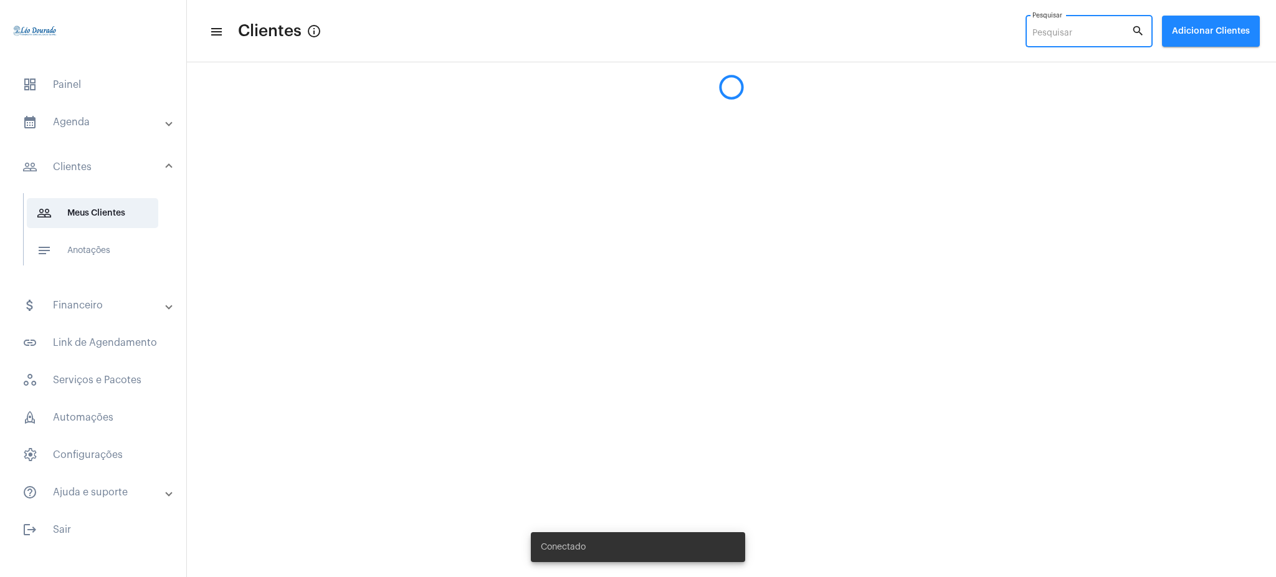
click at [1105, 32] on input "Pesquisar" at bounding box center [1081, 34] width 99 height 10
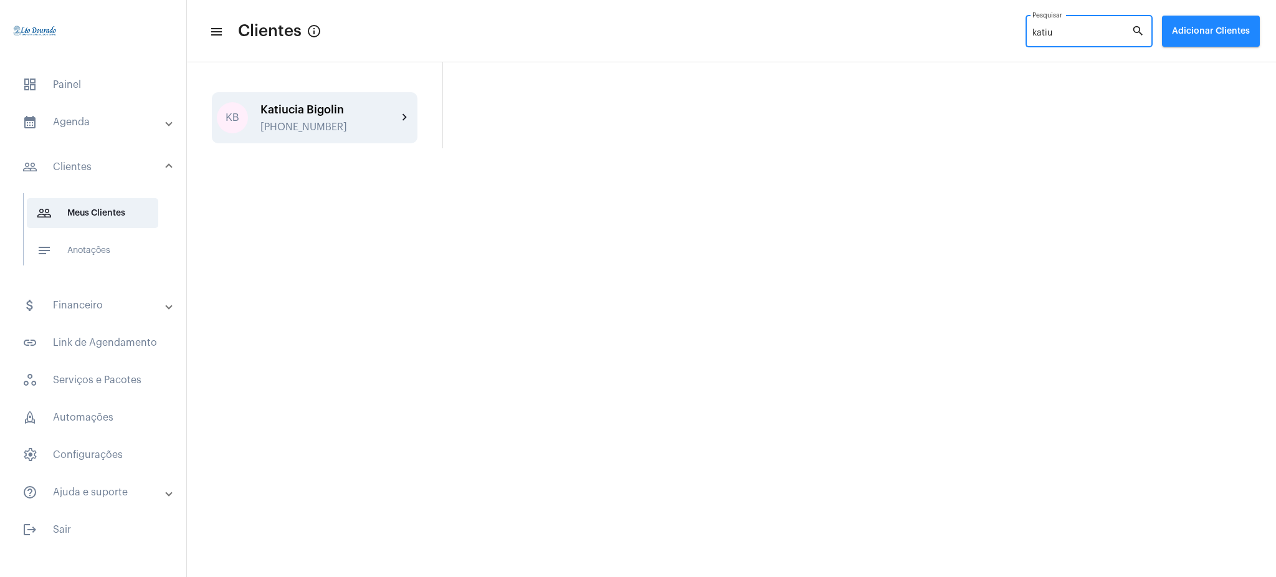
type input "katiu"
click at [402, 113] on mat-icon "chevron_right" at bounding box center [405, 117] width 15 height 15
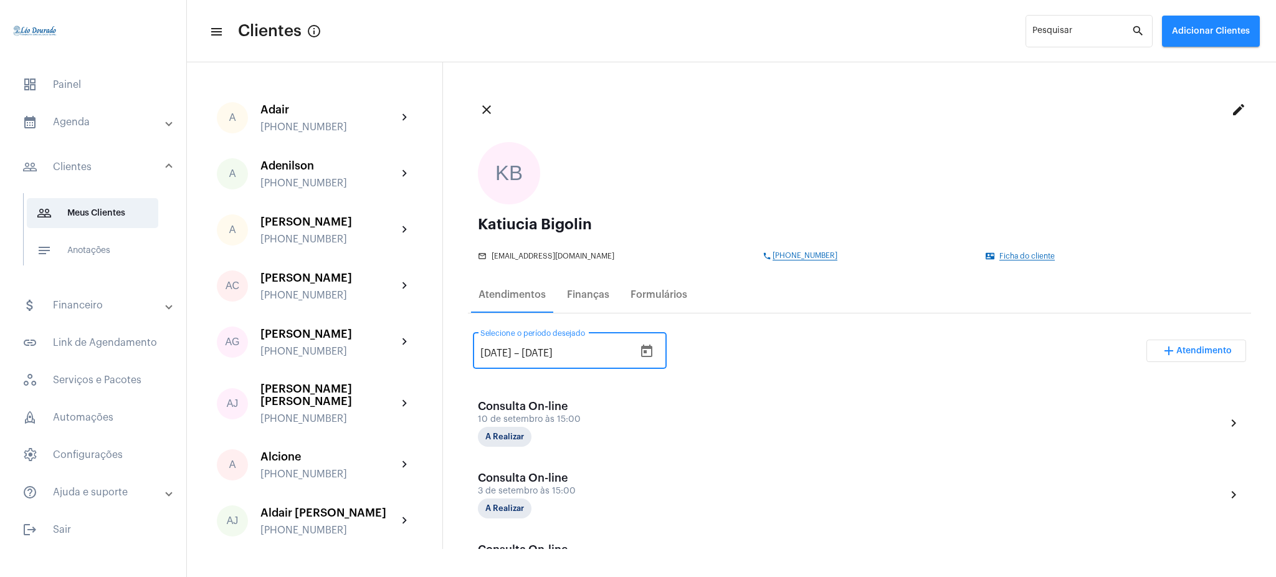
click at [497, 349] on input "[DATE]" at bounding box center [495, 353] width 31 height 11
click at [489, 349] on input "[DATE]" at bounding box center [495, 353] width 31 height 11
type input "[DATE]"
click at [553, 351] on input "[DATE]" at bounding box center [559, 353] width 75 height 11
click at [558, 352] on input "[DATE]" at bounding box center [559, 353] width 75 height 11
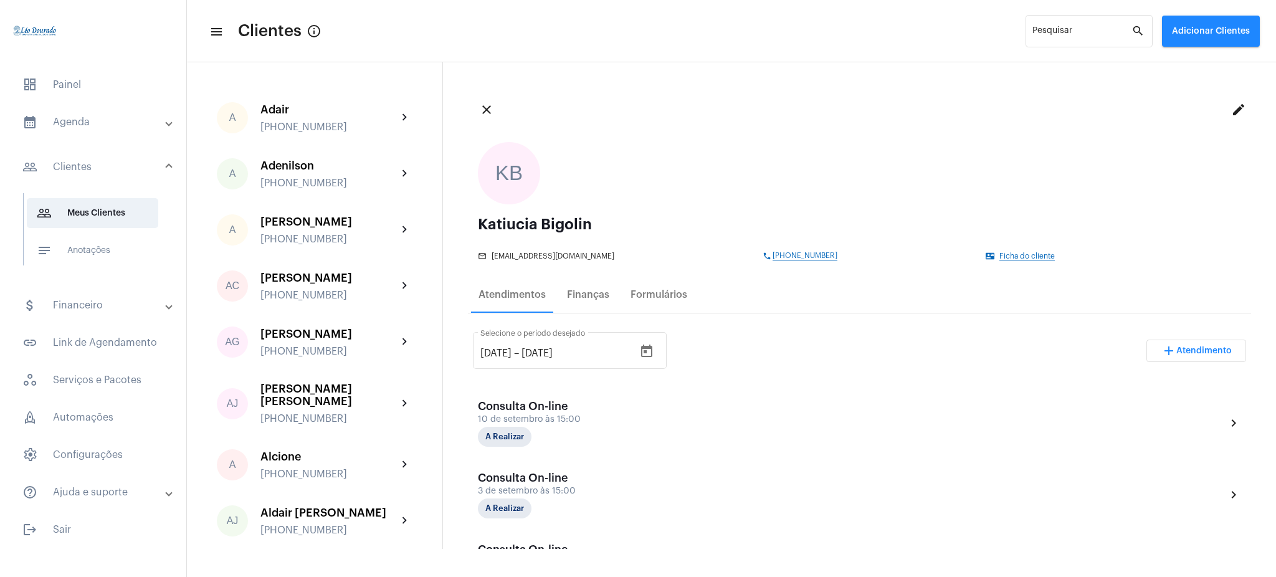
click at [784, 330] on div "[DATE] [DATE] – [DATE] Selecione o período desejado add Atendimento" at bounding box center [859, 355] width 773 height 59
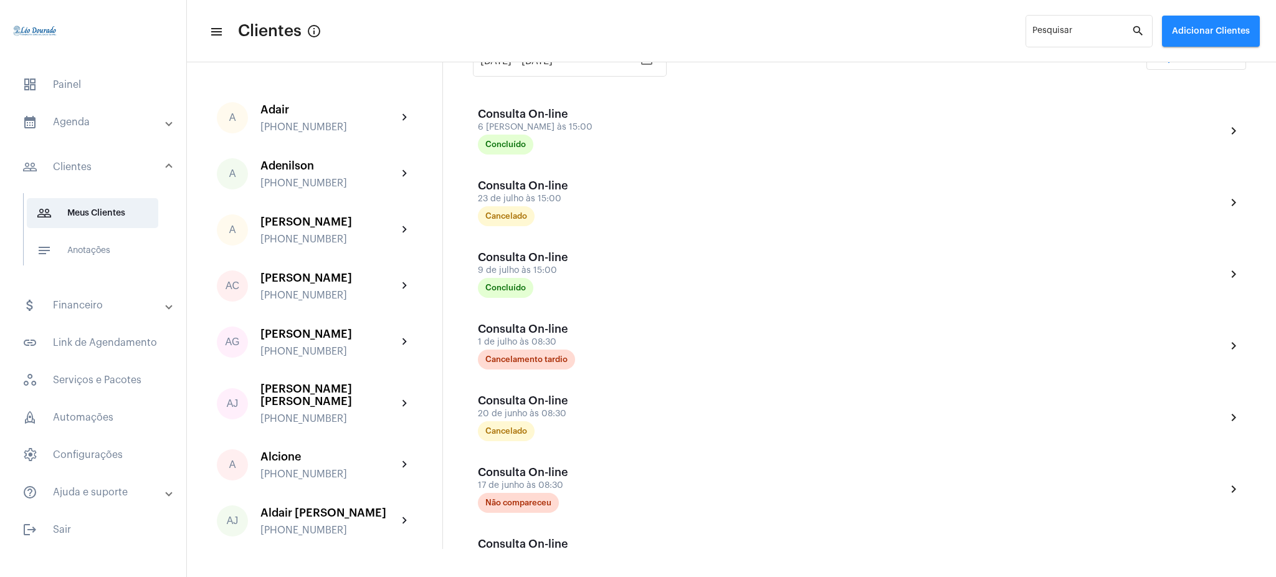
scroll to position [274, 0]
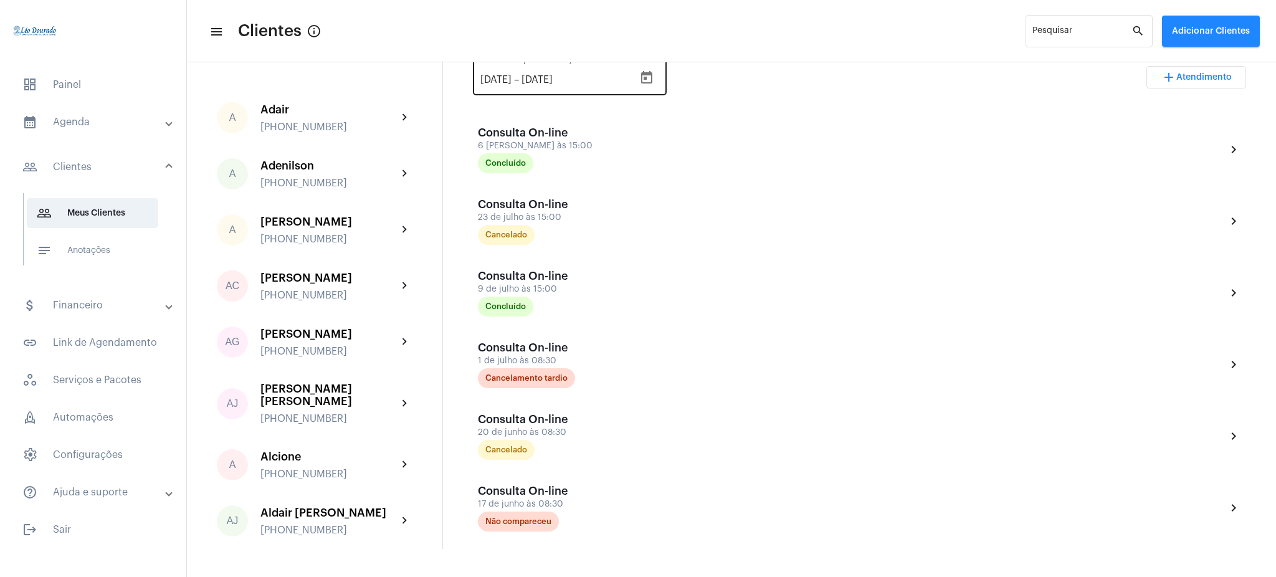
click at [557, 77] on input "[DATE]" at bounding box center [559, 79] width 75 height 11
type input "[DATE]"
click at [716, 85] on div "[DATE] [DATE] – [DATE] Selecione o período desejado add Atendimento" at bounding box center [859, 82] width 773 height 59
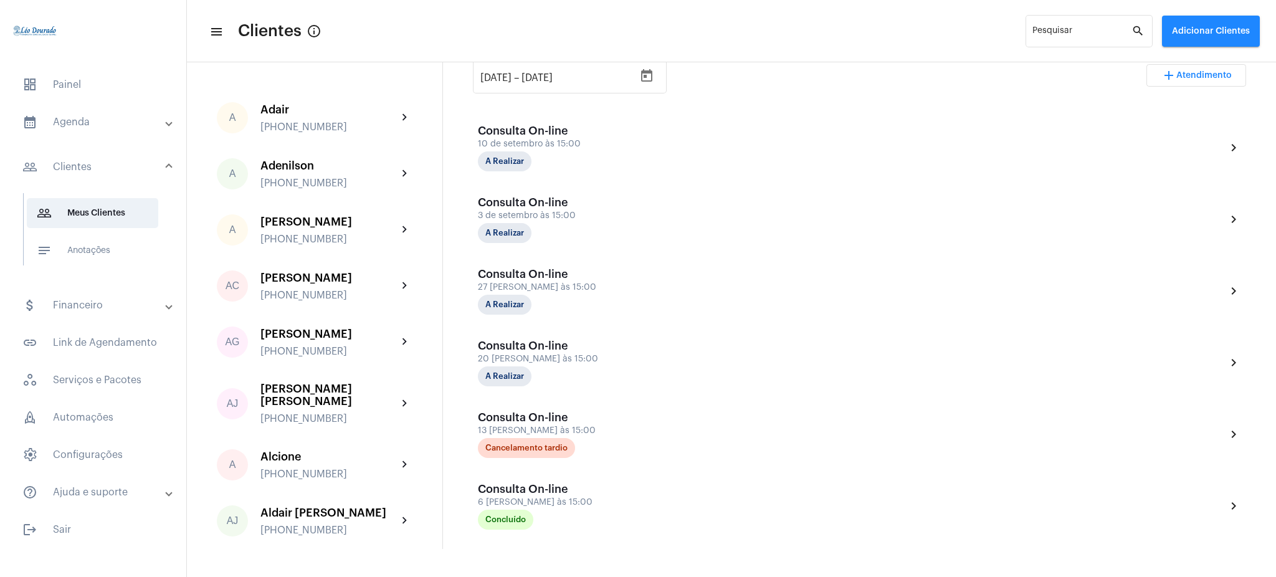
scroll to position [264, 0]
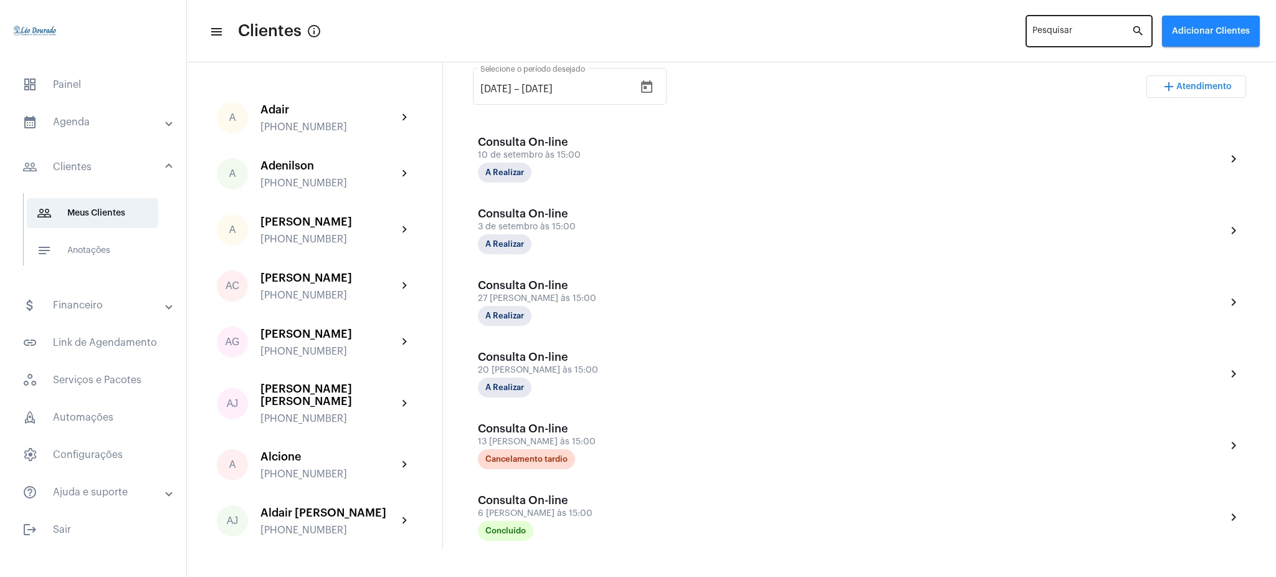
click at [1084, 26] on div "Pesquisar" at bounding box center [1081, 30] width 99 height 34
click at [1054, 34] on input "Pesquisar" at bounding box center [1081, 34] width 99 height 10
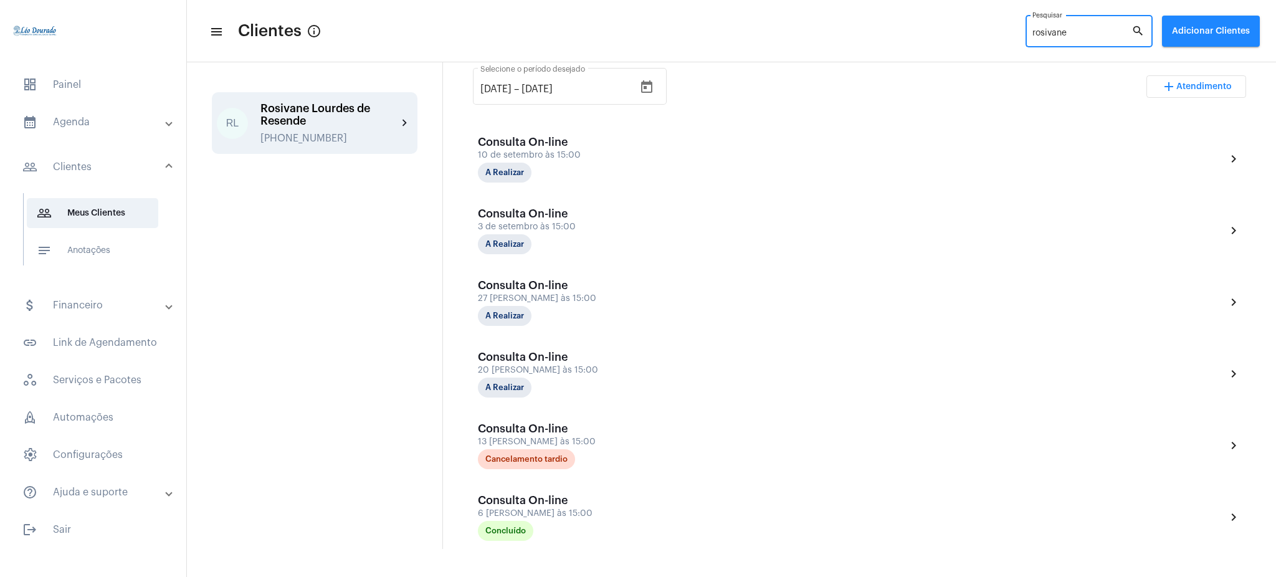
type input "rosivane"
click at [405, 141] on div "RL Rosivane [PERSON_NAME] [PHONE_NUMBER] chevron_right" at bounding box center [315, 123] width 206 height 62
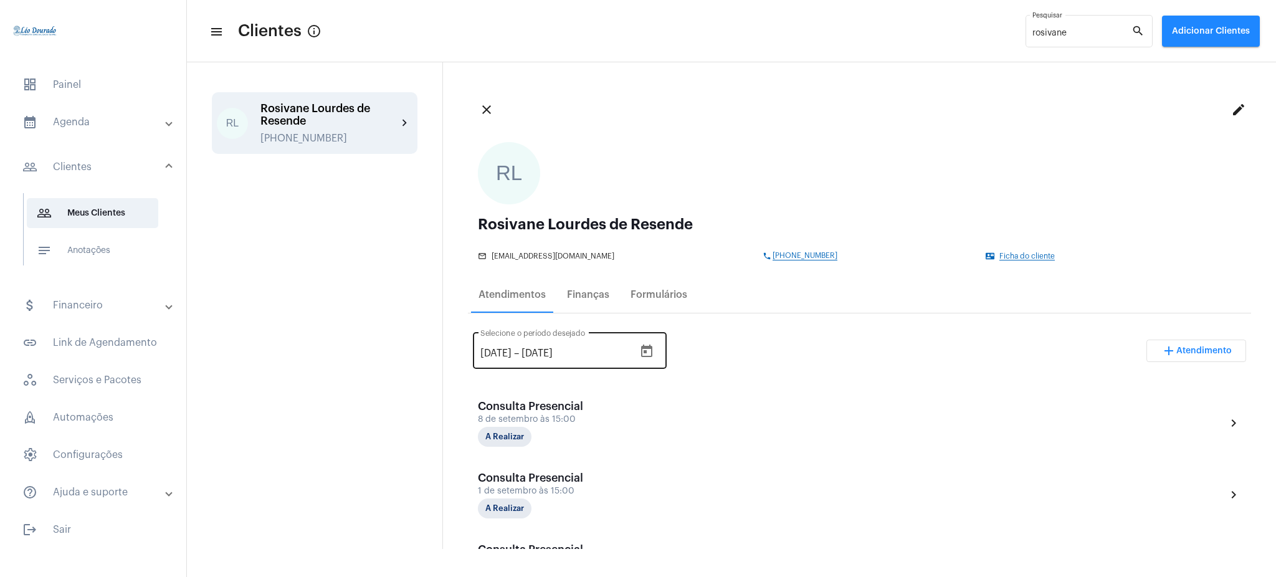
click at [486, 352] on input "[DATE]" at bounding box center [495, 353] width 31 height 11
click at [490, 353] on input "[DATE]" at bounding box center [495, 353] width 31 height 11
type input "[DATE]"
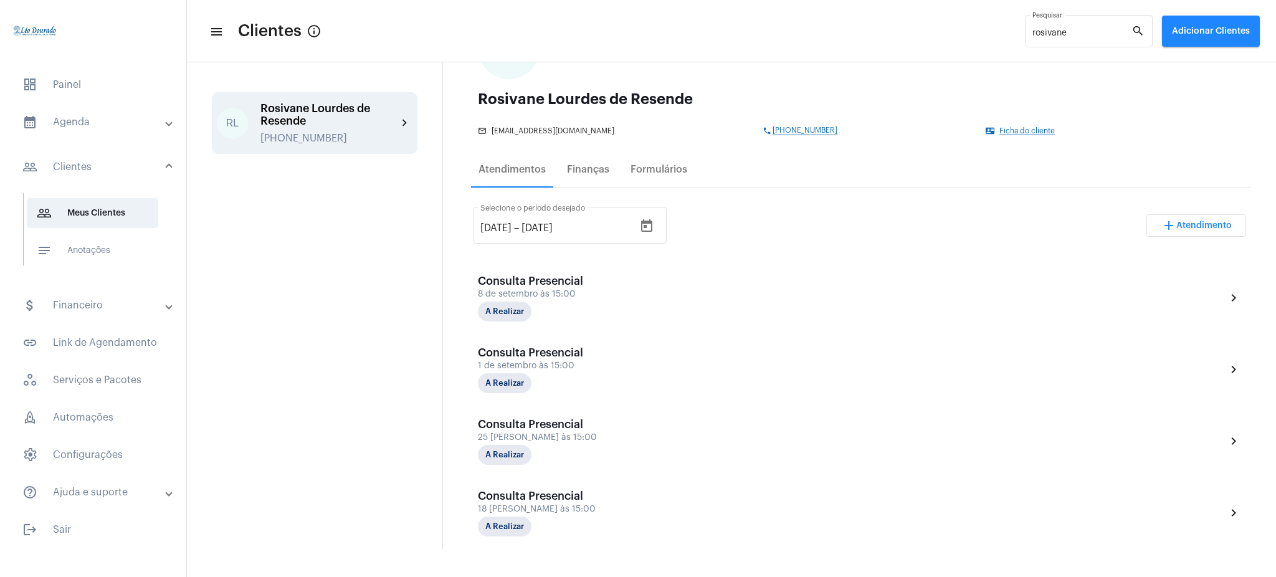
scroll to position [93, 0]
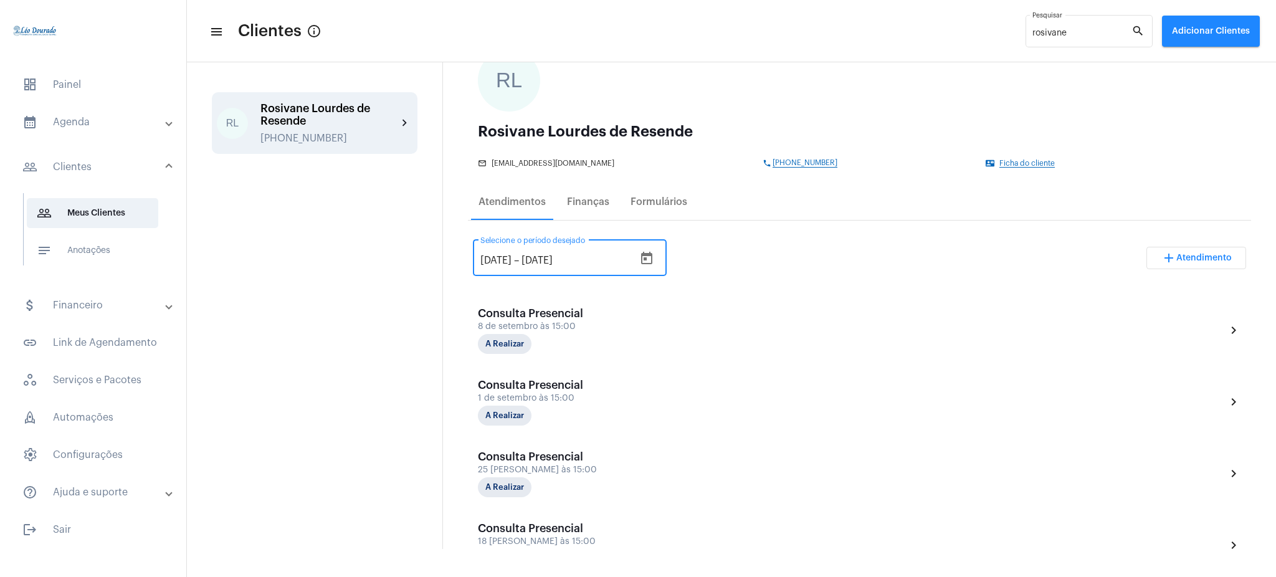
click at [550, 257] on input "[DATE]" at bounding box center [559, 260] width 75 height 11
type input "[DATE]"
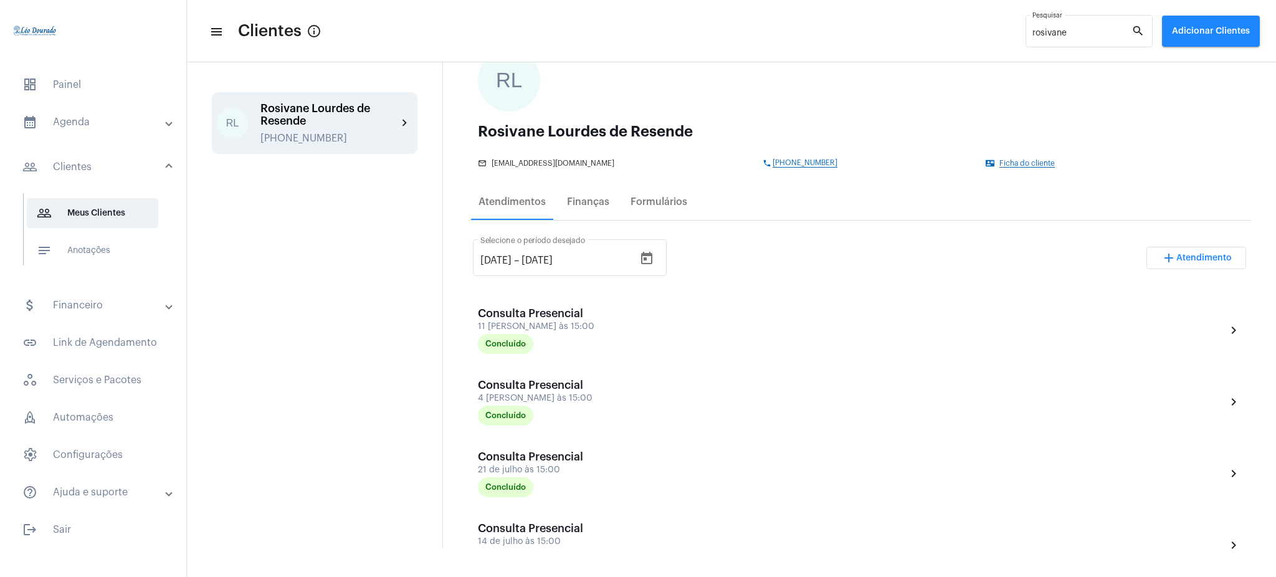
click at [751, 249] on div "[DATE] [DATE] – [DATE] Selecione o período desejado add Atendimento" at bounding box center [859, 263] width 773 height 59
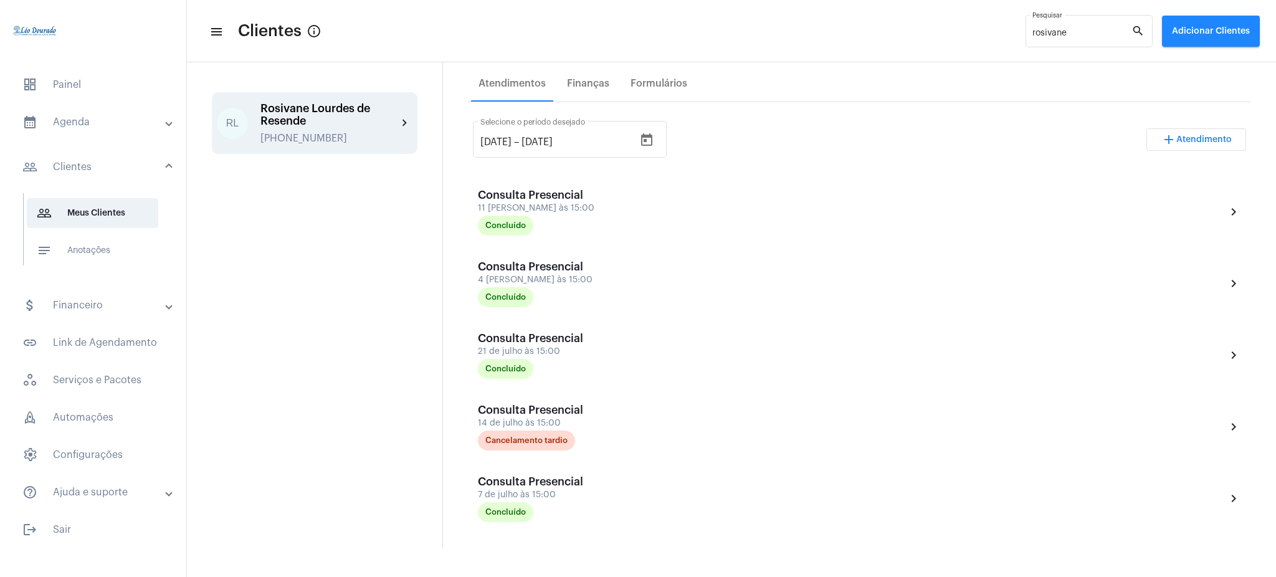
scroll to position [235, 0]
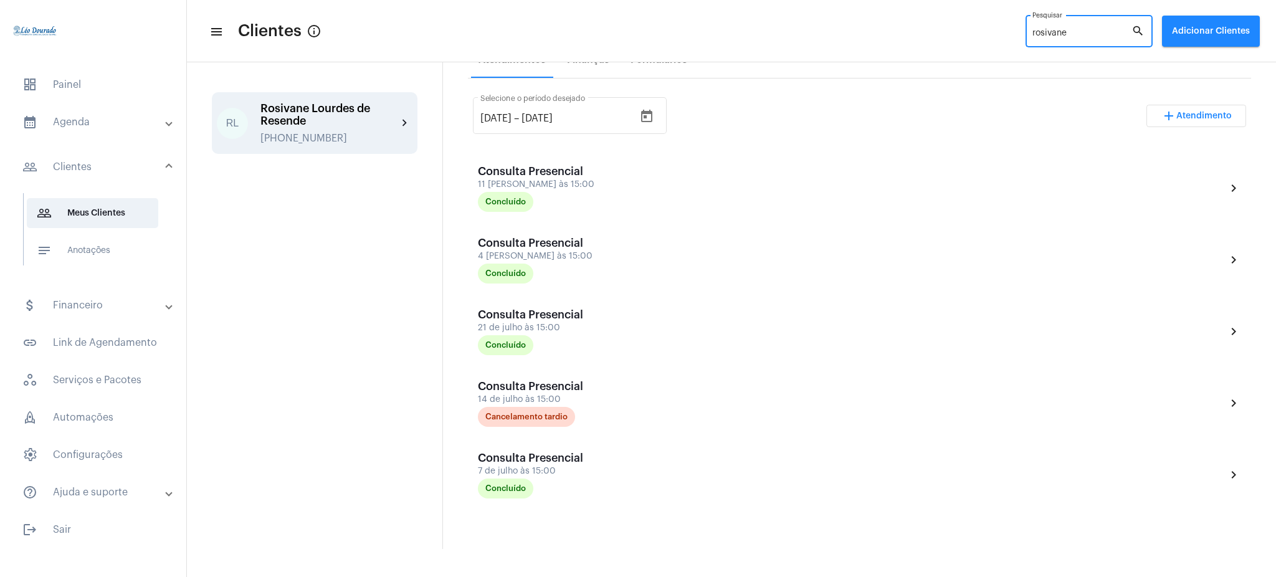
click at [1083, 30] on input "rosivane" at bounding box center [1081, 34] width 99 height 10
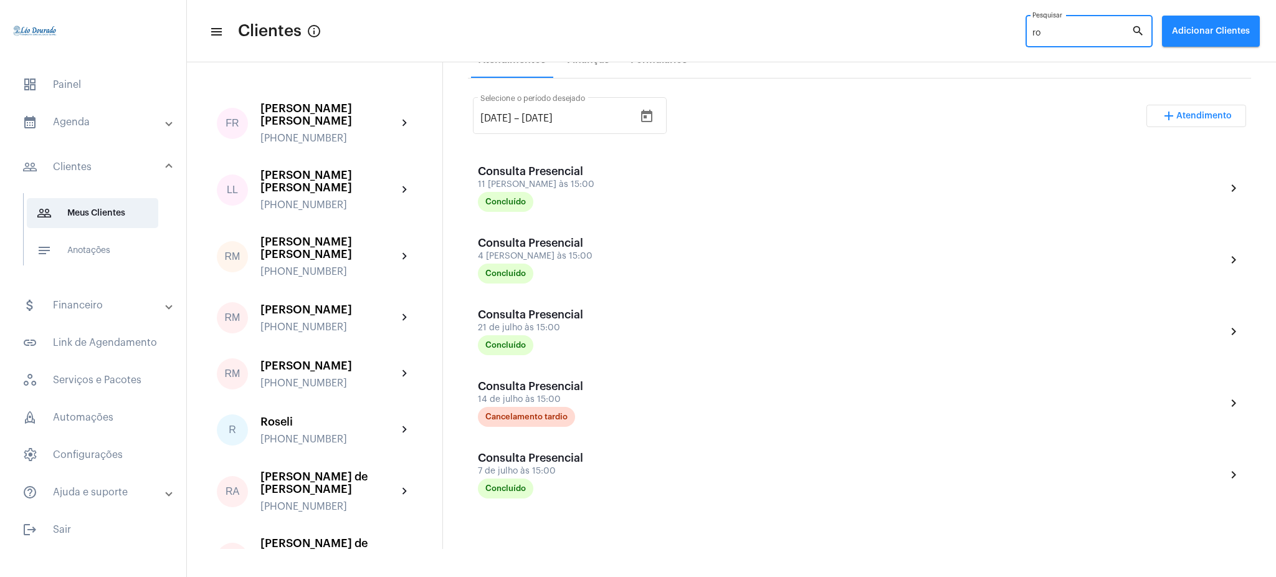
type input "r"
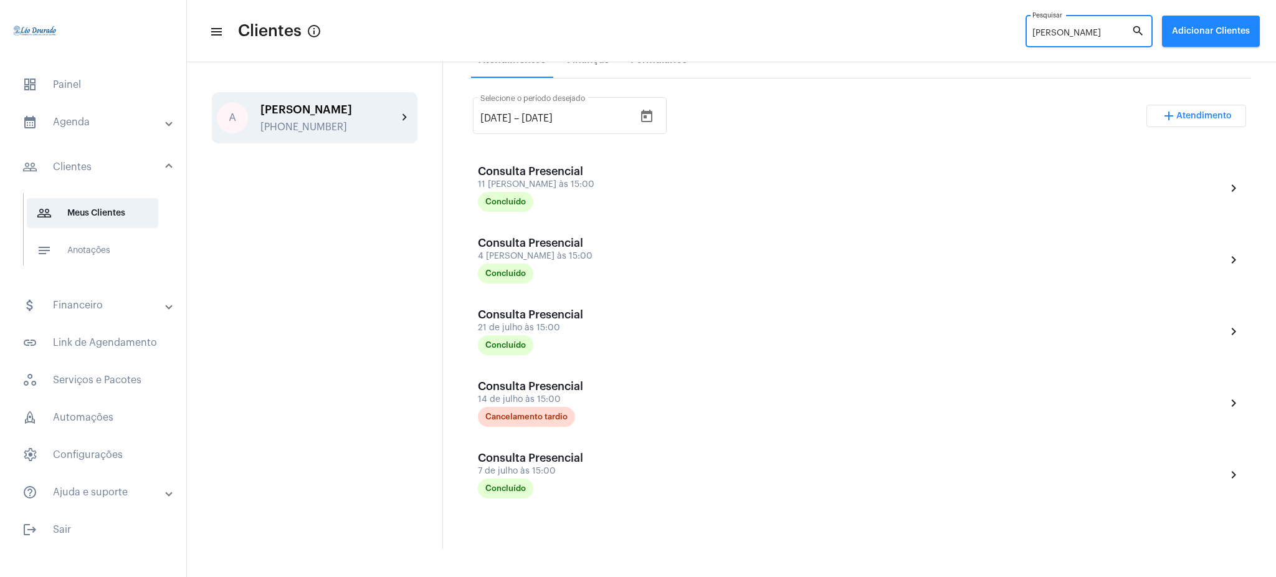
type input "[PERSON_NAME]"
click at [401, 124] on mat-icon "chevron_right" at bounding box center [405, 117] width 15 height 15
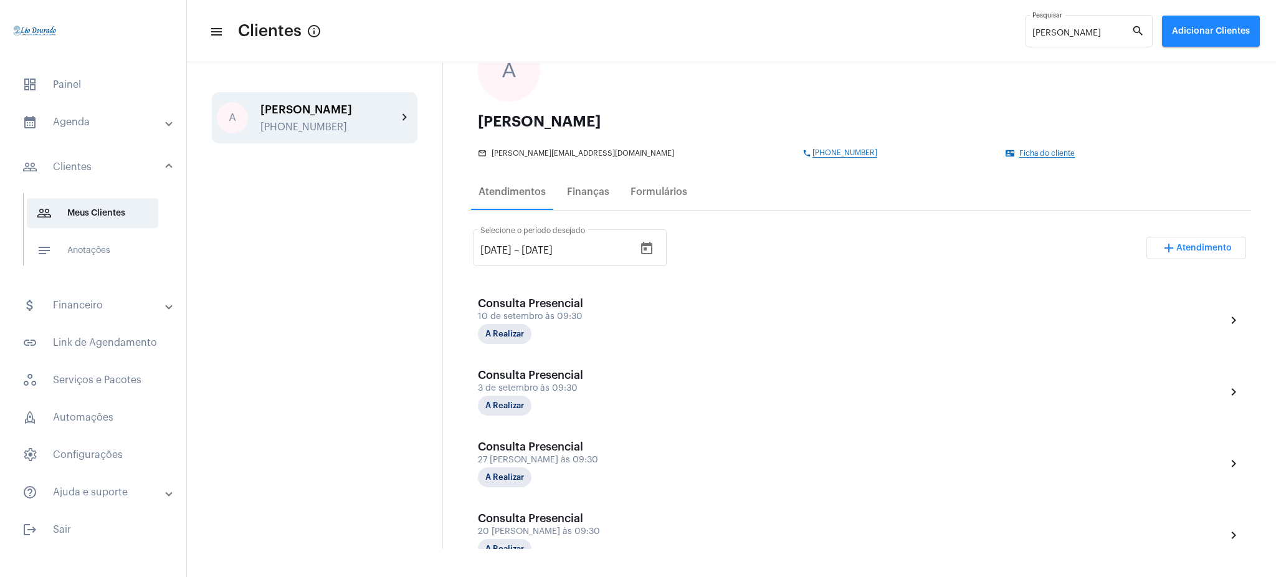
scroll to position [113, 0]
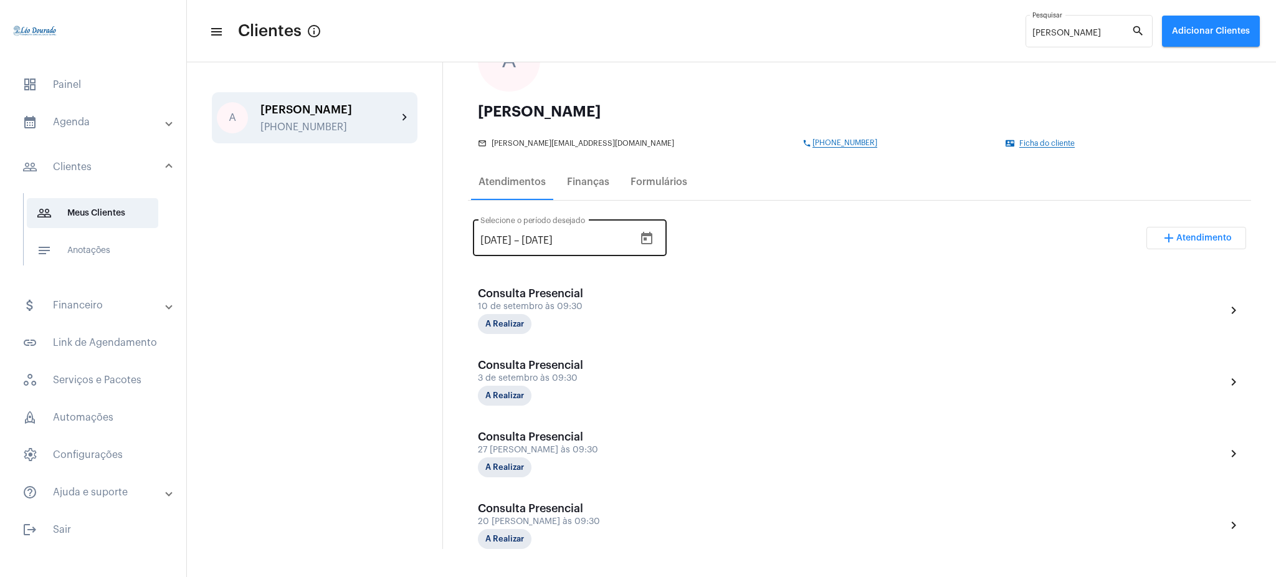
click at [497, 232] on div "[DATE] [DATE] – [DATE] Selecione o período desejado" at bounding box center [557, 236] width 154 height 39
click at [499, 236] on input "[DATE]" at bounding box center [495, 240] width 31 height 11
click at [489, 238] on input "[DATE]" at bounding box center [495, 240] width 31 height 11
click at [766, 224] on div "[DATE] [DATE] – [DATE] Selecione o período desejado add Atendimento" at bounding box center [859, 243] width 773 height 59
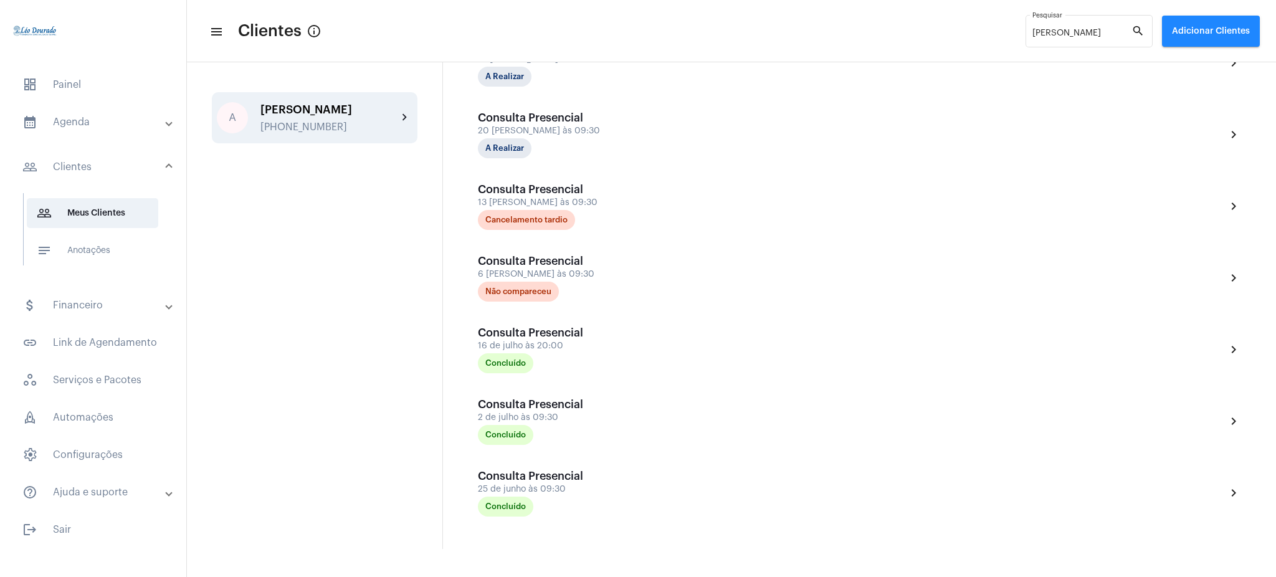
scroll to position [488, 0]
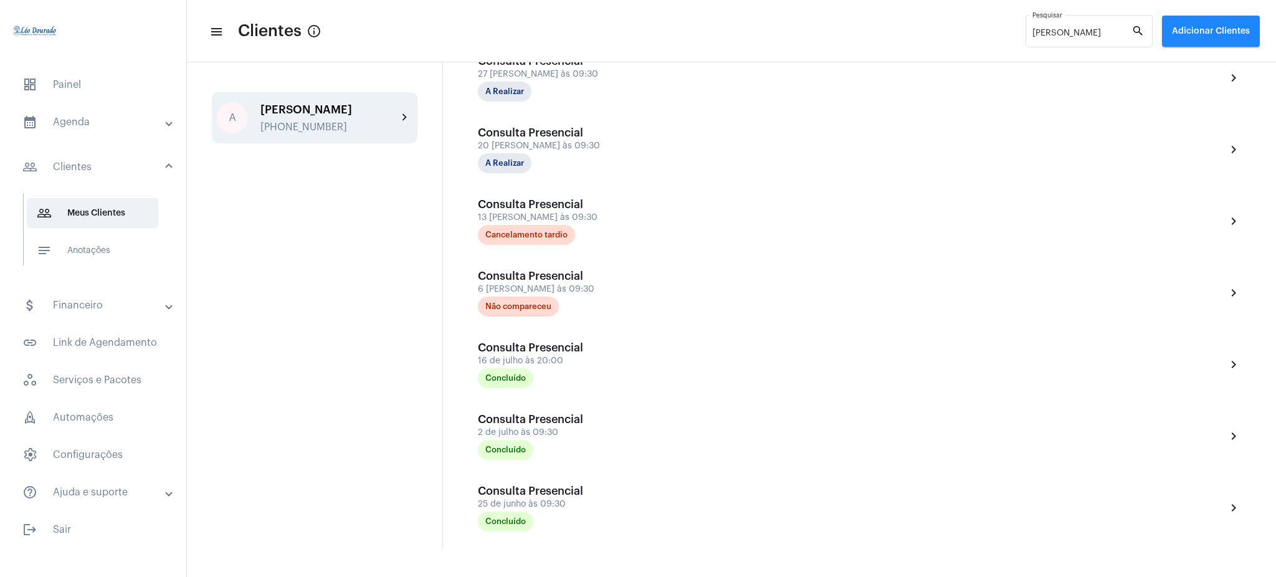
click at [366, 64] on div "A [PERSON_NAME] [PHONE_NUMBER] chevron_right" at bounding box center [315, 305] width 256 height 487
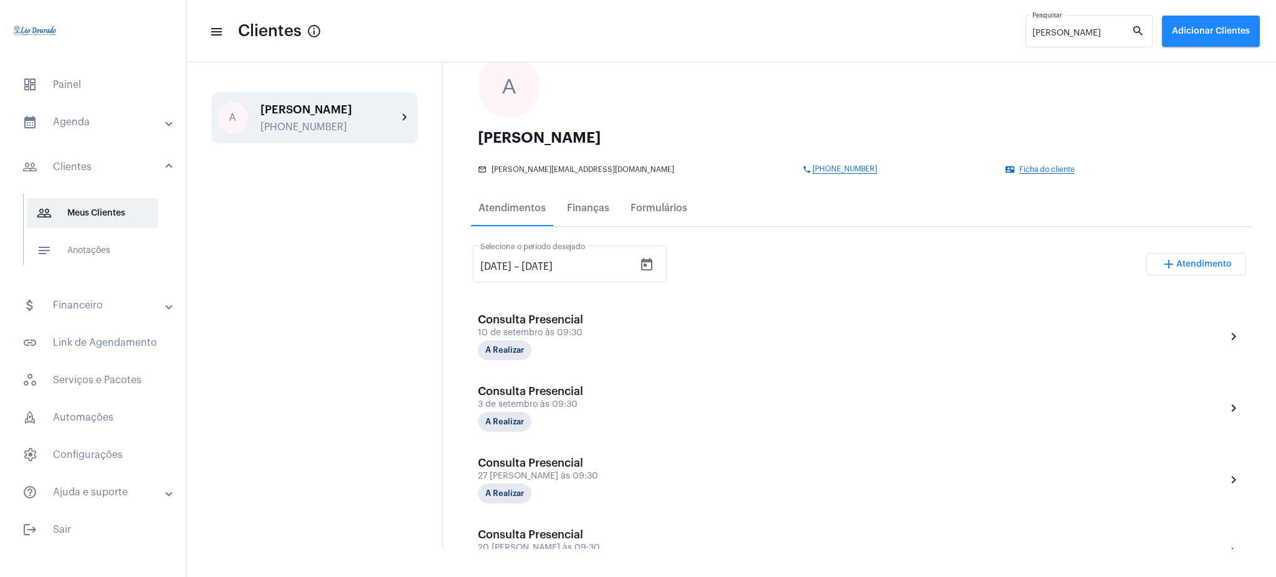
scroll to position [63, 0]
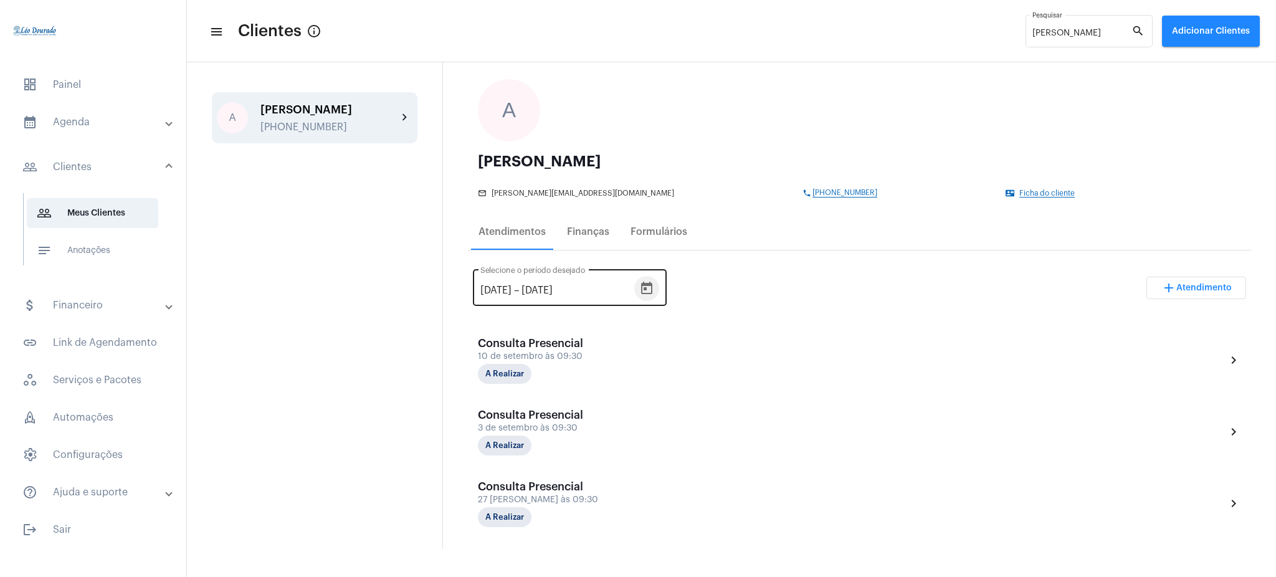
click at [652, 283] on icon "Open calendar" at bounding box center [646, 288] width 11 height 12
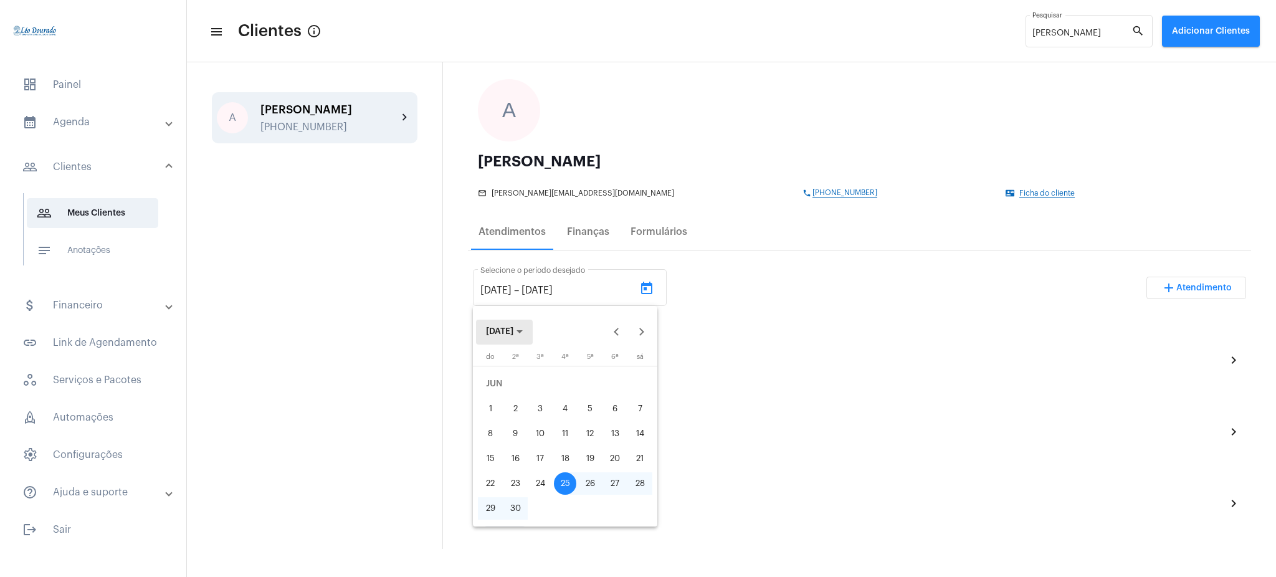
click at [521, 340] on button "[DATE]" at bounding box center [504, 332] width 57 height 25
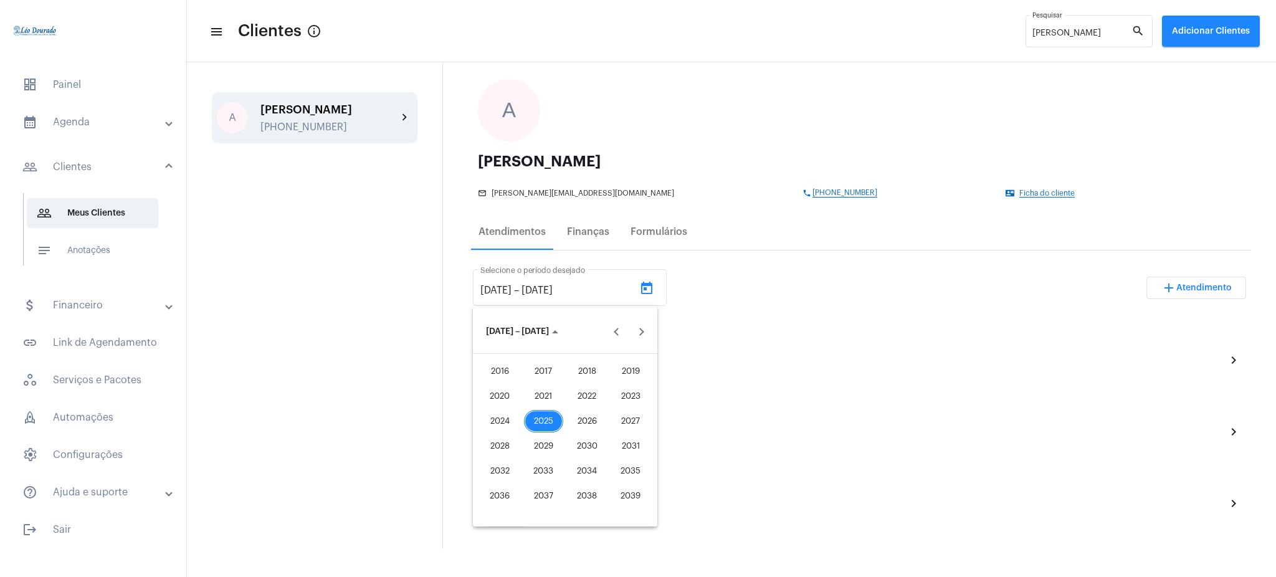
click at [542, 420] on div "2025" at bounding box center [543, 421] width 39 height 22
click at [541, 396] on div "FEV" at bounding box center [543, 396] width 39 height 22
click at [647, 386] on div "1" at bounding box center [640, 384] width 22 height 22
type input "[DATE]"
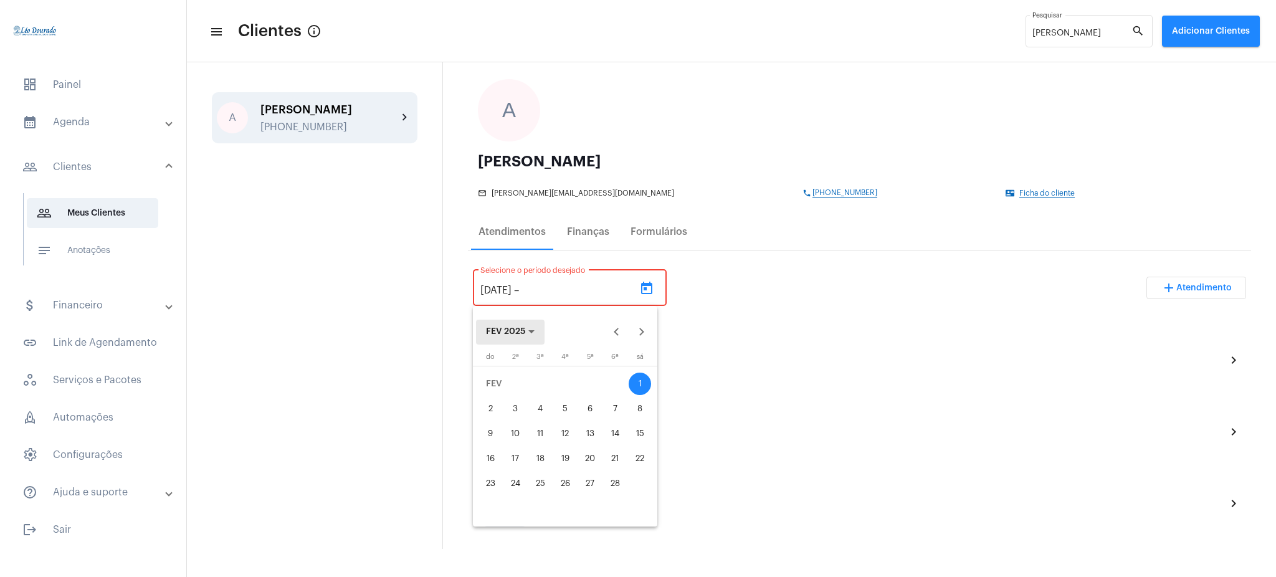
click at [523, 328] on span "FEV 2025" at bounding box center [505, 332] width 39 height 9
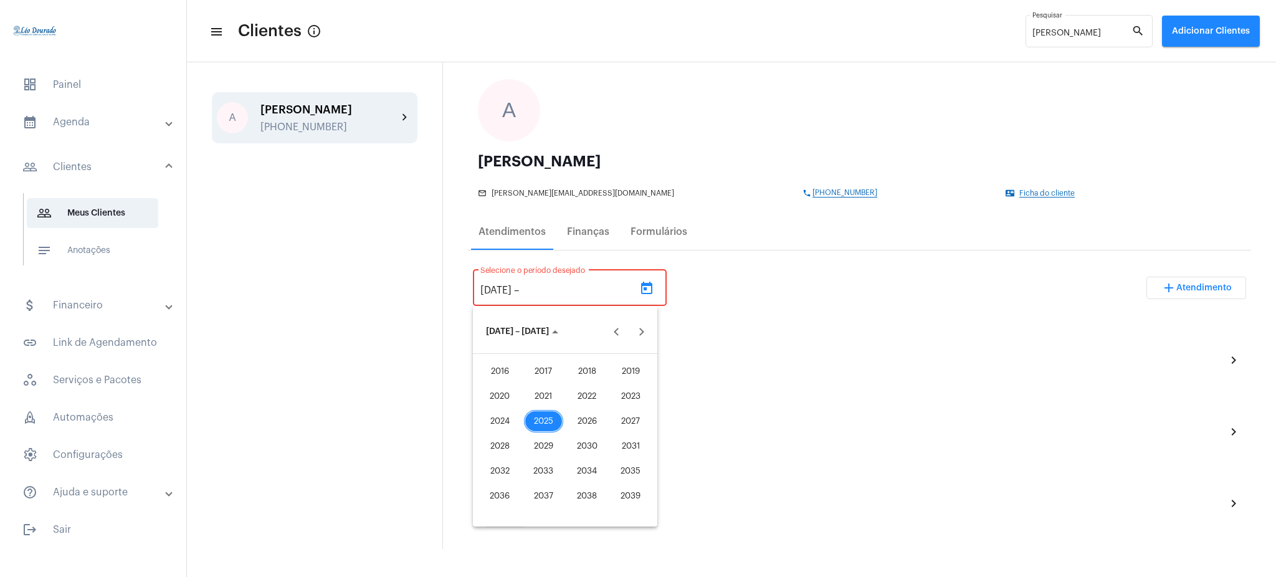
click at [554, 423] on div "2025" at bounding box center [543, 421] width 39 height 22
click at [640, 419] on div "AGO" at bounding box center [630, 421] width 39 height 22
click at [567, 436] on div "13" at bounding box center [565, 433] width 22 height 22
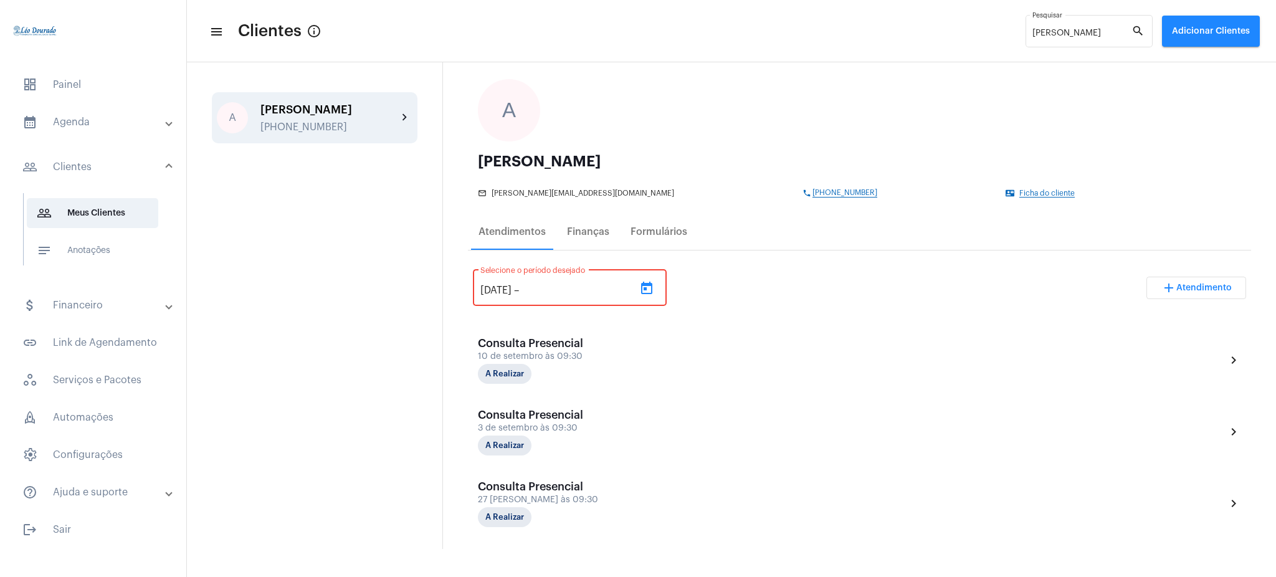
type input "[DATE]"
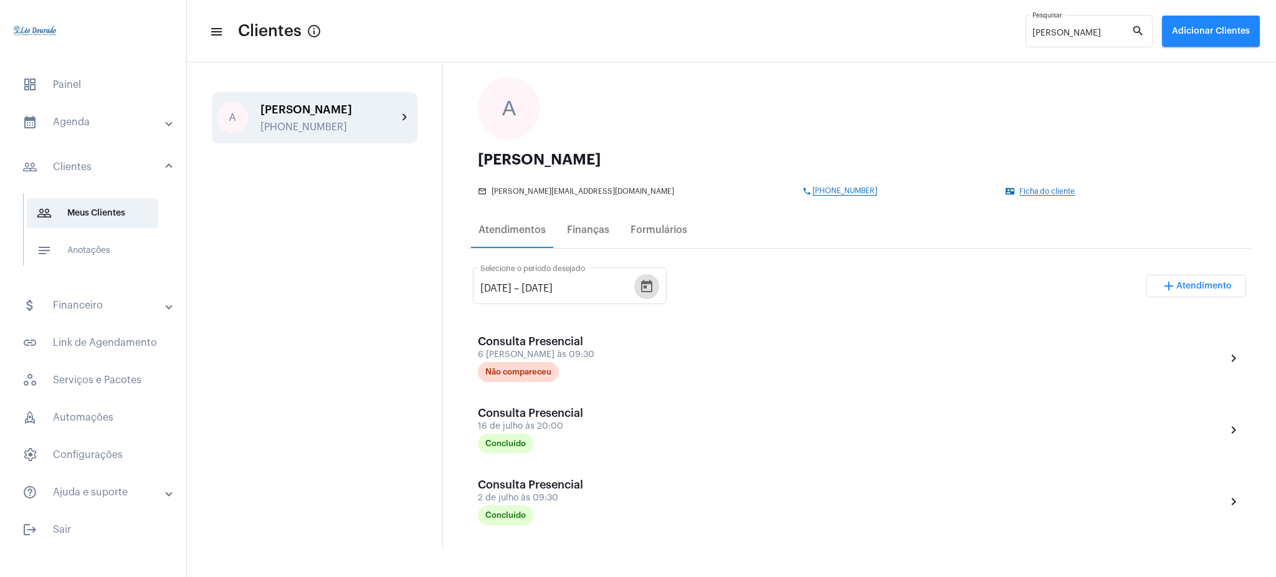
scroll to position [0, 0]
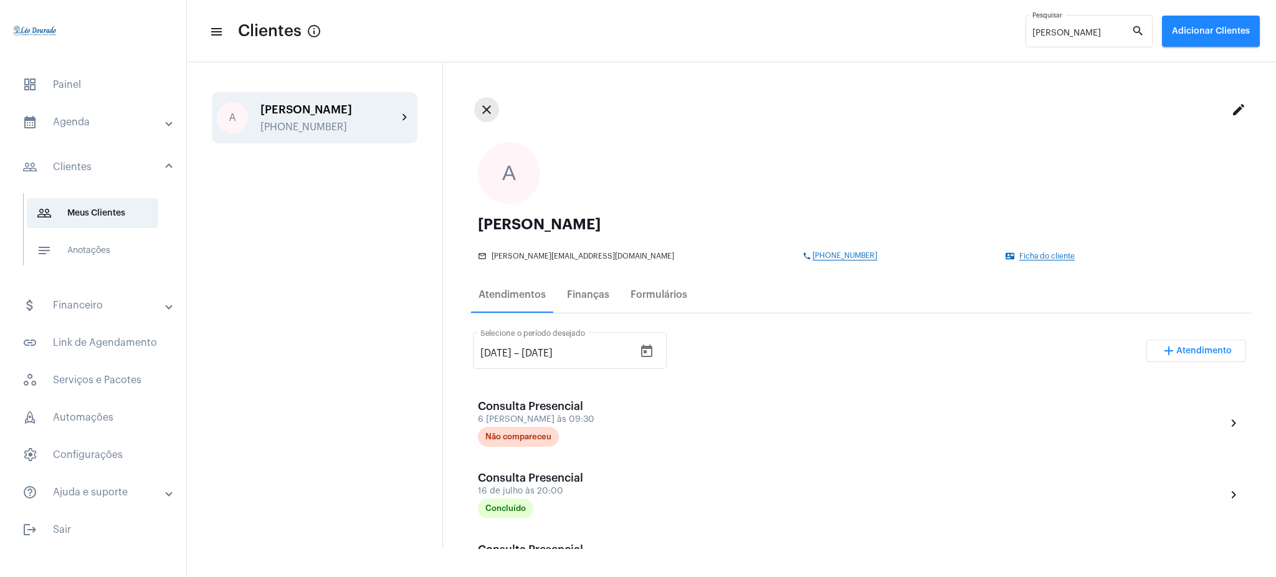
click at [482, 113] on mat-icon "close" at bounding box center [486, 109] width 15 height 15
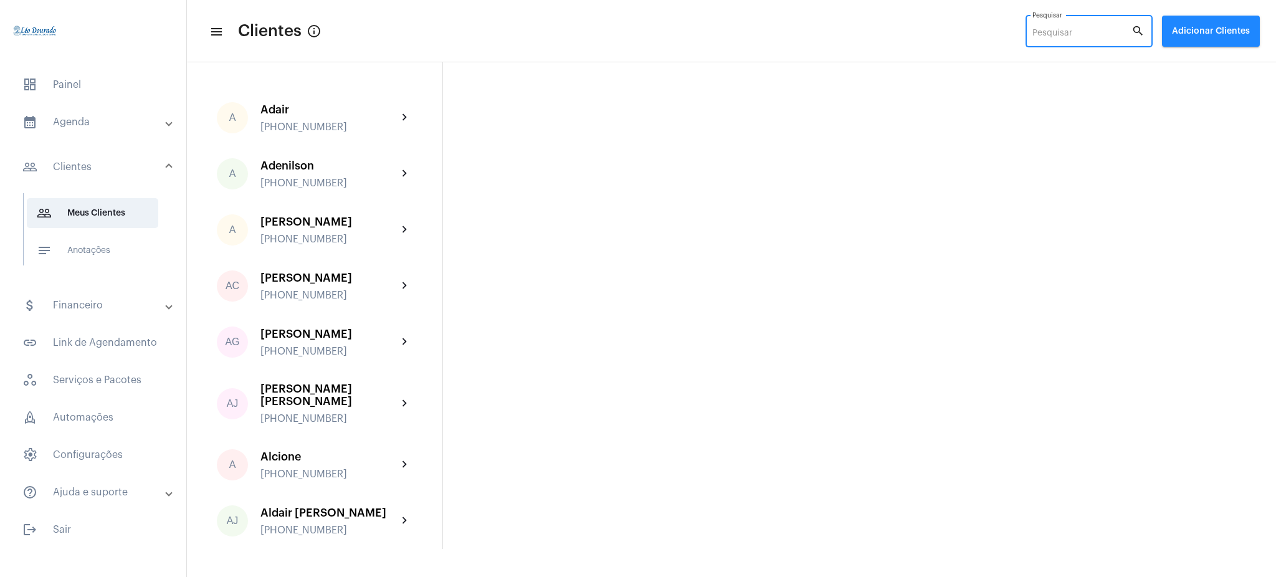
click at [1041, 29] on input "Pesquisar" at bounding box center [1081, 34] width 99 height 10
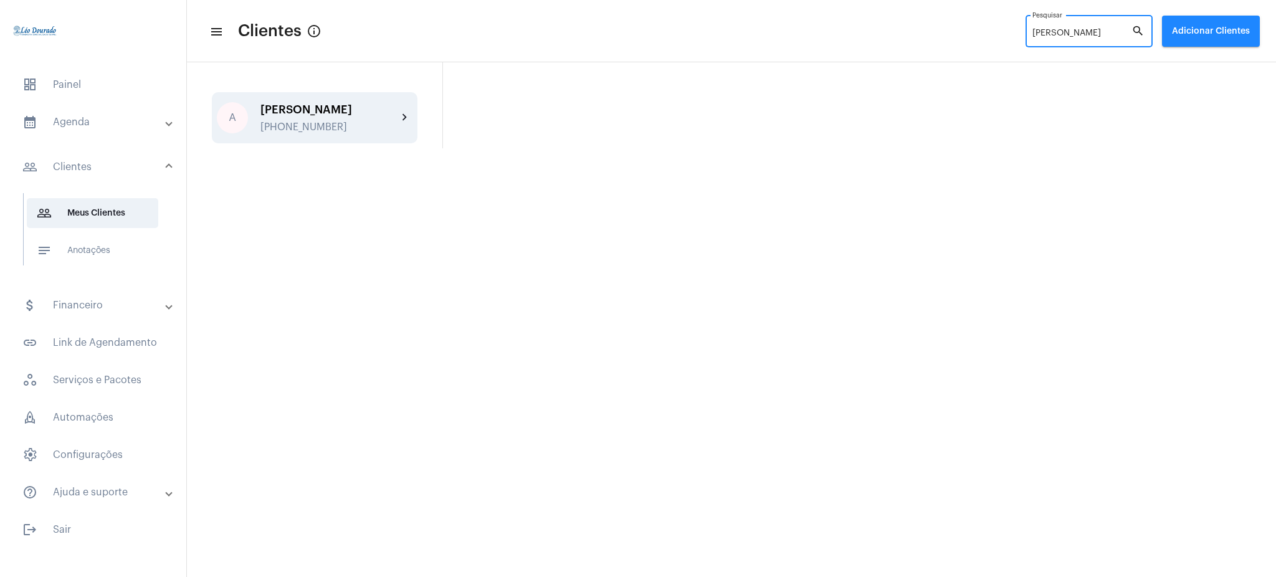
type input "[PERSON_NAME]"
click at [416, 123] on div "A [PERSON_NAME] [PHONE_NUMBER] chevron_right" at bounding box center [315, 117] width 206 height 51
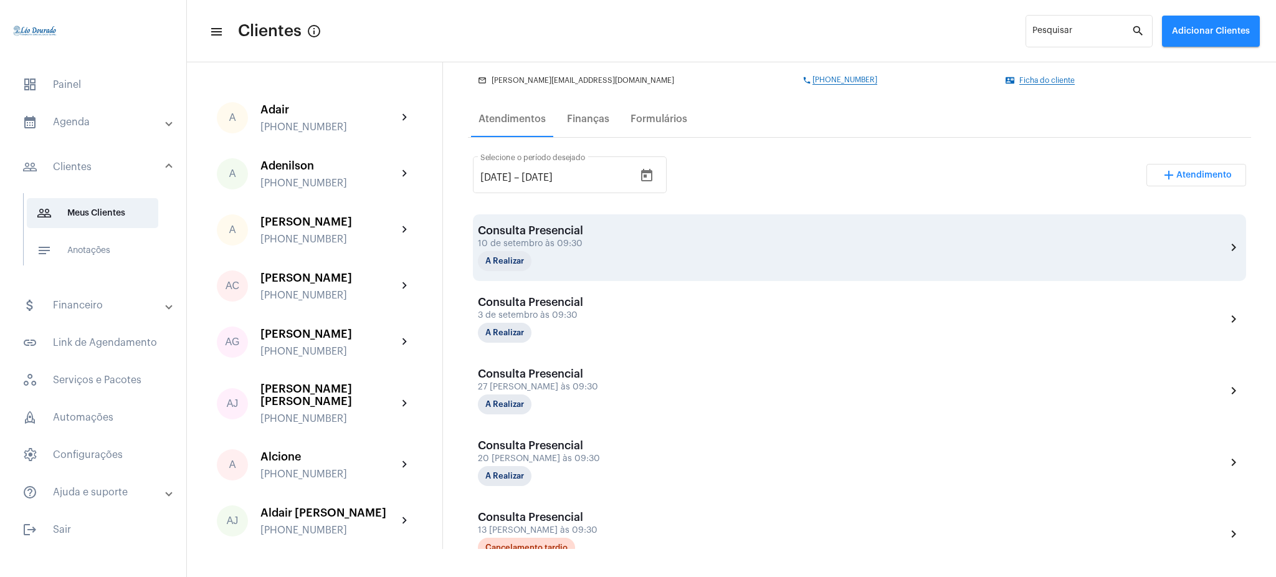
scroll to position [177, 0]
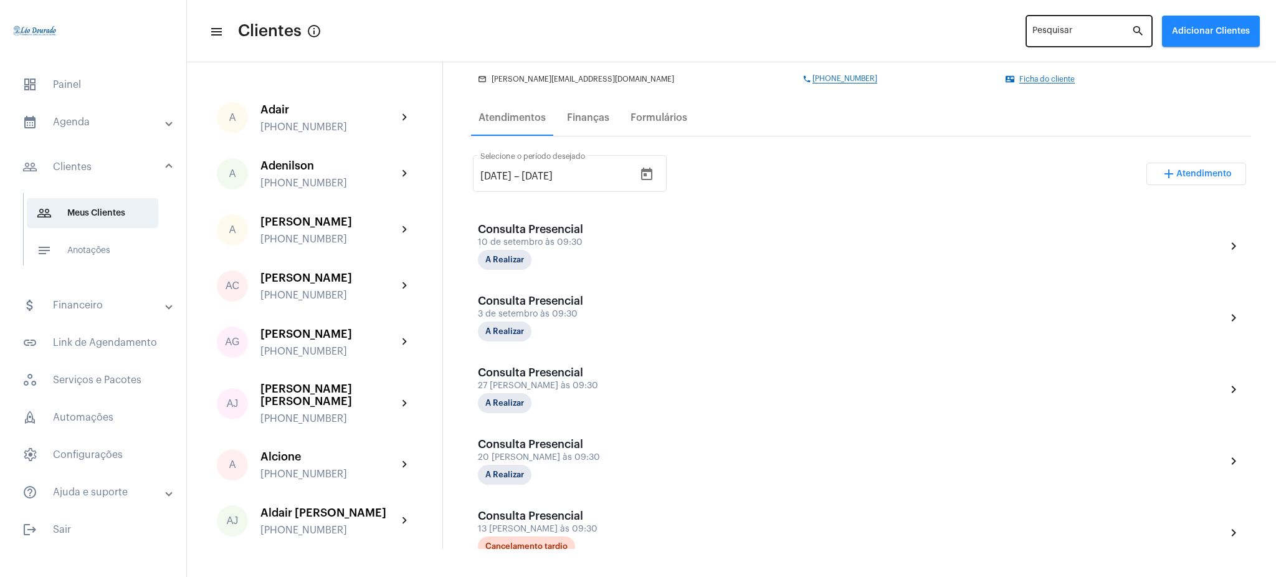
click at [1083, 25] on div "Pesquisar" at bounding box center [1081, 30] width 99 height 34
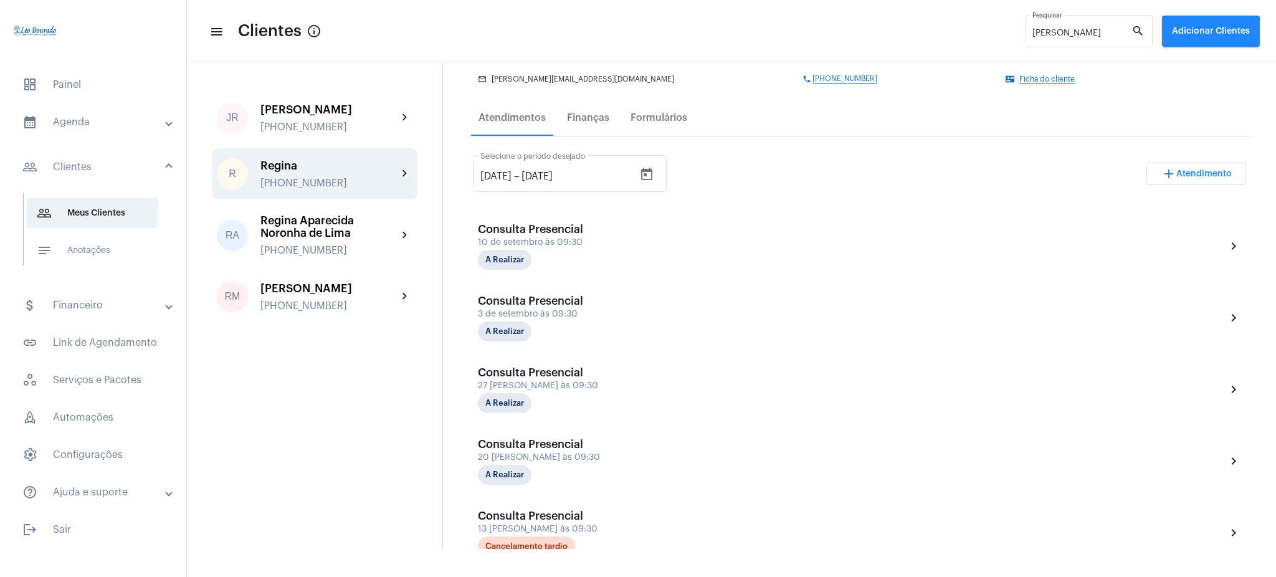
click at [374, 178] on div "[PHONE_NUMBER]" at bounding box center [328, 183] width 137 height 11
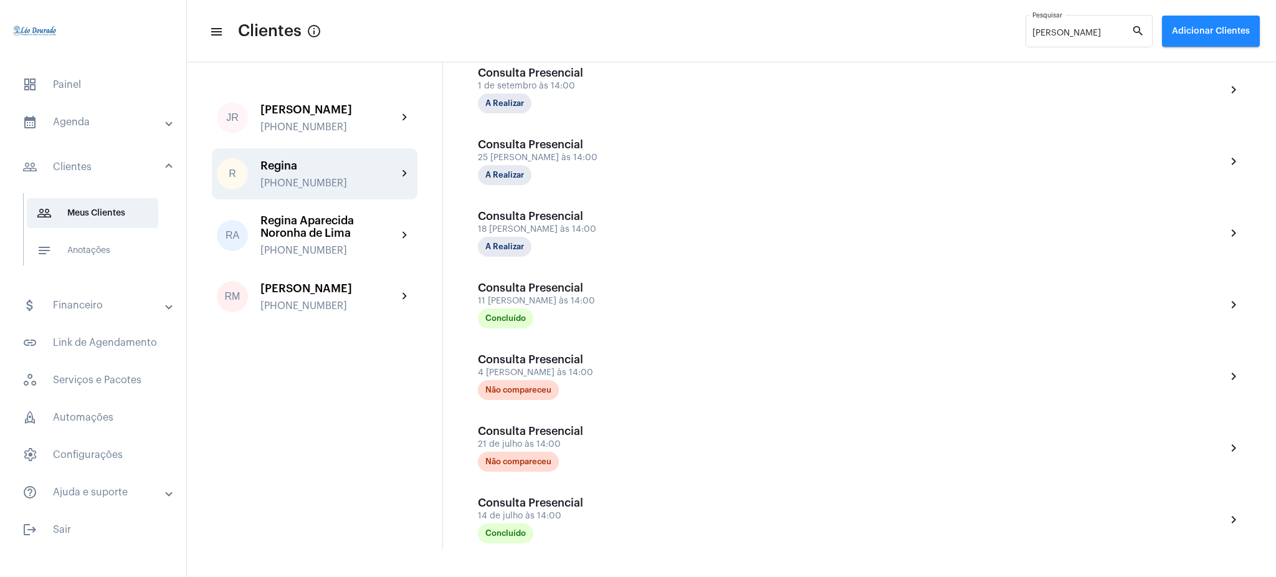
scroll to position [404, 0]
click at [1079, 34] on input "[PERSON_NAME]" at bounding box center [1081, 34] width 99 height 10
type input "r"
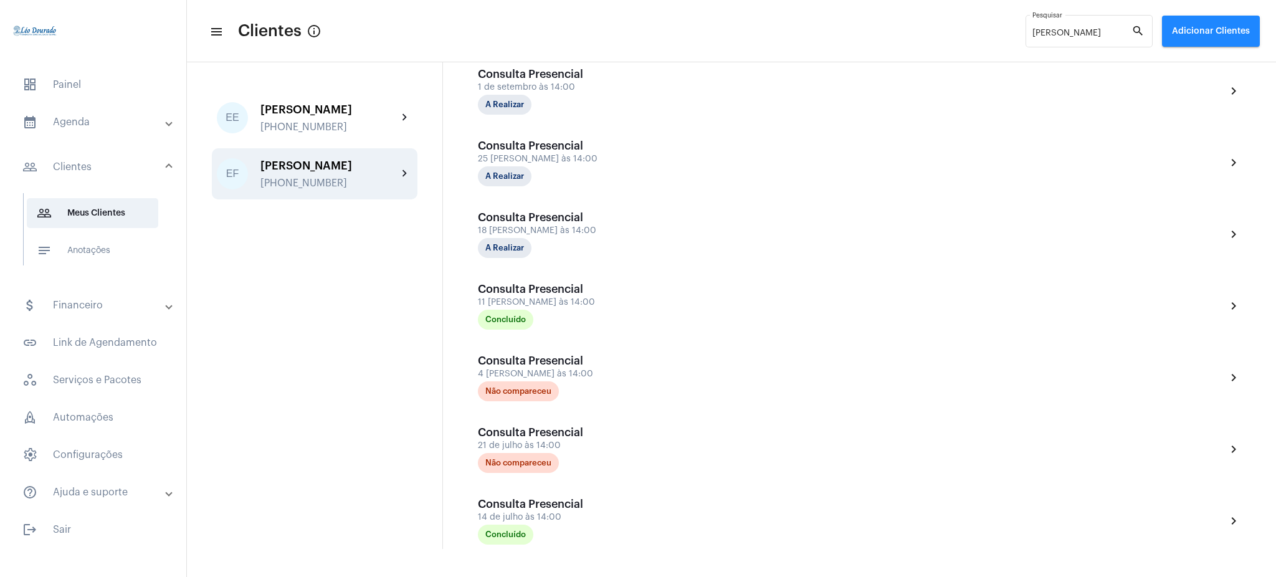
click at [391, 189] on div "[PHONE_NUMBER]" at bounding box center [328, 183] width 137 height 11
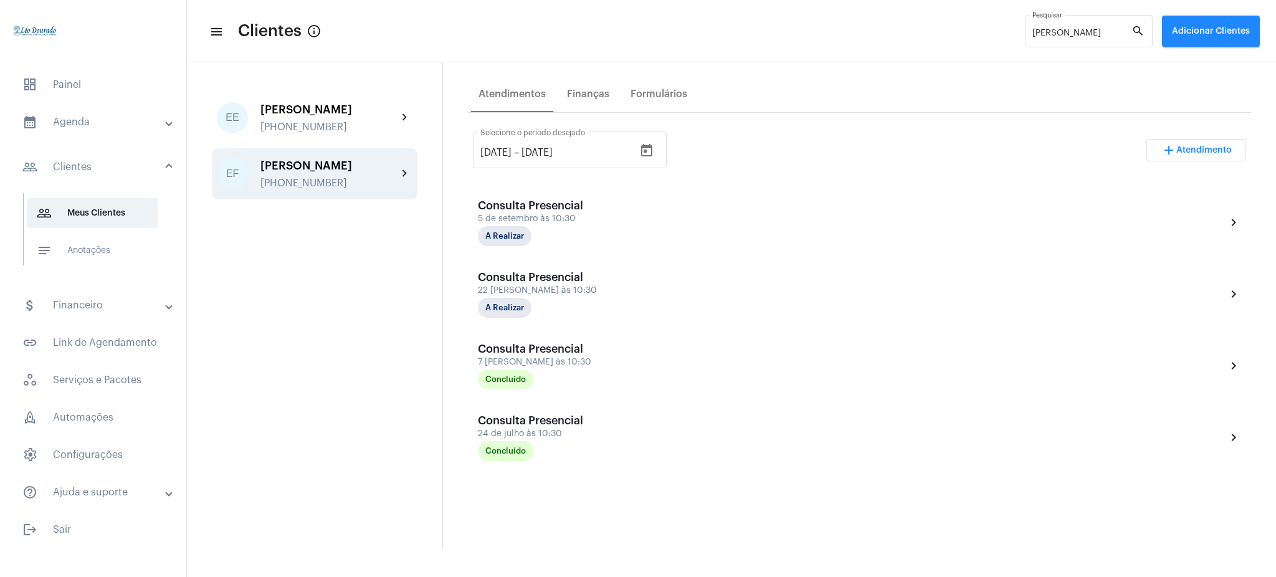
scroll to position [246, 0]
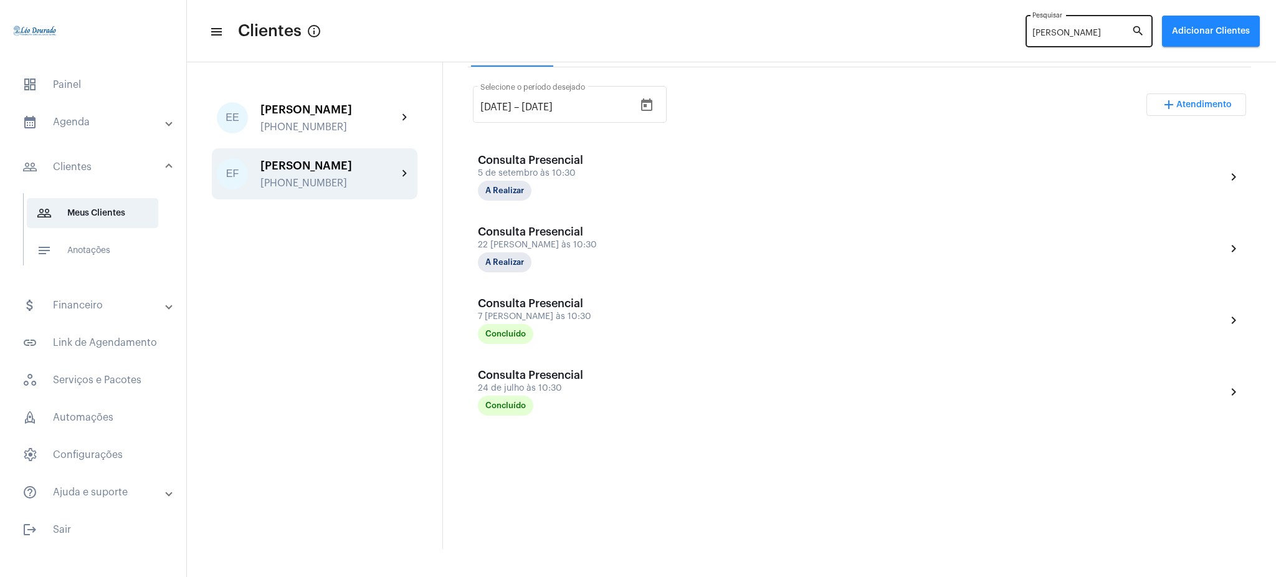
click at [1069, 27] on div "[PERSON_NAME]" at bounding box center [1081, 30] width 99 height 34
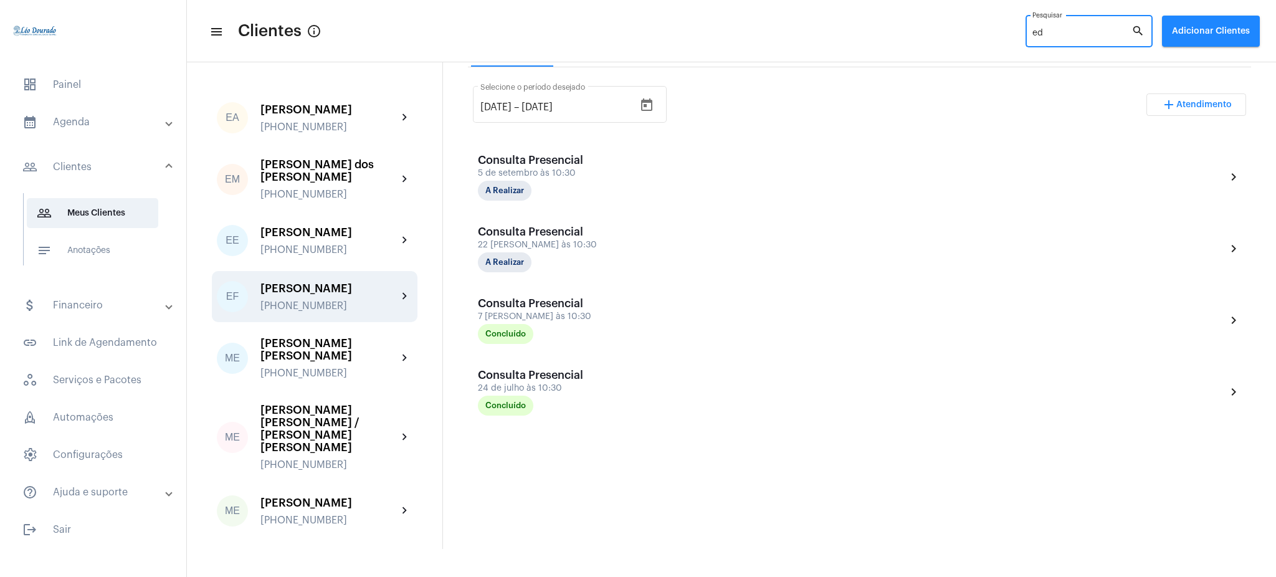
type input "e"
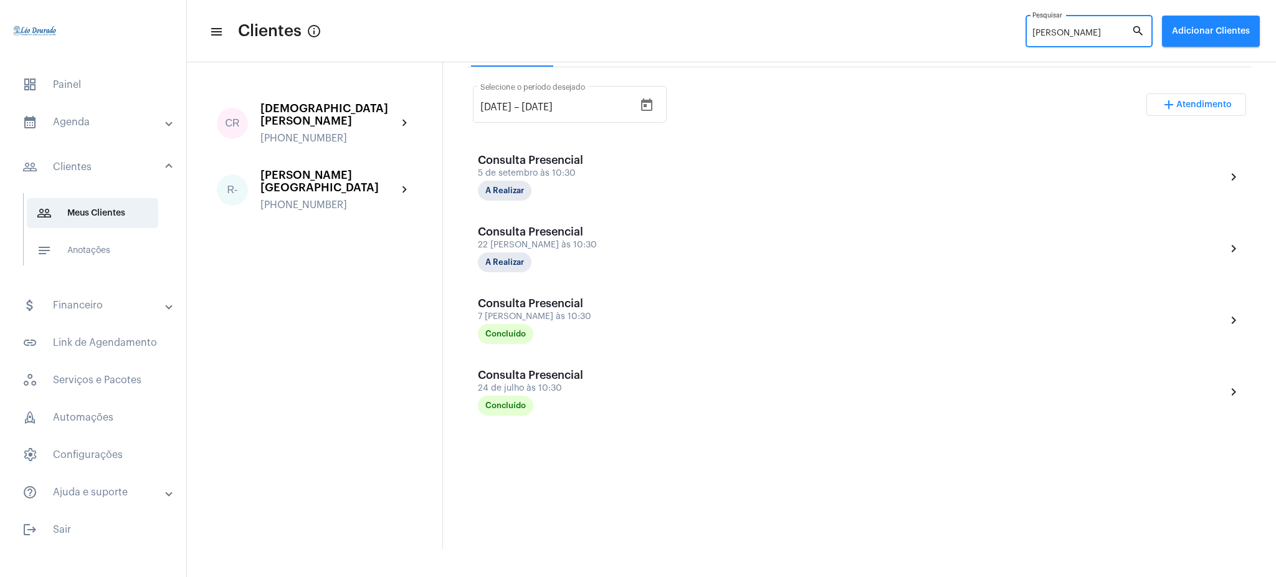
click at [1092, 31] on input "[PERSON_NAME]" at bounding box center [1081, 34] width 99 height 10
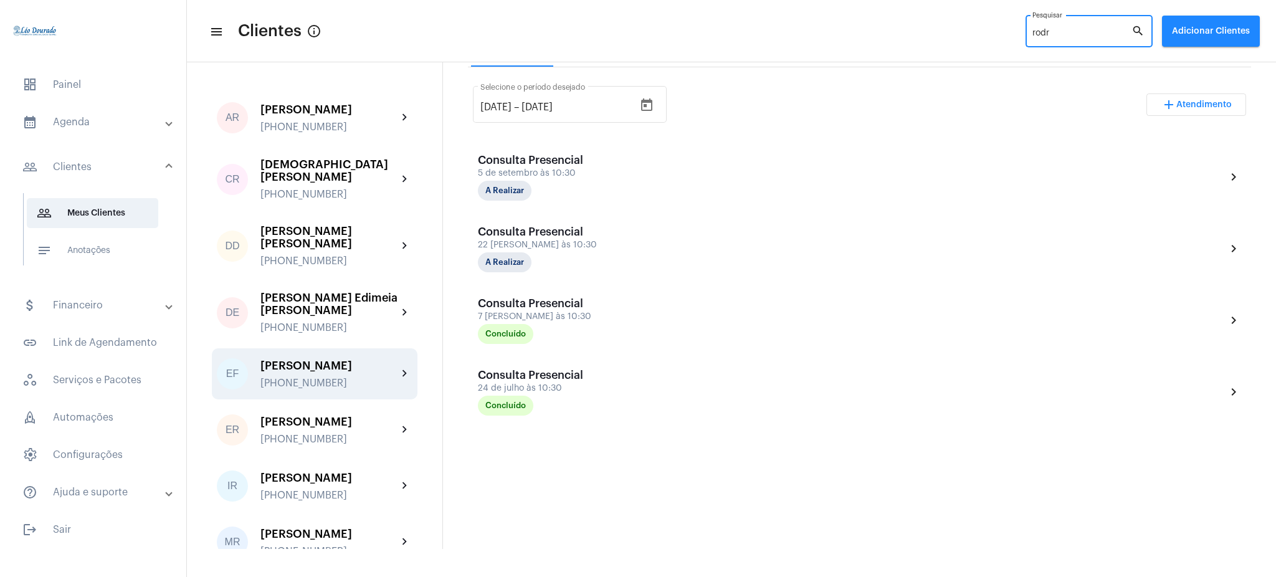
click at [1093, 32] on input "rodr" at bounding box center [1081, 34] width 99 height 10
type input "r"
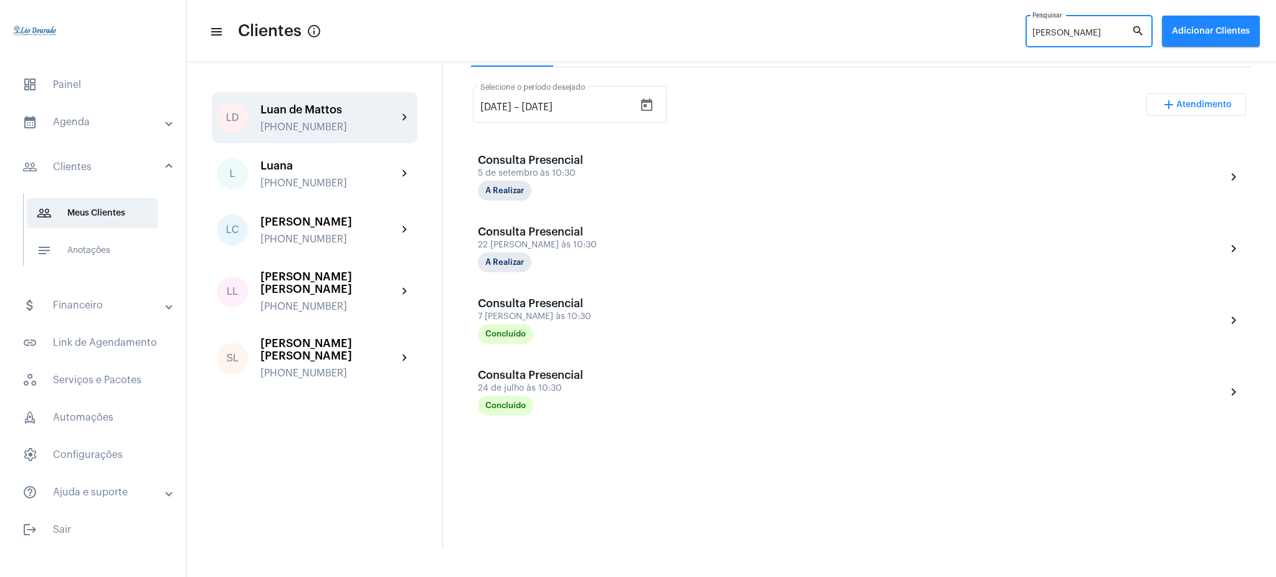
type input "[PERSON_NAME]"
click at [413, 113] on div "[PERSON_NAME] [PHONE_NUMBER] chevron_right" at bounding box center [315, 117] width 206 height 51
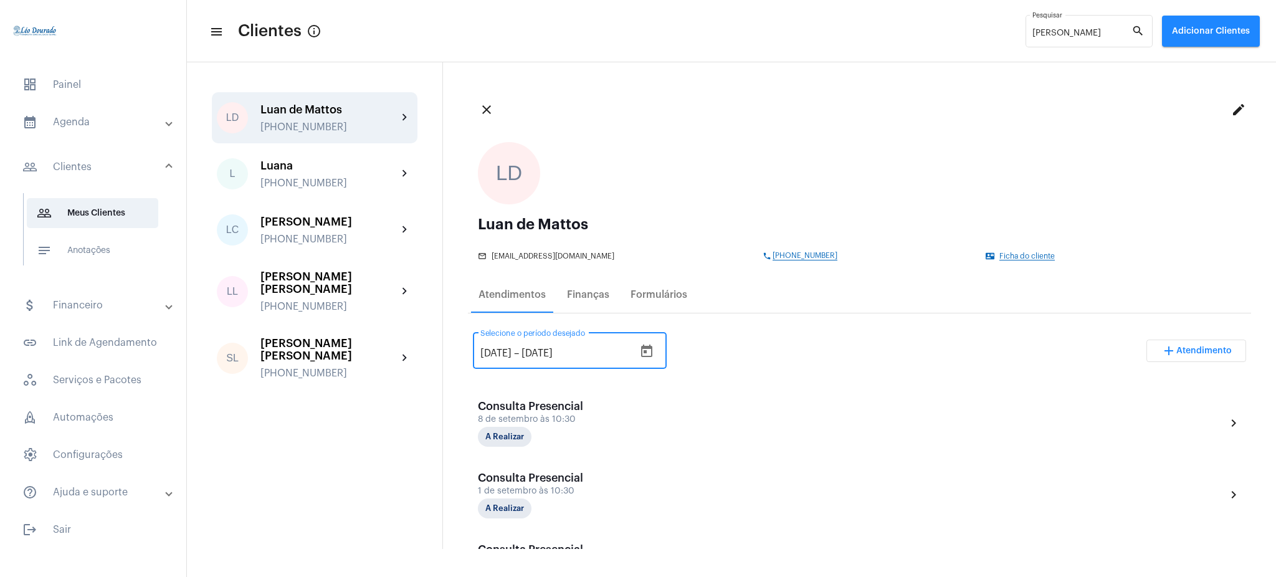
click at [497, 350] on input "[DATE]" at bounding box center [495, 353] width 31 height 11
click at [494, 352] on input "13//2025" at bounding box center [500, 353] width 40 height 11
type input "[DATE]"
click at [755, 339] on div "[DATE] [DATE] – [DATE] Selecione o período desejado add Atendimento" at bounding box center [859, 355] width 773 height 59
click at [556, 358] on input "[DATE]" at bounding box center [559, 353] width 75 height 11
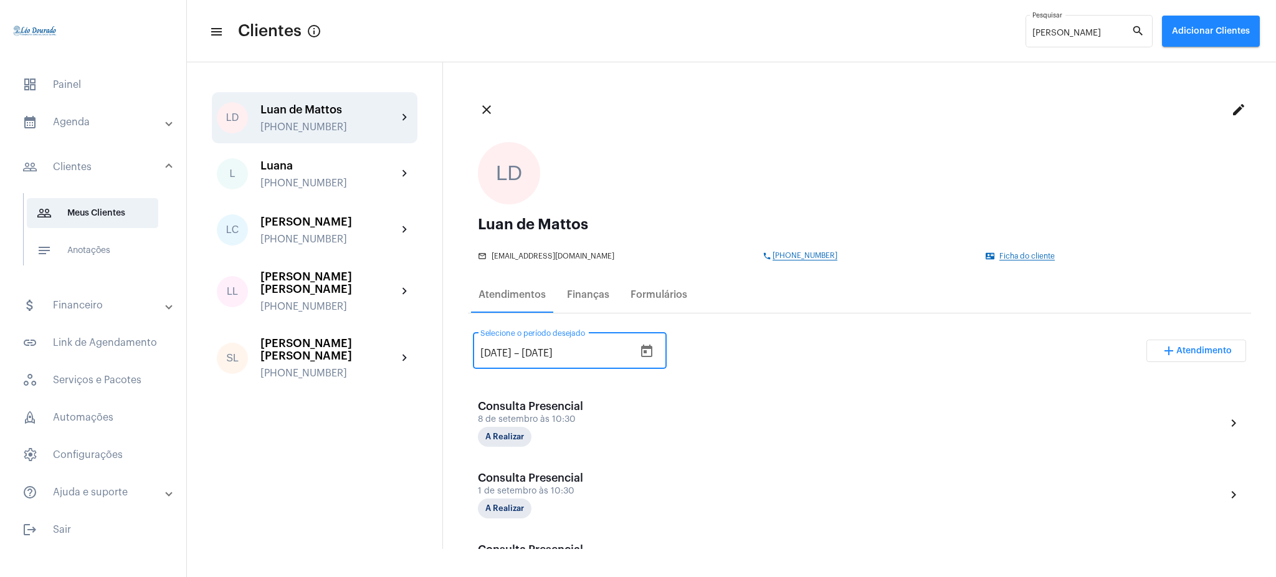
type input "[DATE]"
click at [779, 357] on div "[DATE] [DATE] – [DATE] Selecione o período desejado add Atendimento" at bounding box center [859, 355] width 773 height 59
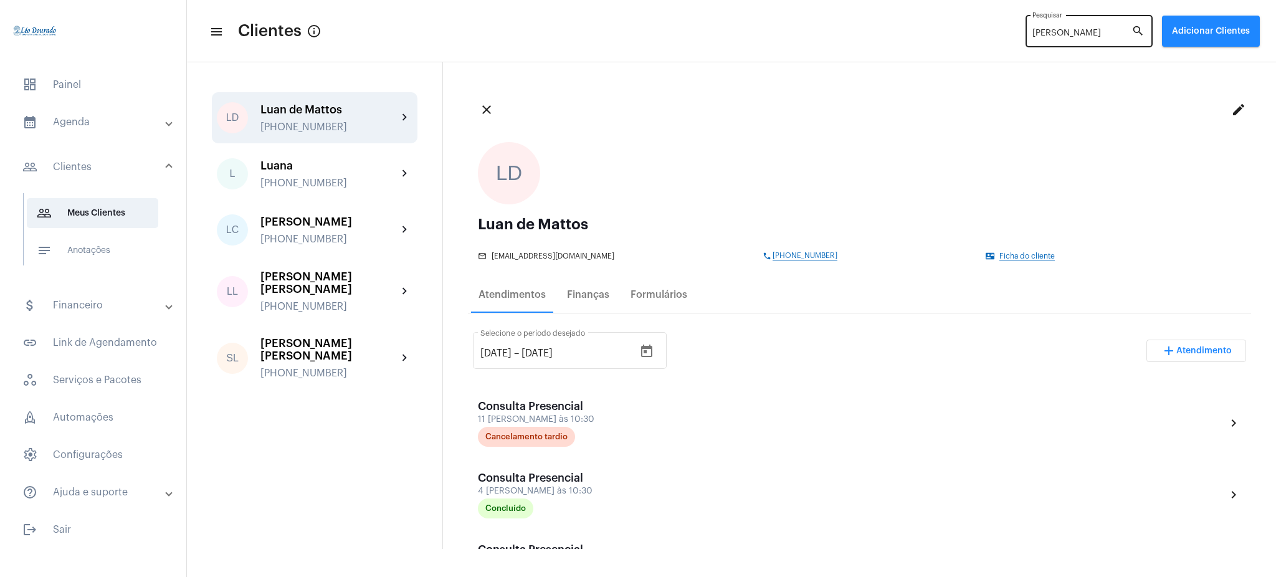
click at [1077, 40] on div "[PERSON_NAME]" at bounding box center [1081, 30] width 99 height 34
click at [484, 108] on mat-icon "close" at bounding box center [486, 109] width 15 height 15
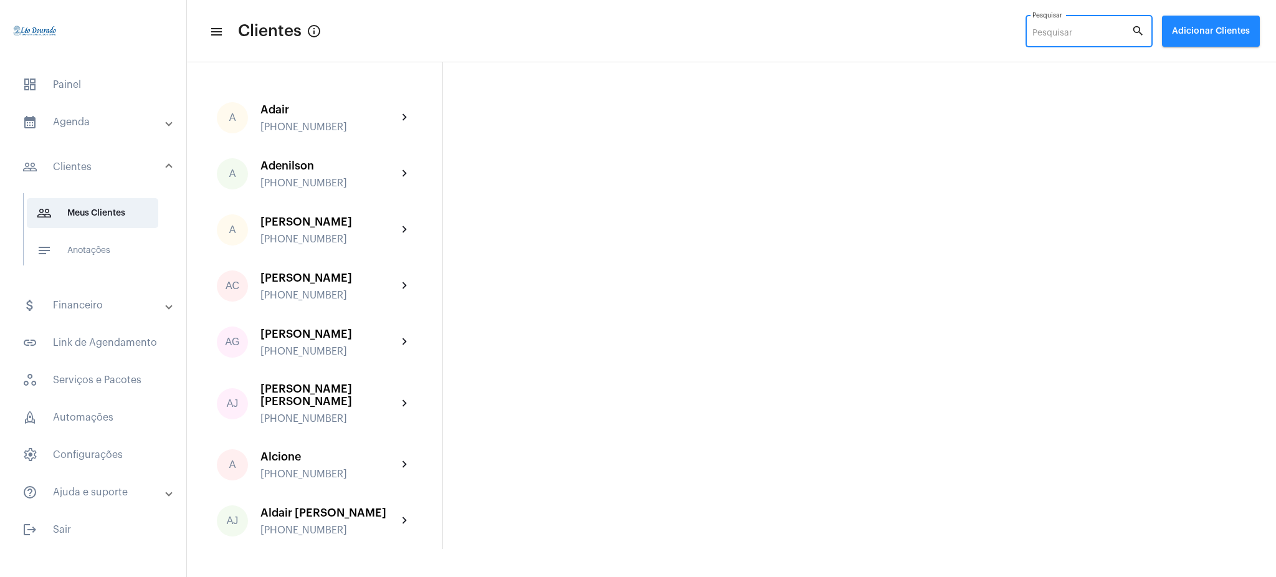
click at [1046, 29] on input "Pesquisar" at bounding box center [1081, 34] width 99 height 10
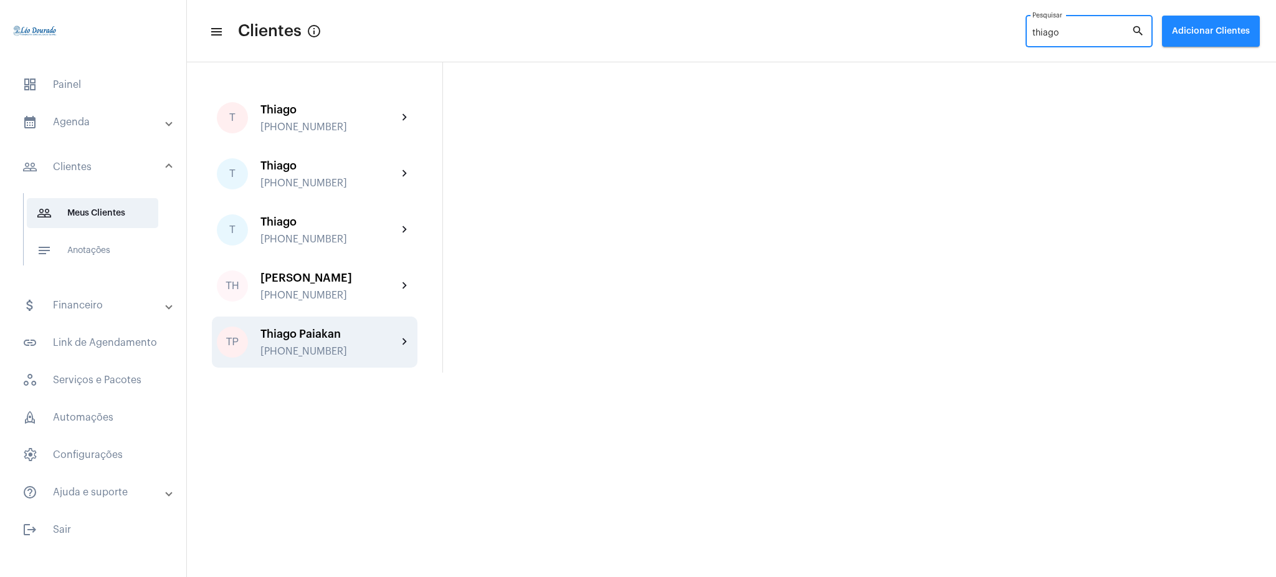
type input "thiago"
click at [362, 353] on div "[PHONE_NUMBER]" at bounding box center [328, 351] width 137 height 11
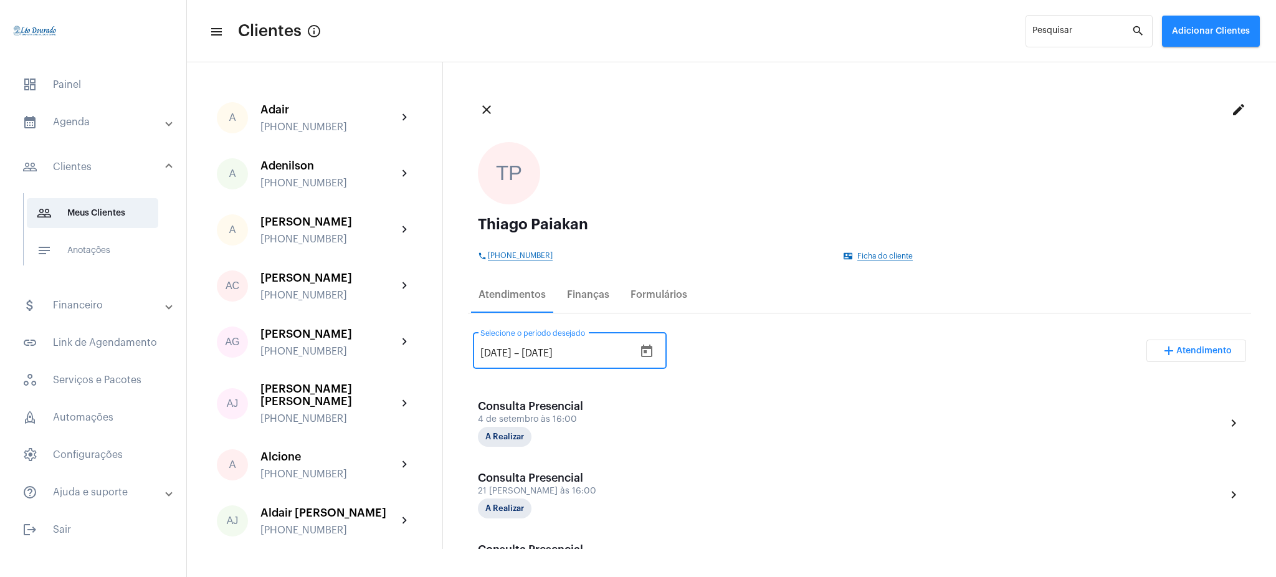
click at [499, 352] on input "[DATE]" at bounding box center [495, 353] width 31 height 11
click at [488, 353] on input "[DATE]" at bounding box center [495, 353] width 31 height 11
type input "[DATE]"
click at [554, 345] on div "[DATE] [DATE] – [DATE] Selecione o período desejado" at bounding box center [557, 349] width 154 height 39
click at [556, 354] on input "[DATE]" at bounding box center [559, 353] width 75 height 11
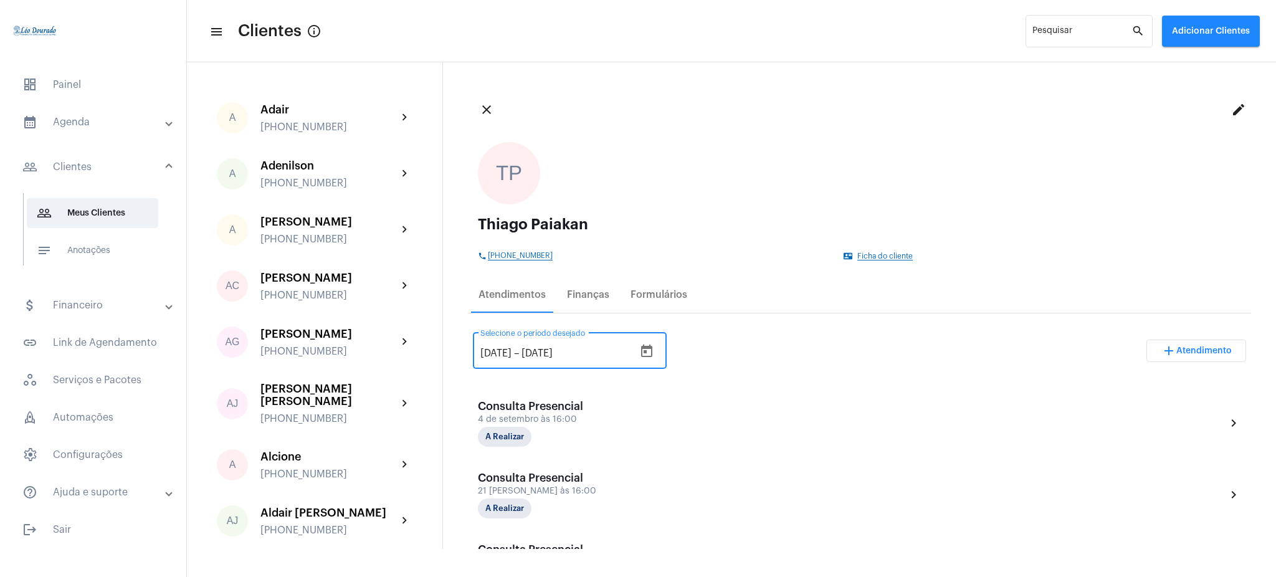
type input "[DATE]"
click at [716, 336] on div "[DATE] [DATE] – [DATE] Selecione o período desejado add Atendimento" at bounding box center [859, 355] width 773 height 59
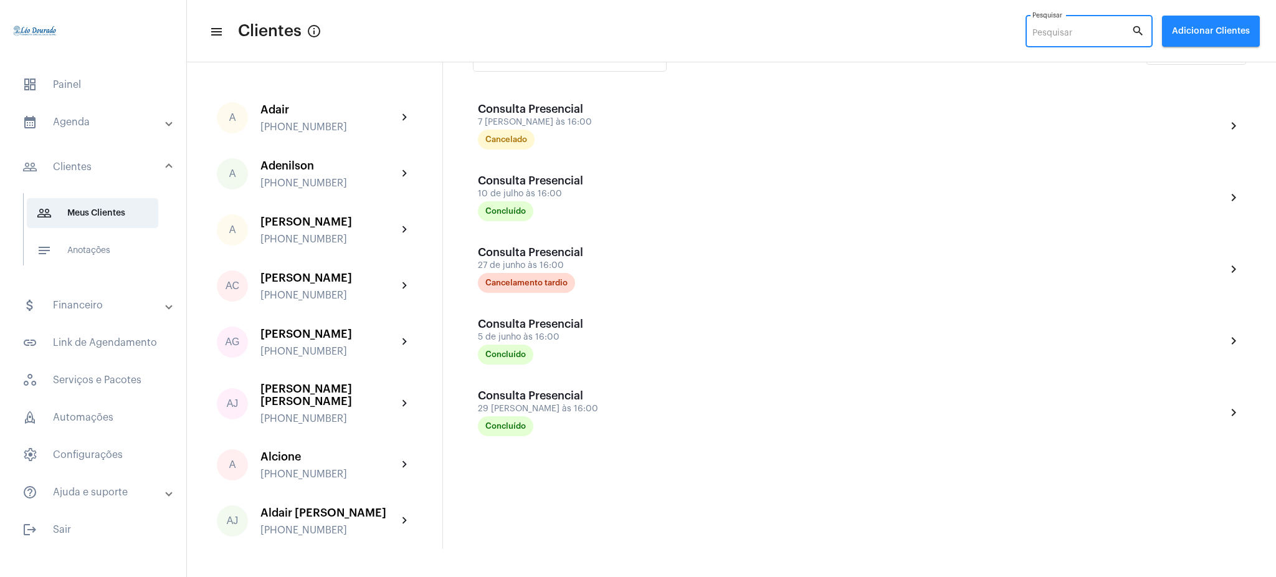
click at [1082, 36] on input "Pesquisar" at bounding box center [1081, 34] width 99 height 10
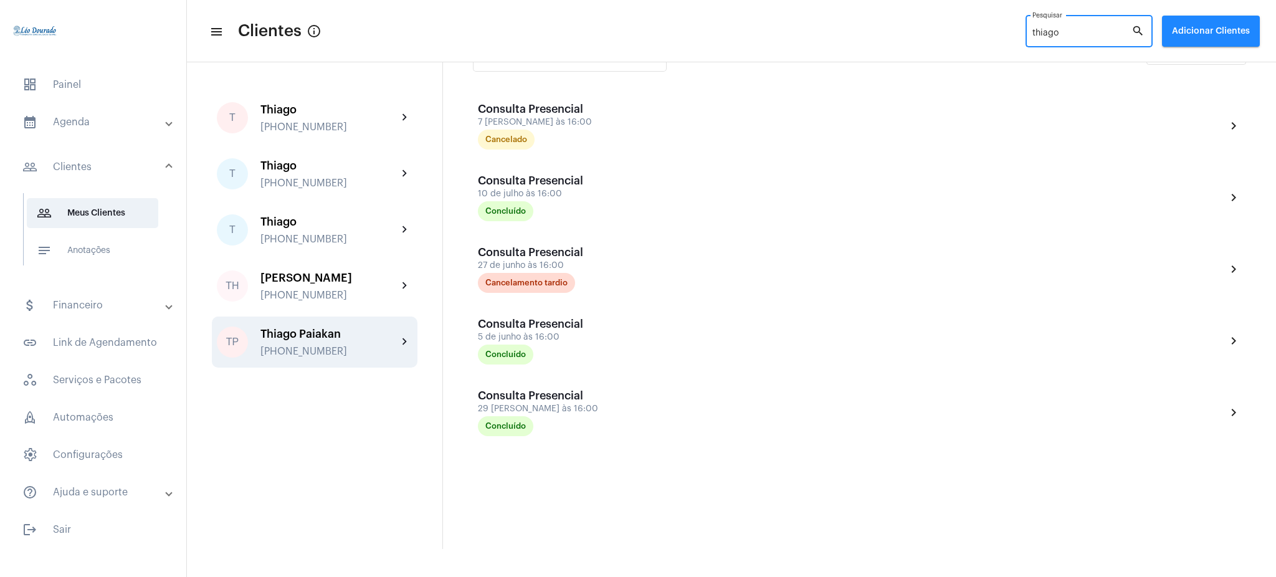
type input "thiago"
click at [360, 348] on div "[PHONE_NUMBER]" at bounding box center [328, 351] width 137 height 11
click at [399, 343] on mat-icon "chevron_right" at bounding box center [405, 342] width 15 height 15
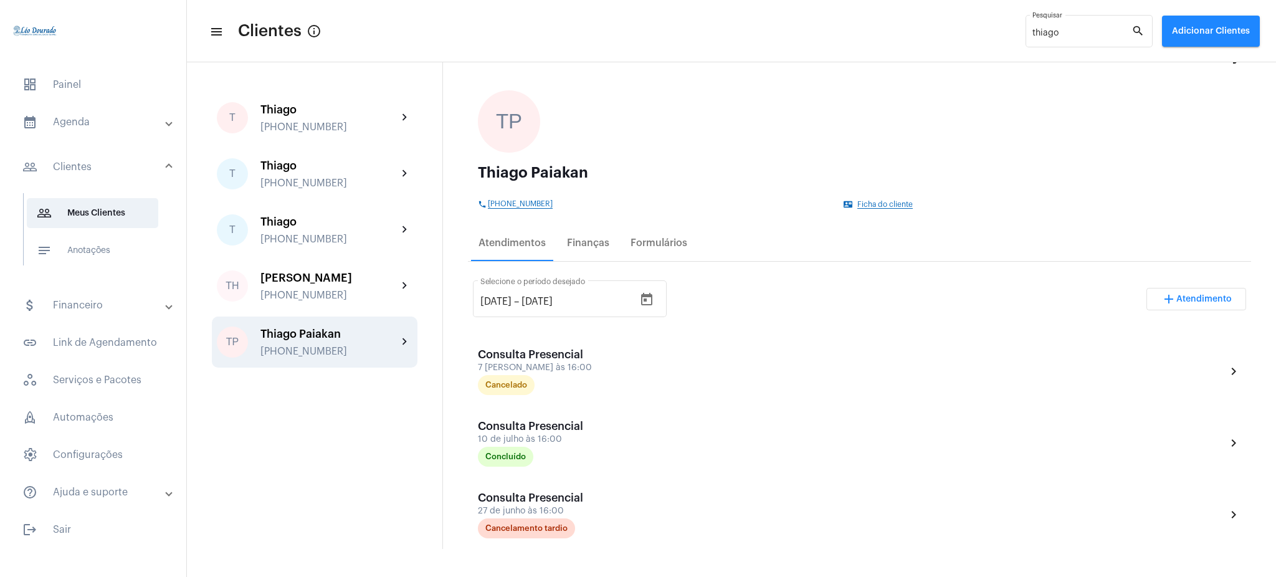
scroll to position [0, 0]
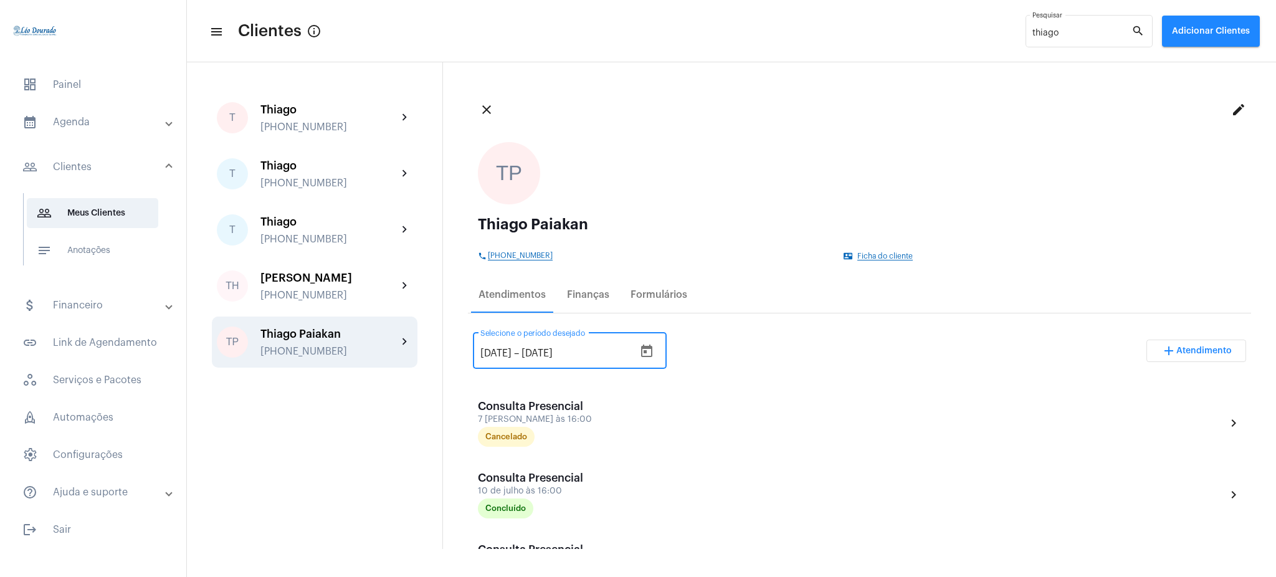
click at [488, 351] on input "[DATE]" at bounding box center [495, 353] width 31 height 11
click at [726, 355] on div "[DATE] [DATE] – [DATE] Selecione o período desejado add Atendimento" at bounding box center [859, 355] width 773 height 59
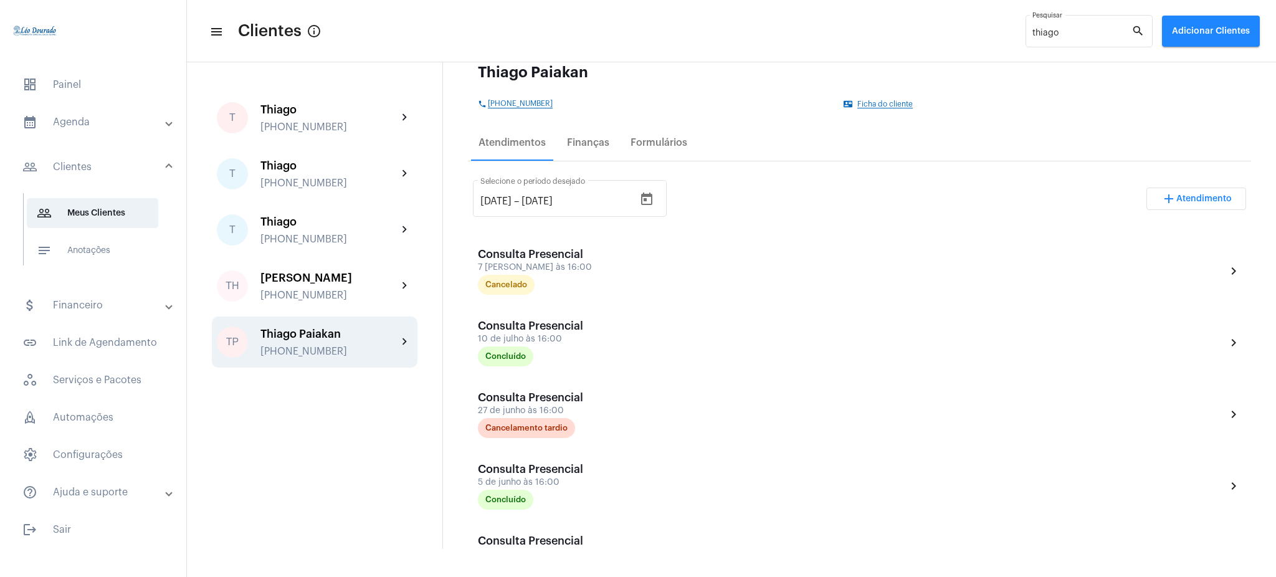
scroll to position [148, 0]
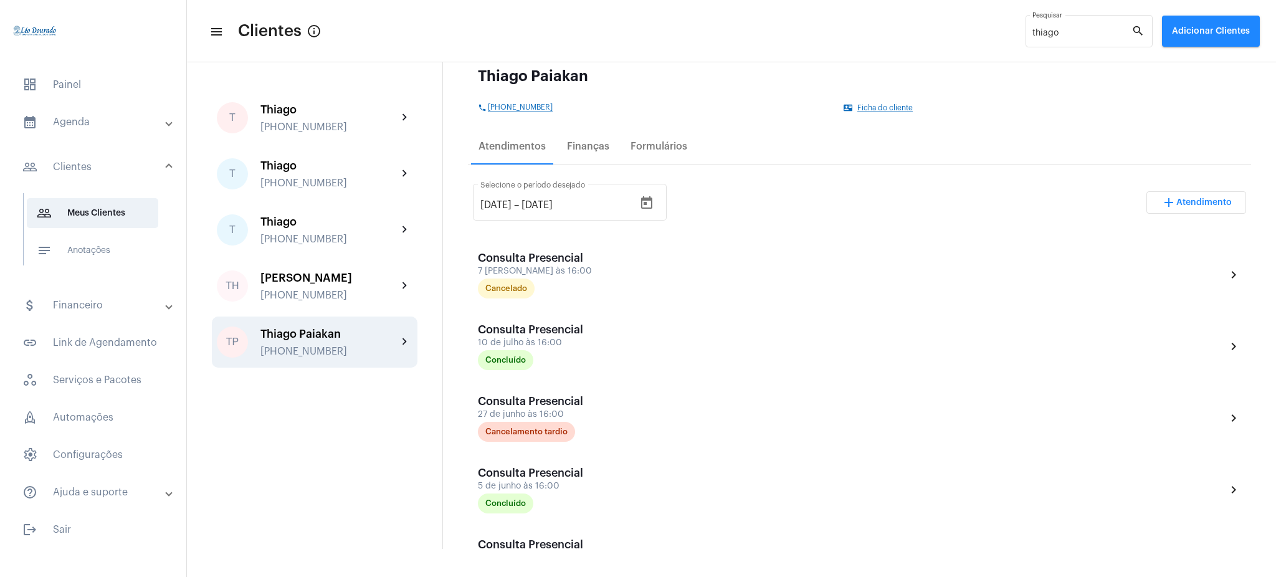
click at [743, 180] on div "[DATE] [DATE] – [DATE] Selecione o período desejado add Atendimento" at bounding box center [859, 207] width 773 height 59
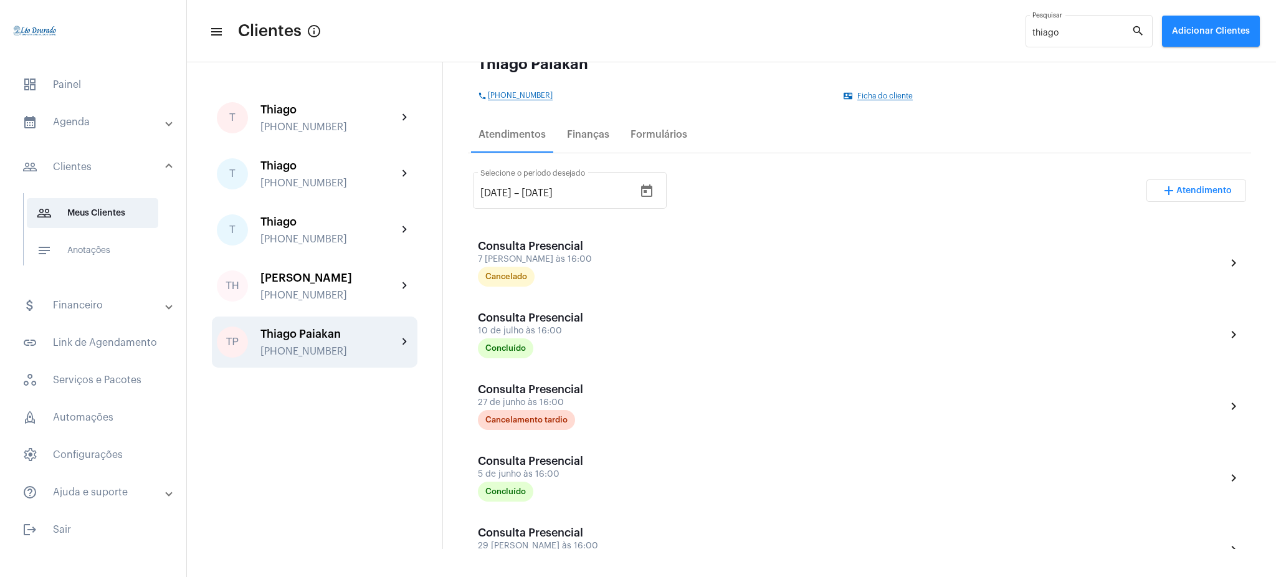
scroll to position [0, 0]
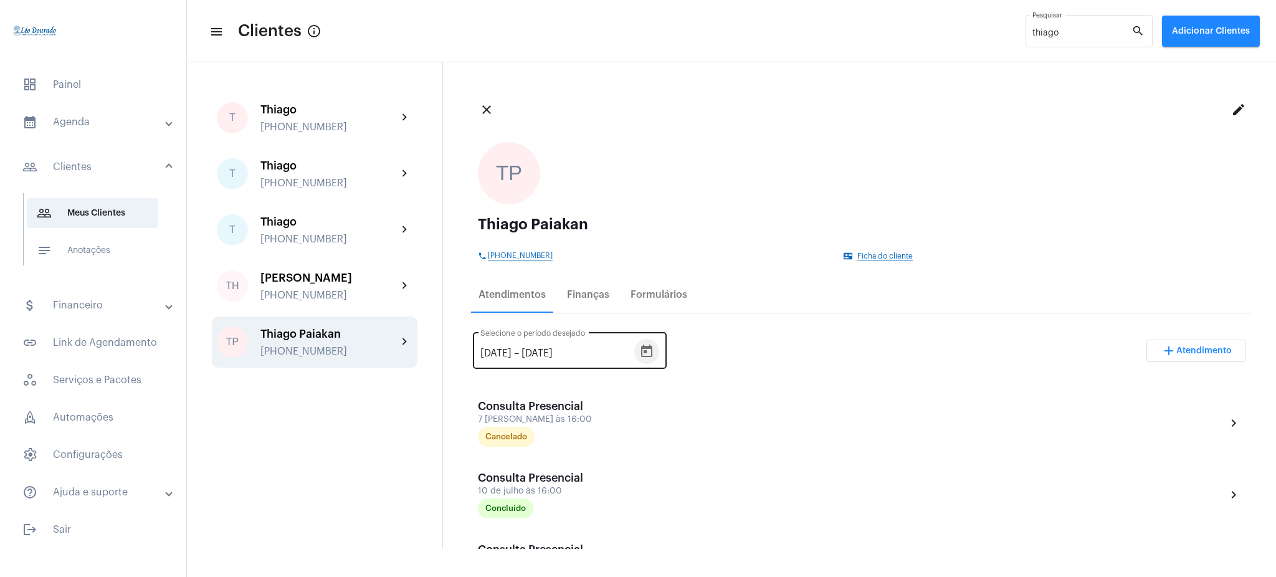
click at [659, 340] on button "Open calendar" at bounding box center [646, 351] width 25 height 25
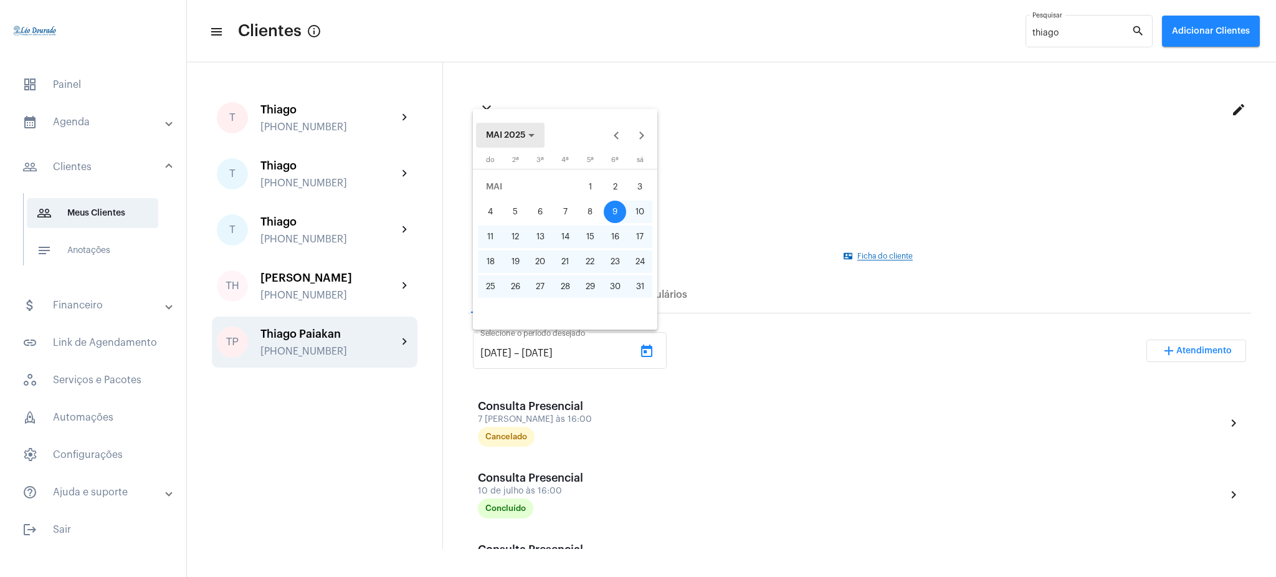
click at [515, 138] on span "MAI 2025" at bounding box center [505, 135] width 39 height 9
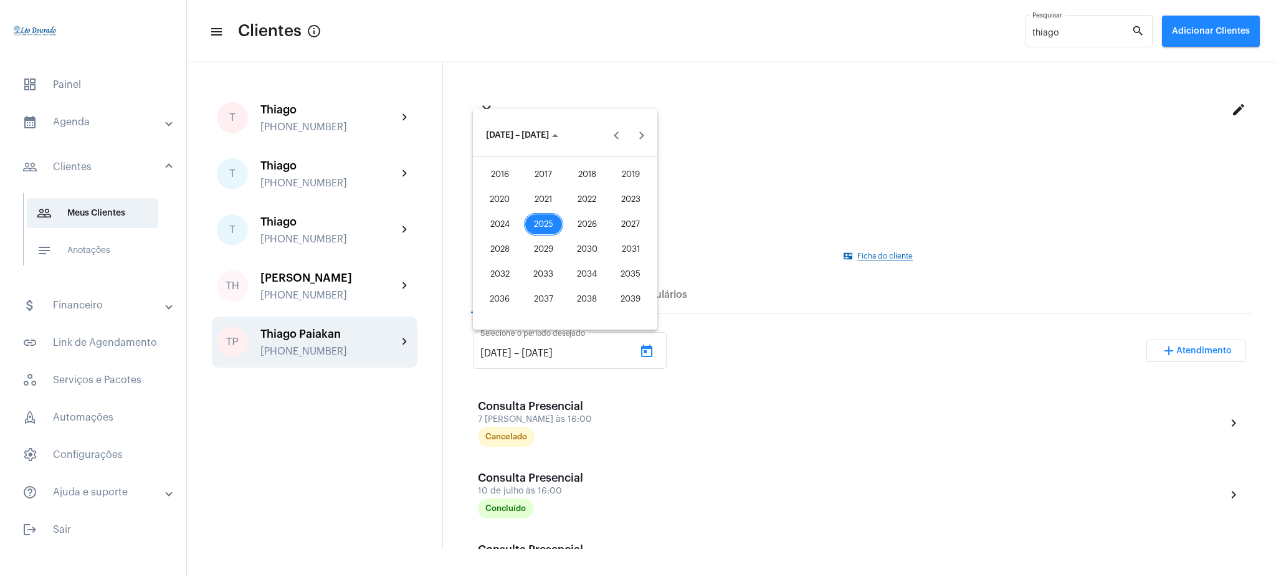
click at [532, 206] on div "2021" at bounding box center [543, 199] width 39 height 22
click at [493, 204] on div "JAN" at bounding box center [499, 199] width 39 height 22
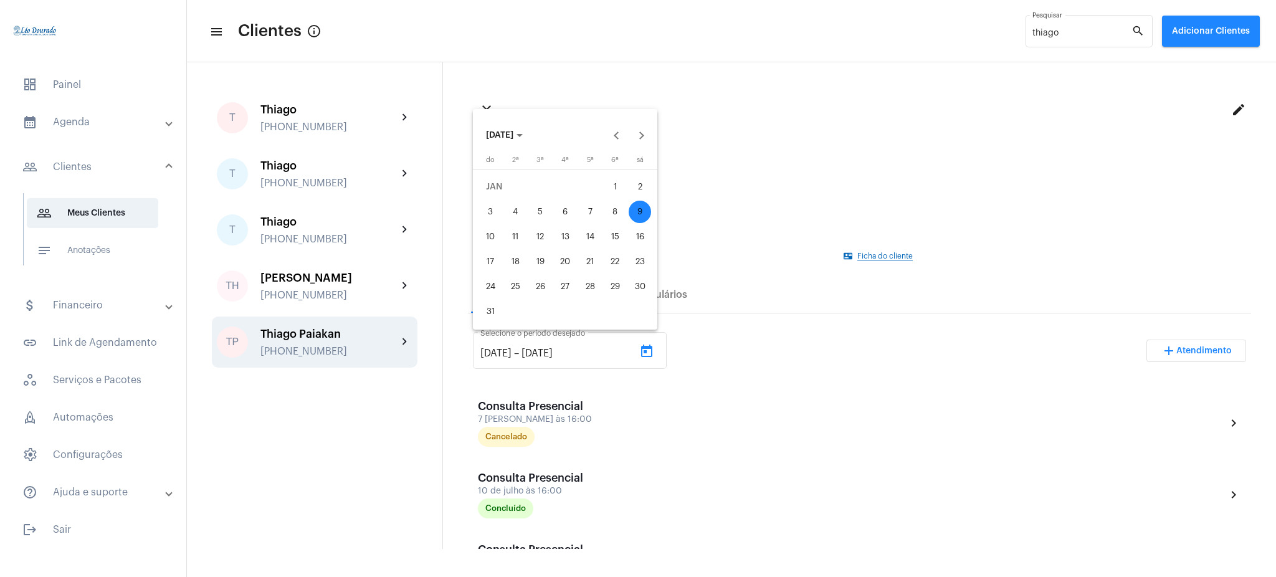
click at [622, 186] on div "1" at bounding box center [615, 187] width 22 height 22
type input "[DATE]"
click at [513, 137] on span "[DATE]" at bounding box center [499, 135] width 27 height 9
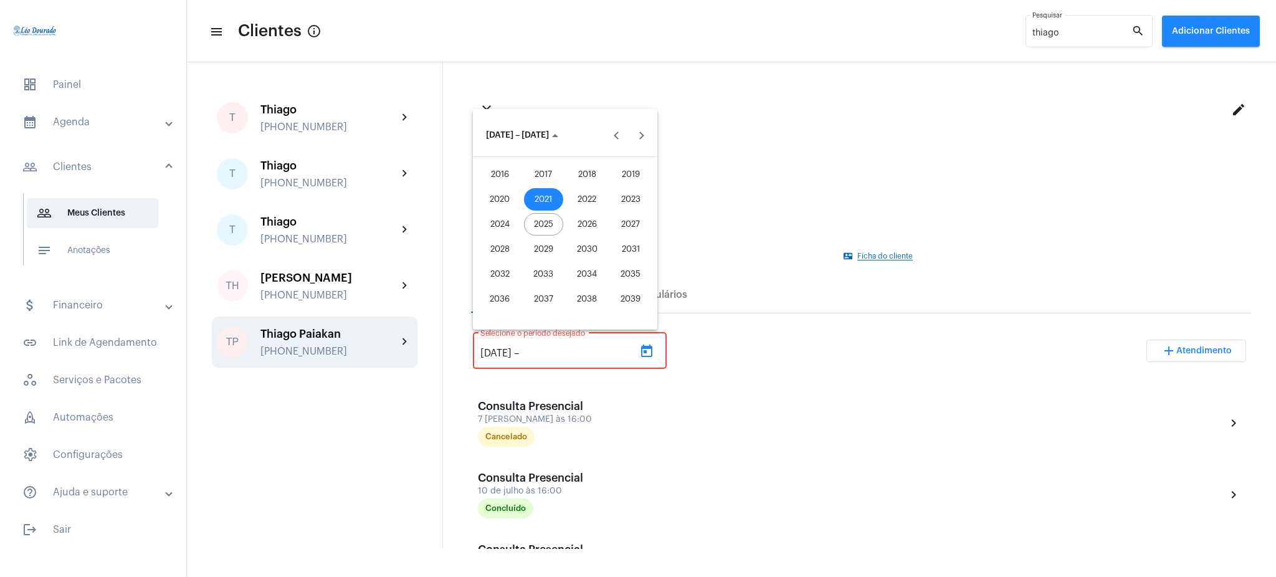
click at [543, 226] on div "2025" at bounding box center [543, 224] width 39 height 22
click at [621, 227] on div "AGO" at bounding box center [630, 224] width 39 height 22
click at [566, 236] on div "13" at bounding box center [565, 237] width 22 height 22
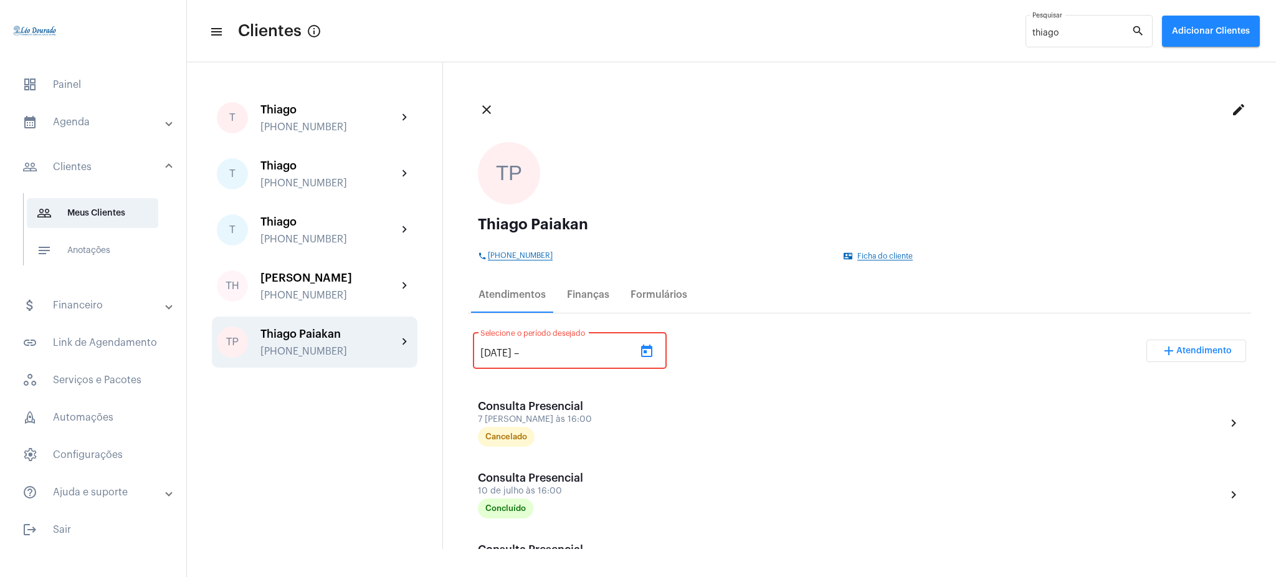
type input "[DATE]"
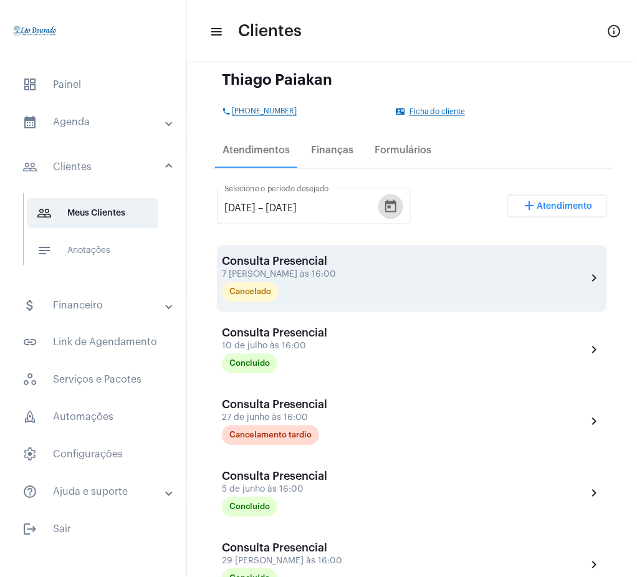
scroll to position [145, 0]
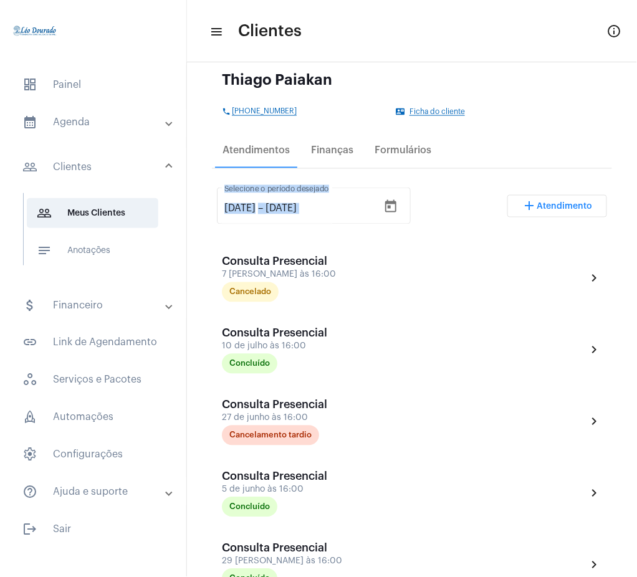
drag, startPoint x: 624, startPoint y: 212, endPoint x: 631, endPoint y: 149, distance: 63.9
click at [631, 149] on mat-sidenav-content "menu Clientes info_outlined T Thiago [PHONE_NUMBER] chevron_right T Thiago [PHO…" at bounding box center [412, 288] width 450 height 577
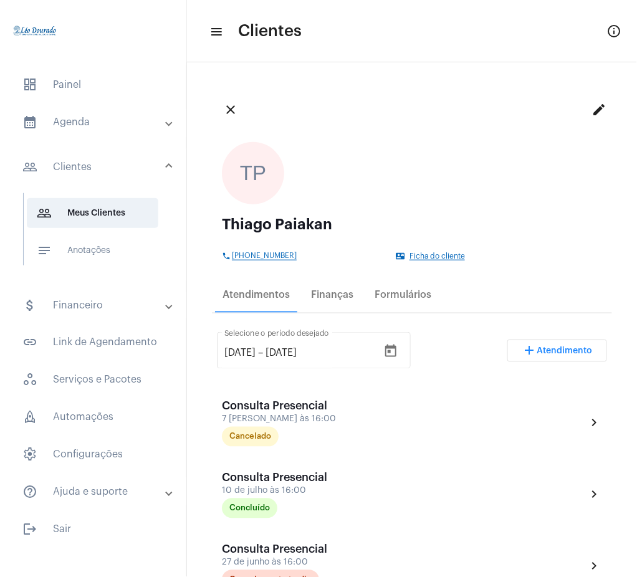
click at [449, 217] on div "Thiago Paiakan" at bounding box center [412, 224] width 380 height 15
click at [236, 111] on mat-icon "close" at bounding box center [230, 109] width 15 height 15
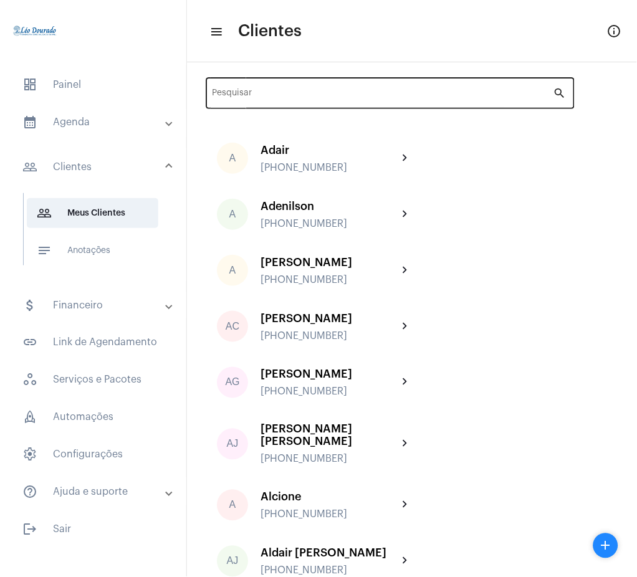
click at [358, 89] on div "Pesquisar" at bounding box center [382, 92] width 341 height 34
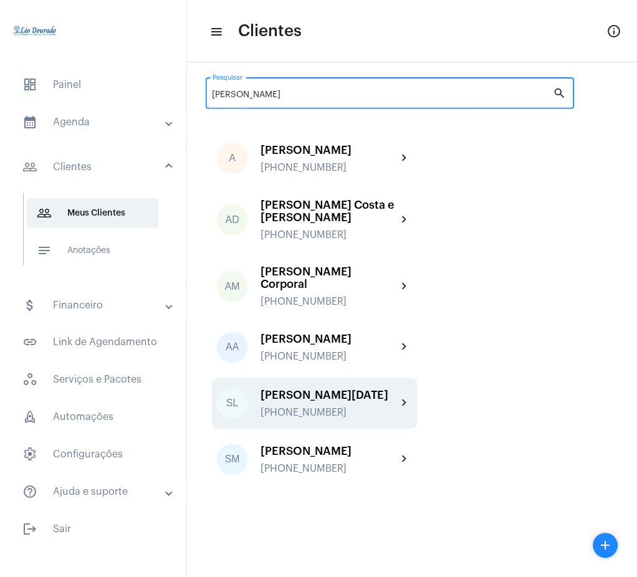
type input "[PERSON_NAME]"
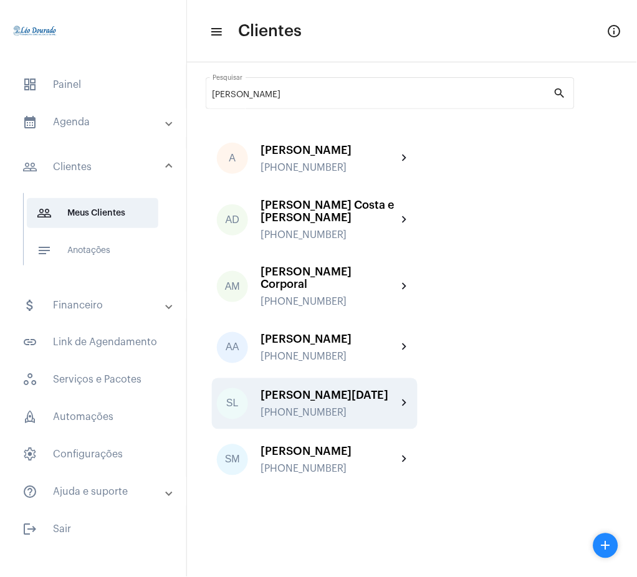
click at [381, 403] on div "[PERSON_NAME][DATE] [PHONE_NUMBER]" at bounding box center [328, 403] width 137 height 29
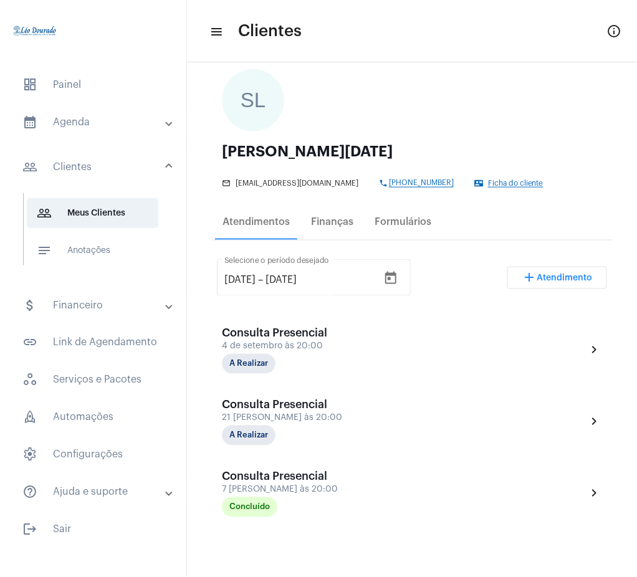
scroll to position [36, 0]
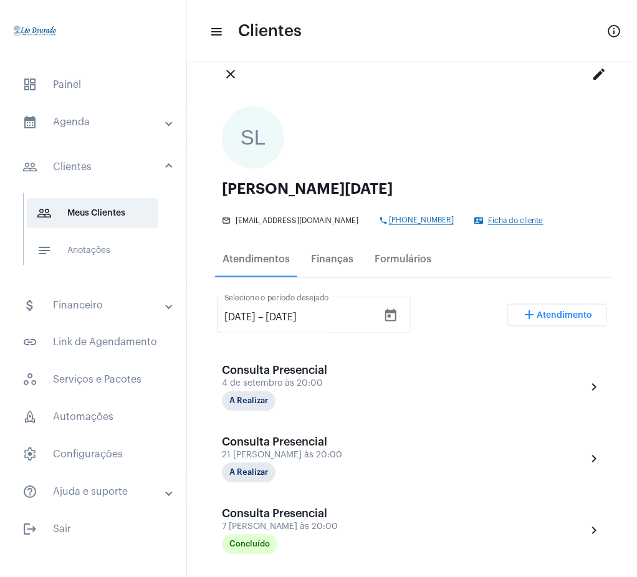
click at [234, 80] on mat-icon "close" at bounding box center [230, 74] width 15 height 15
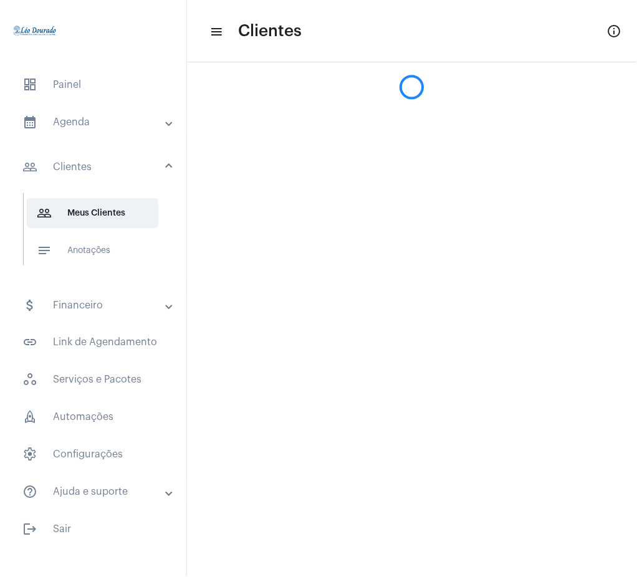
click at [633, 175] on mat-sidenav-content "menu Clientes info_outlined" at bounding box center [412, 288] width 450 height 577
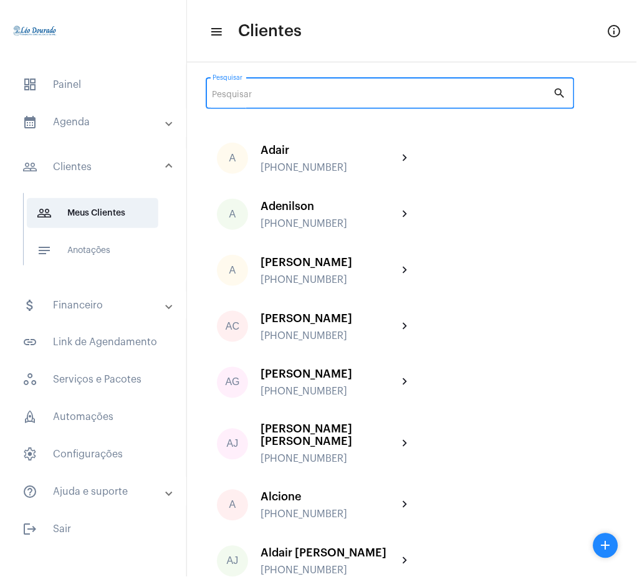
click at [394, 95] on input "Pesquisar" at bounding box center [382, 95] width 341 height 10
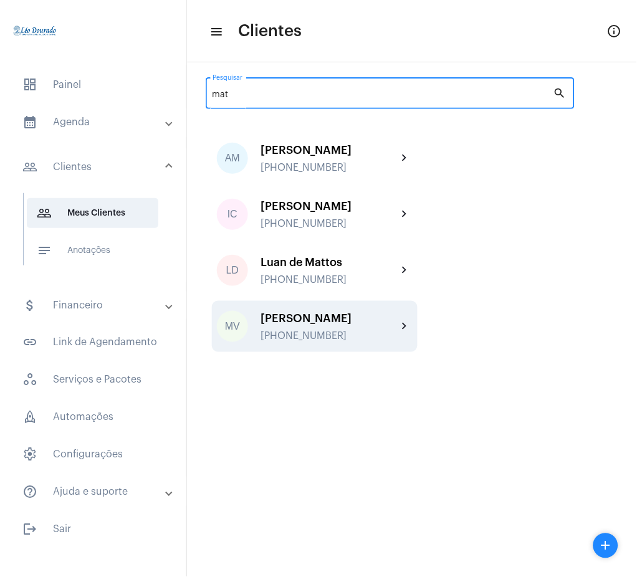
type input "mat"
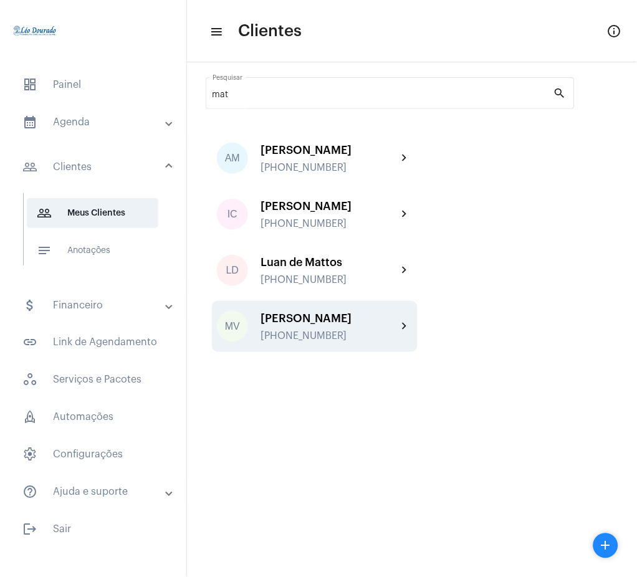
click at [341, 333] on div "[PHONE_NUMBER]" at bounding box center [328, 335] width 137 height 11
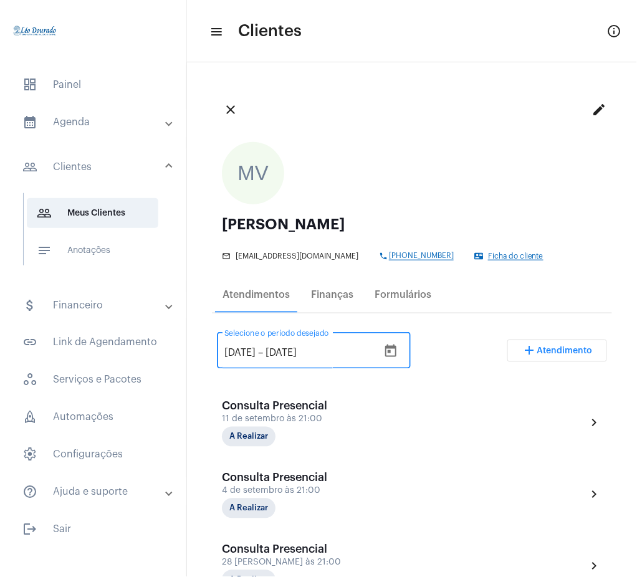
click at [242, 350] on input "[DATE]" at bounding box center [239, 353] width 31 height 11
type input "[DATE]"
click at [295, 350] on input "[DATE]" at bounding box center [302, 353] width 75 height 11
type input "[DATE]"
click at [442, 349] on div "[DATE] [DATE] – [DATE] Selecione o período desejado add Atendimento" at bounding box center [412, 355] width 390 height 59
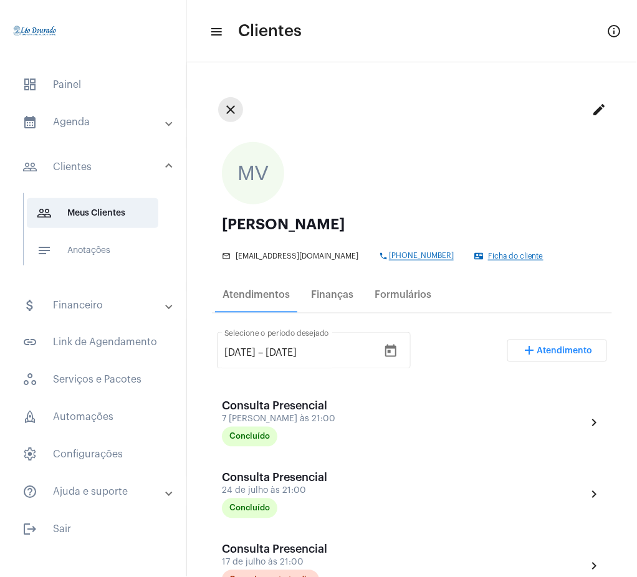
click at [226, 110] on mat-icon "close" at bounding box center [230, 109] width 15 height 15
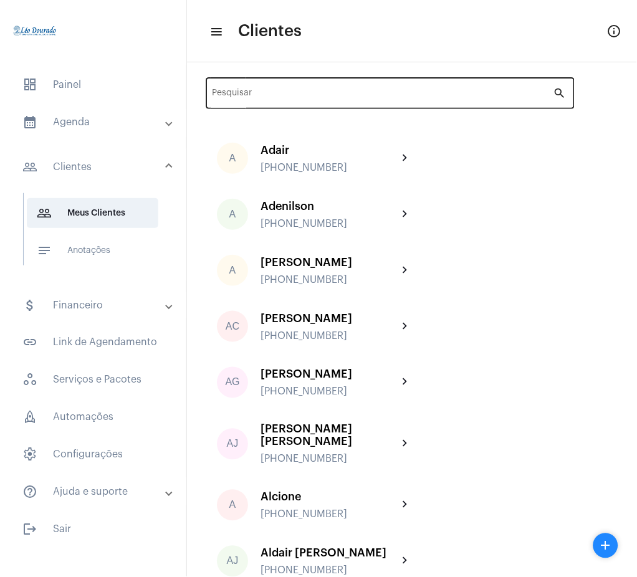
click at [317, 103] on div "Pesquisar" at bounding box center [382, 92] width 341 height 34
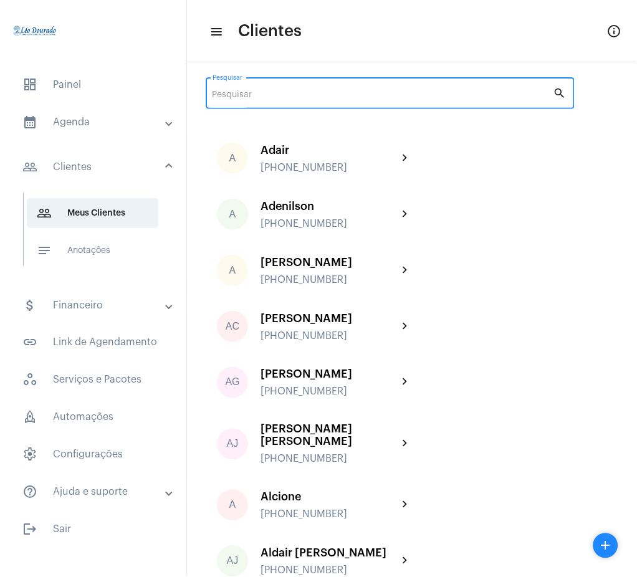
click at [295, 93] on input "Pesquisar" at bounding box center [382, 95] width 341 height 10
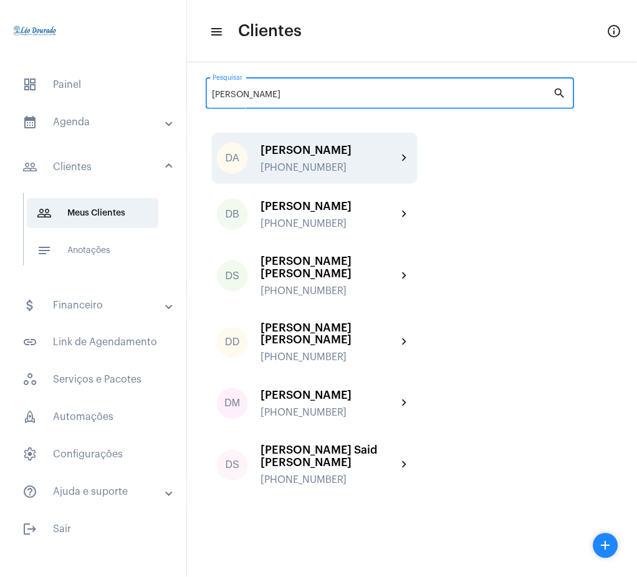
type input "[PERSON_NAME]"
click at [400, 165] on mat-icon "chevron_right" at bounding box center [405, 158] width 15 height 15
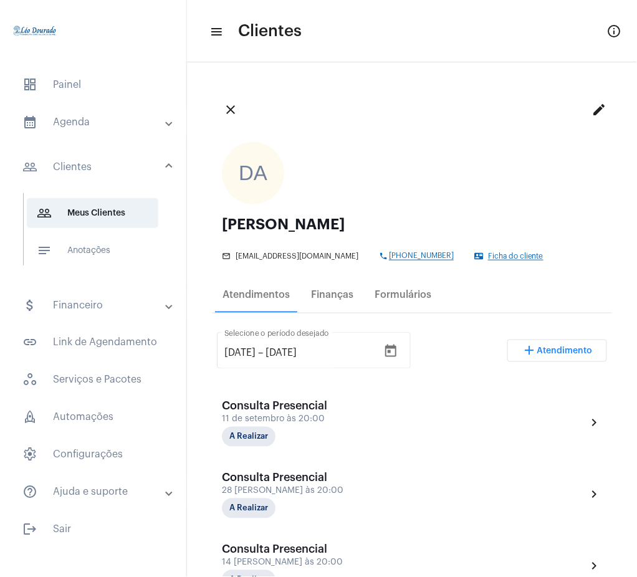
click at [85, 117] on mat-panel-title "calendar_month_outlined Agenda" at bounding box center [94, 122] width 144 height 15
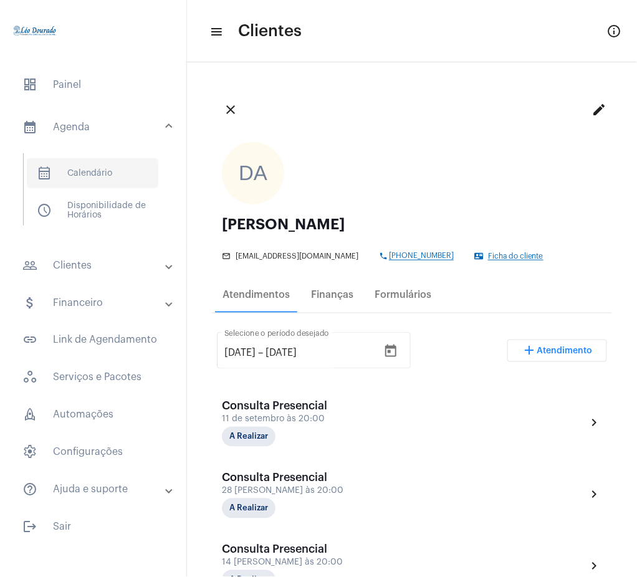
click at [98, 165] on span "calendar_month_outlined Calendário" at bounding box center [92, 173] width 131 height 30
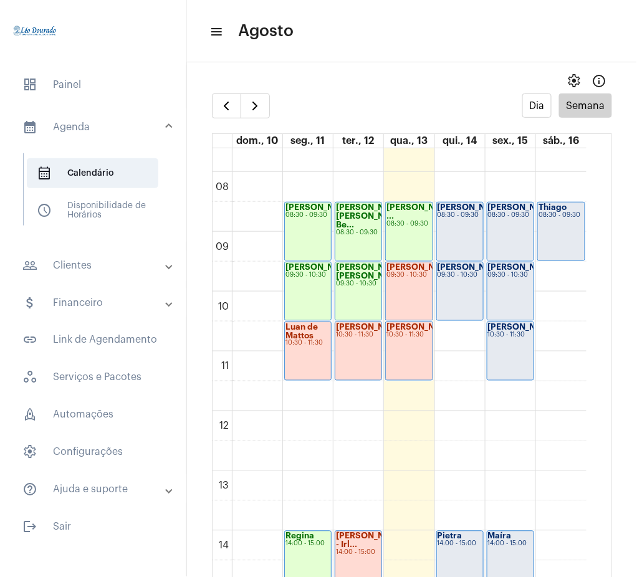
scroll to position [475, 0]
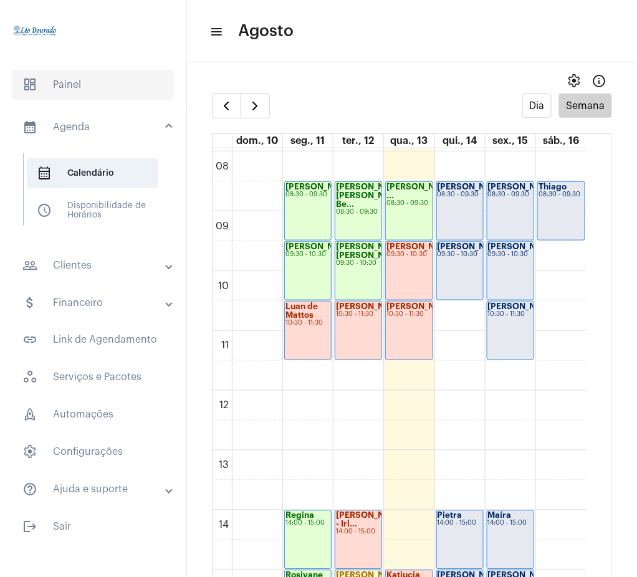
click at [113, 86] on span "dashboard Painel" at bounding box center [92, 85] width 161 height 30
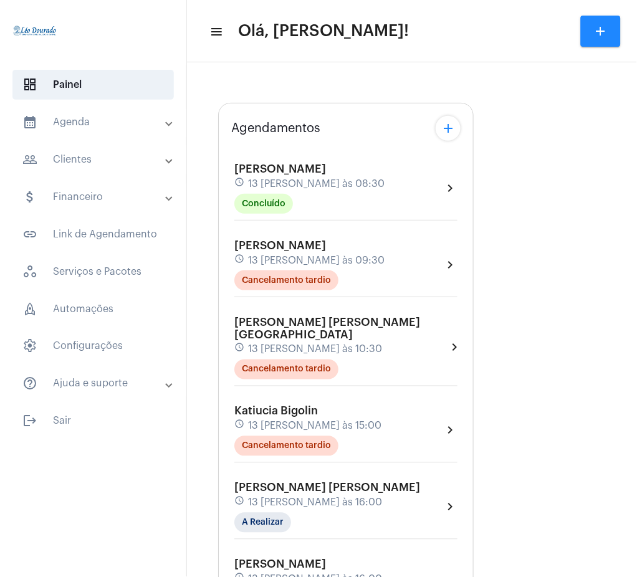
type input "[URL][DOMAIN_NAME][PERSON_NAME]"
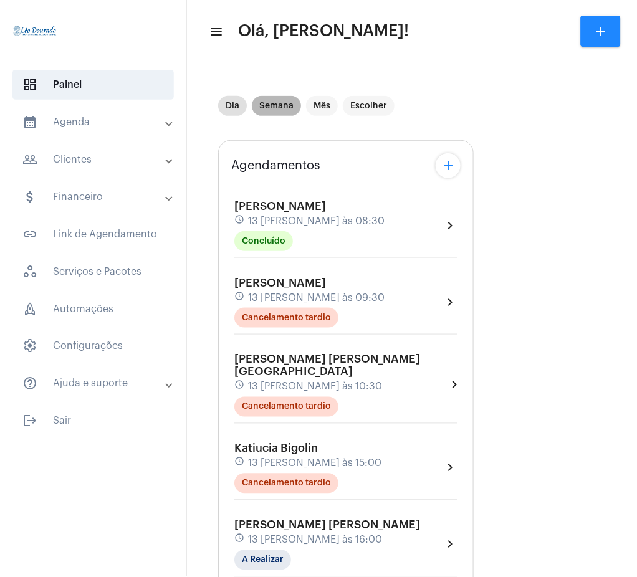
click at [260, 107] on mat-chip "Semana" at bounding box center [276, 106] width 49 height 20
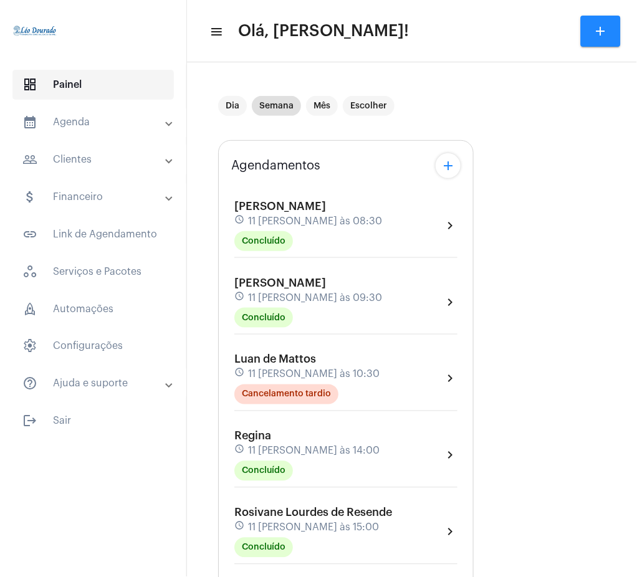
click at [87, 87] on span "dashboard Painel" at bounding box center [92, 85] width 161 height 30
